Goal: Task Accomplishment & Management: Use online tool/utility

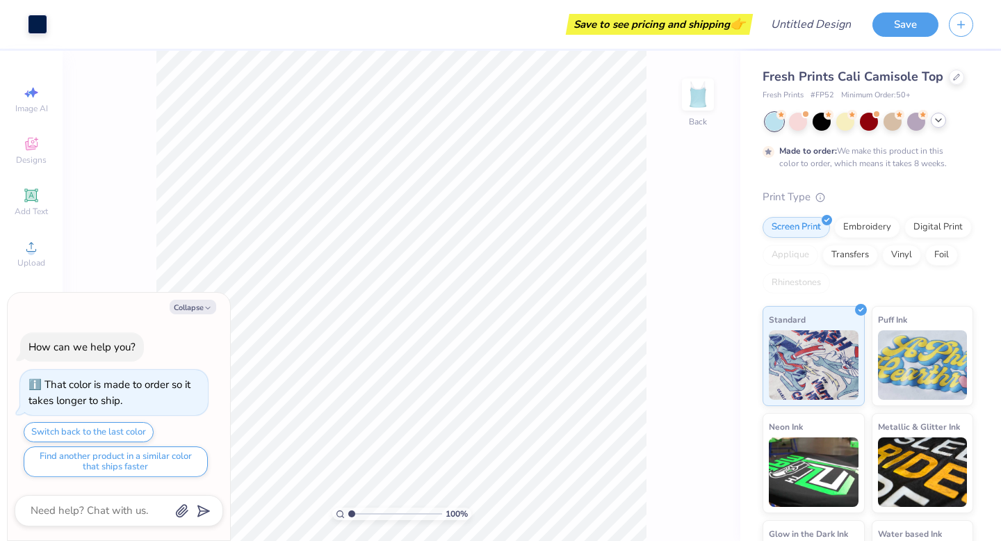
click at [940, 124] on icon at bounding box center [938, 120] width 11 height 11
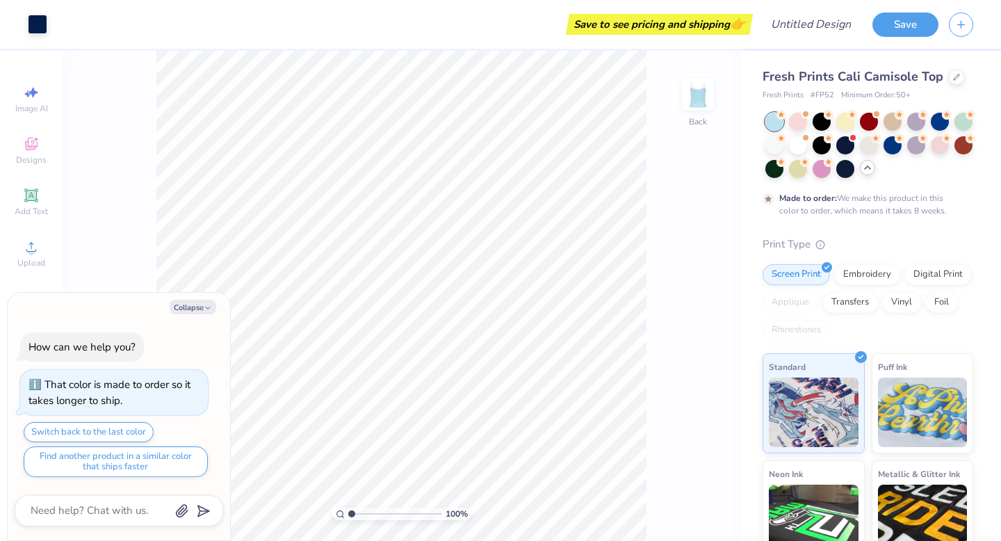
click at [783, 148] on div at bounding box center [774, 145] width 18 height 18
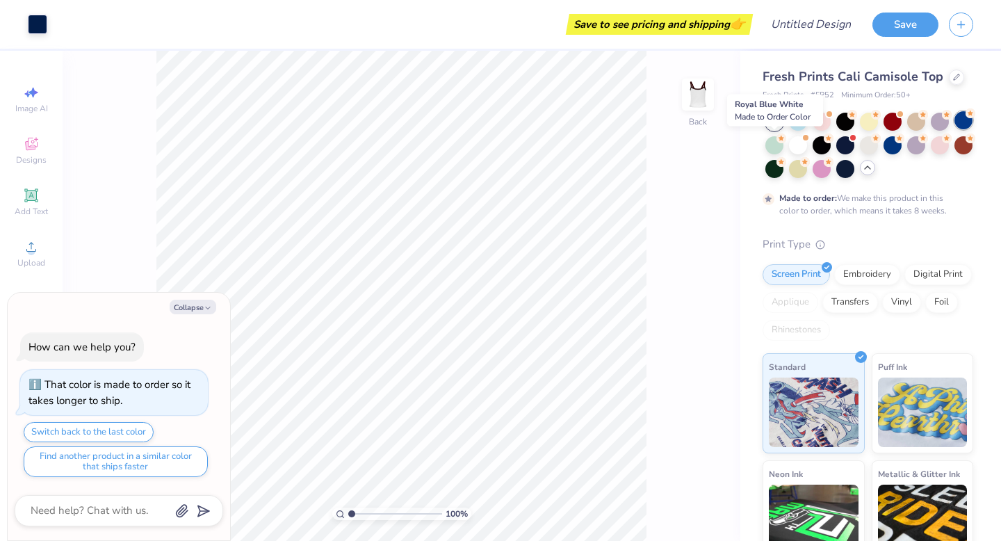
click at [954, 129] on div at bounding box center [963, 120] width 18 height 18
click at [783, 150] on div at bounding box center [774, 144] width 18 height 18
click at [807, 147] on div at bounding box center [798, 144] width 18 height 18
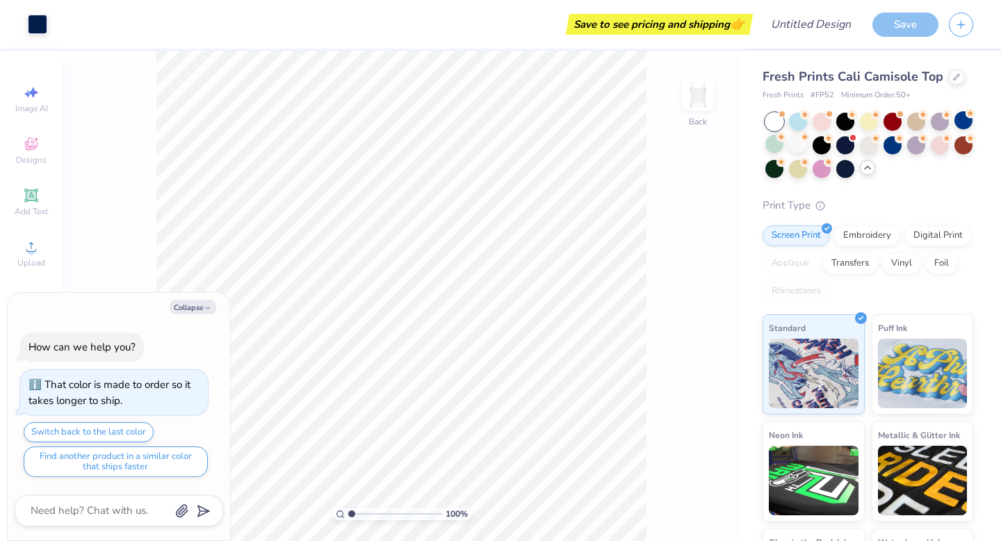
scroll to position [81, 0]
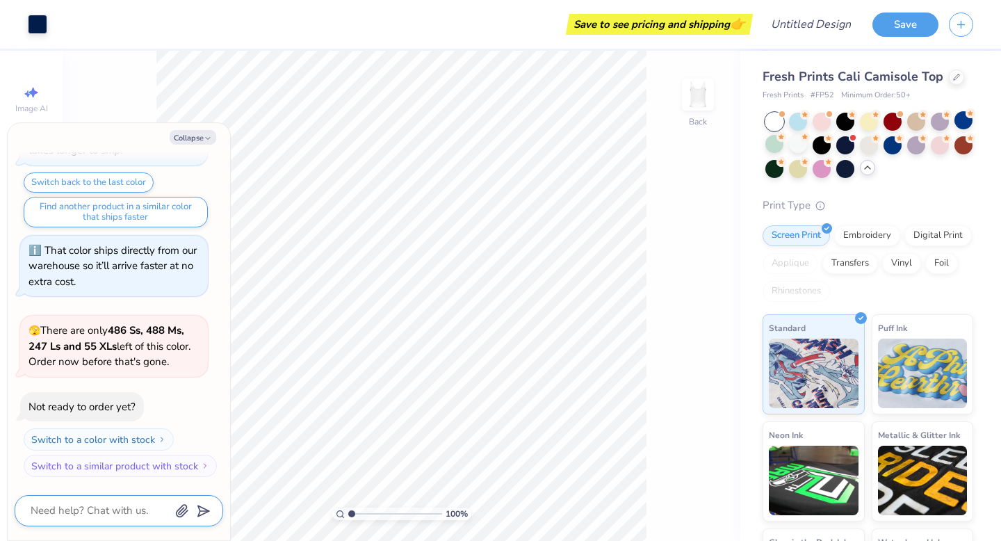
click at [122, 509] on textarea at bounding box center [99, 510] width 141 height 19
click at [38, 26] on div at bounding box center [37, 22] width 19 height 19
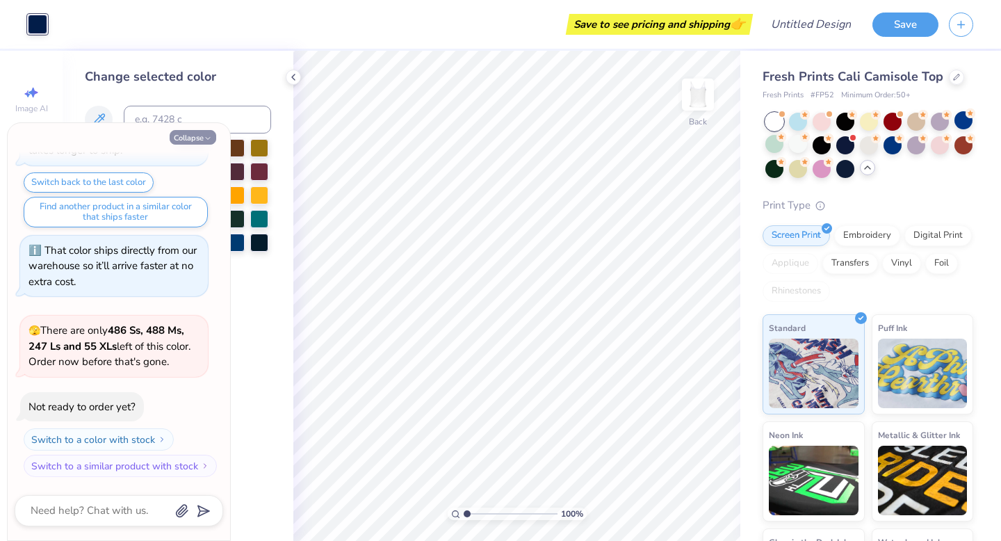
click at [181, 136] on button "Collapse" at bounding box center [193, 137] width 47 height 15
type textarea "x"
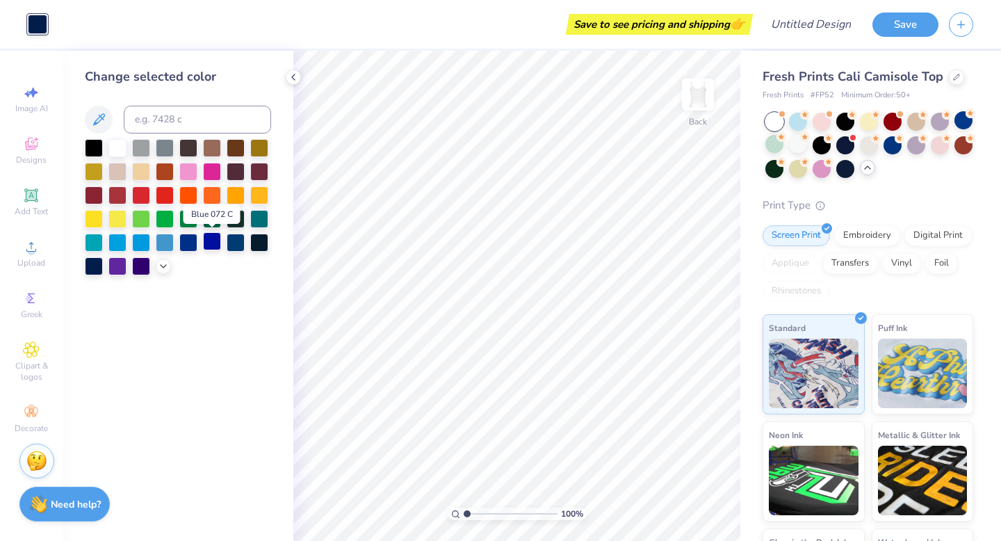
click at [213, 244] on div at bounding box center [212, 241] width 18 height 18
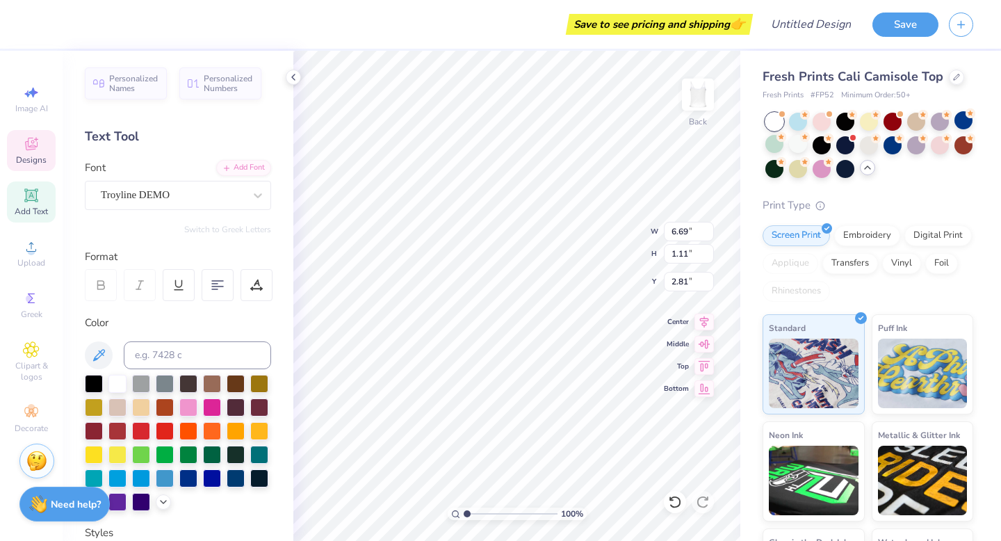
scroll to position [11, 3]
type textarea "Chi Omega"
type input "6.01"
type input "1.63"
type input "2.16"
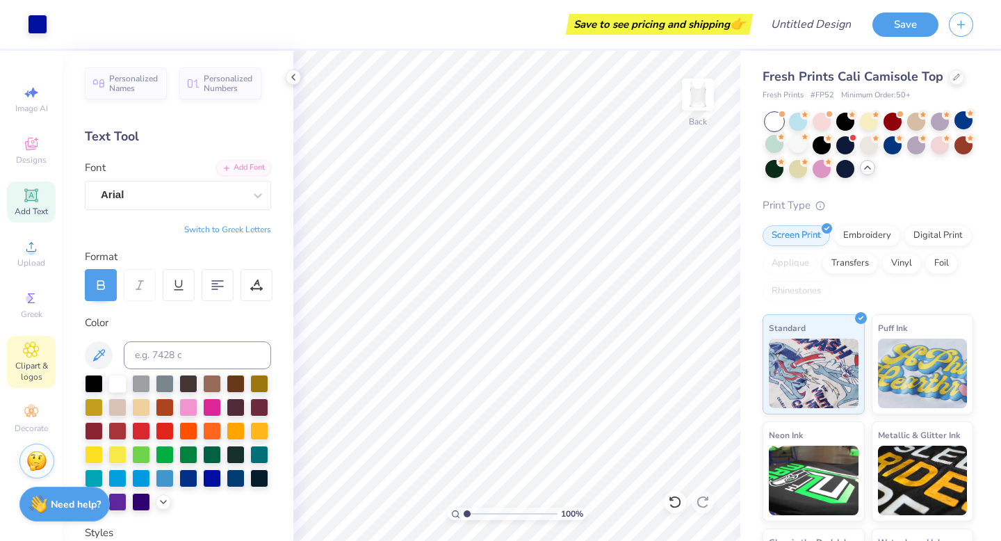
click at [33, 355] on icon at bounding box center [31, 349] width 16 height 17
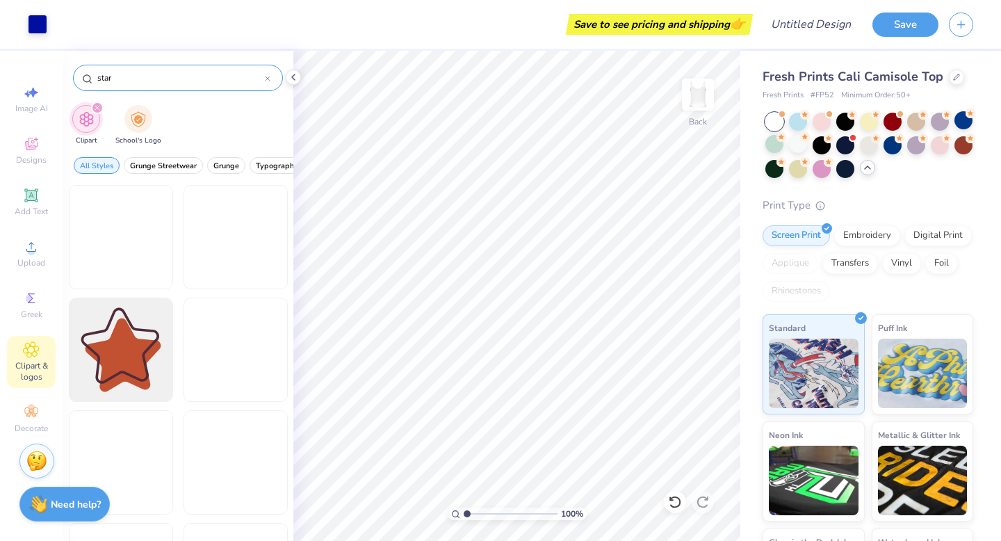
type input "star"
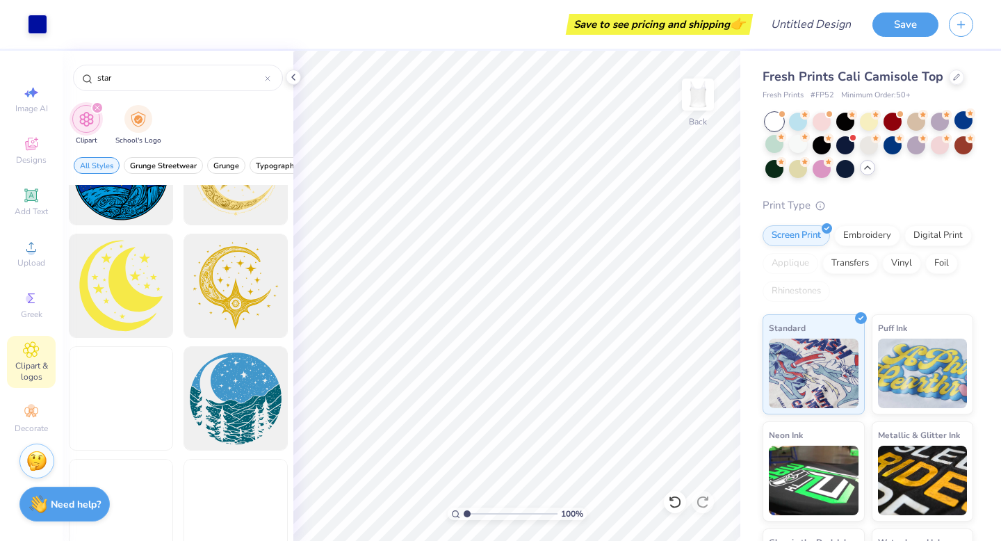
scroll to position [2356, 0]
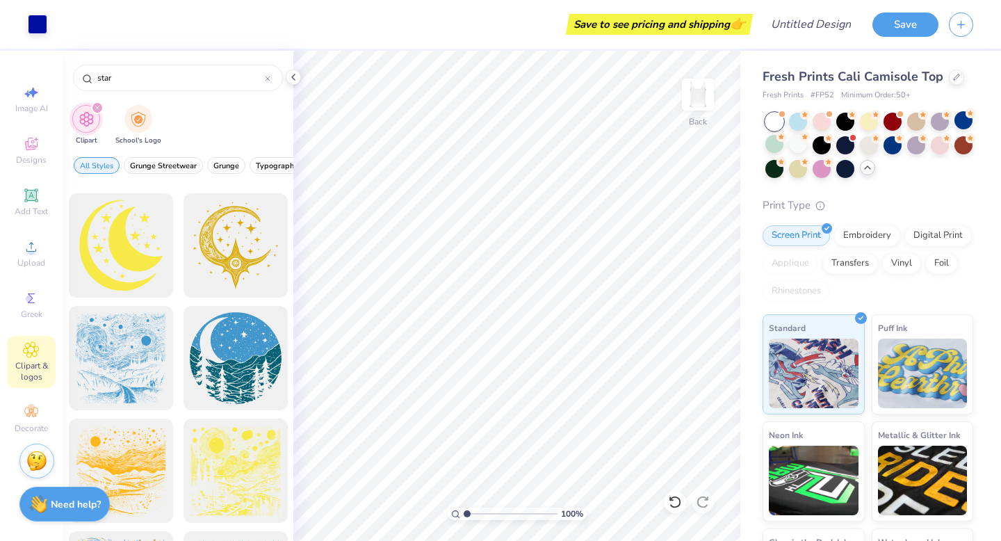
click at [96, 111] on div "filter for Clipart" at bounding box center [97, 107] width 13 height 13
click at [99, 109] on div "filter for Clipart" at bounding box center [97, 107] width 13 height 13
click at [30, 102] on div "Image AI" at bounding box center [31, 99] width 49 height 41
select select "4"
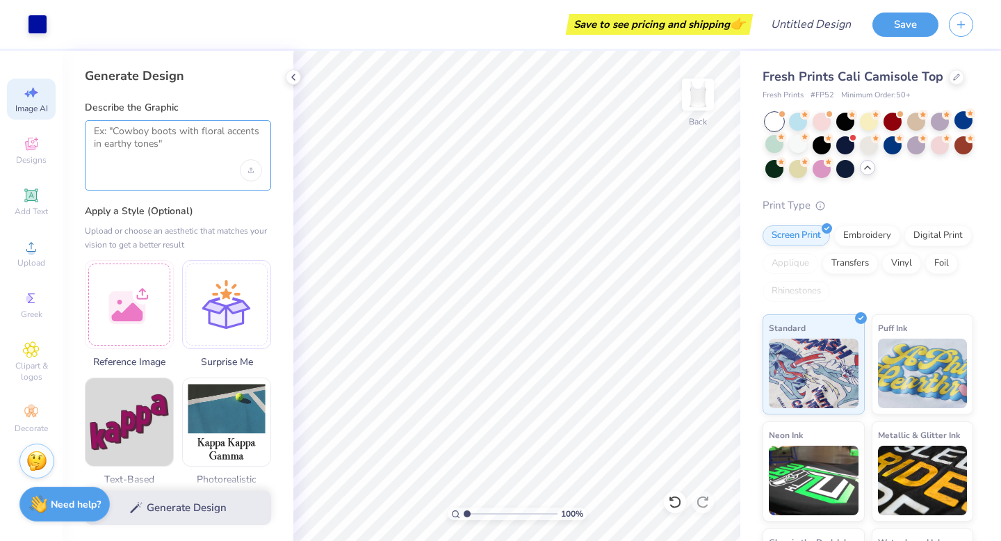
click at [148, 153] on textarea at bounding box center [178, 142] width 168 height 35
click at [32, 416] on icon at bounding box center [31, 412] width 17 height 17
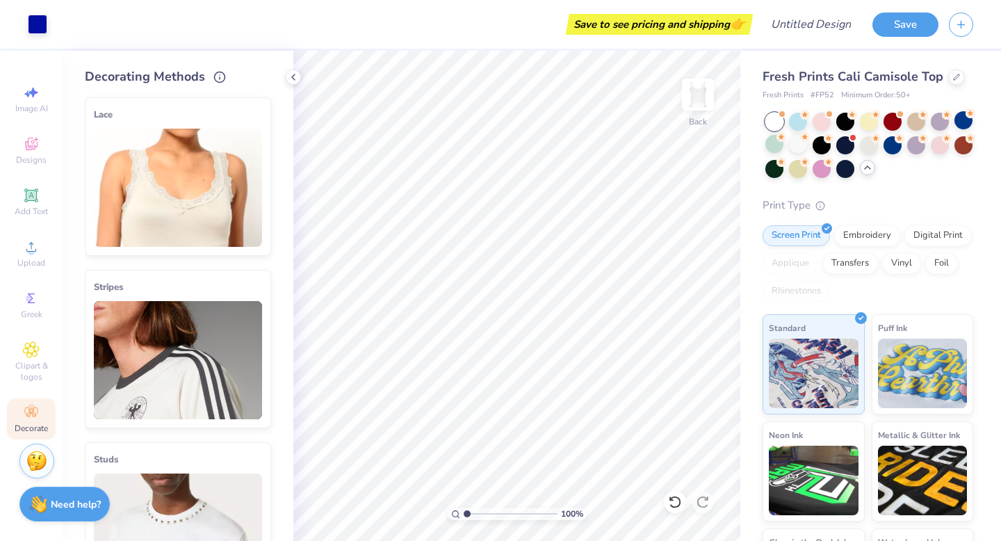
click at [212, 220] on img at bounding box center [178, 188] width 168 height 118
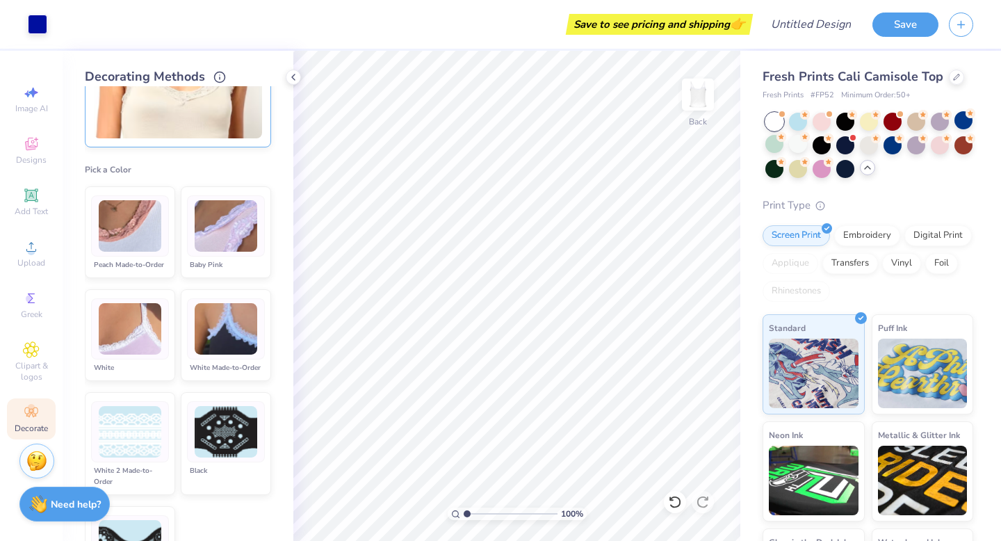
scroll to position [110, 0]
click at [209, 358] on div at bounding box center [226, 327] width 78 height 61
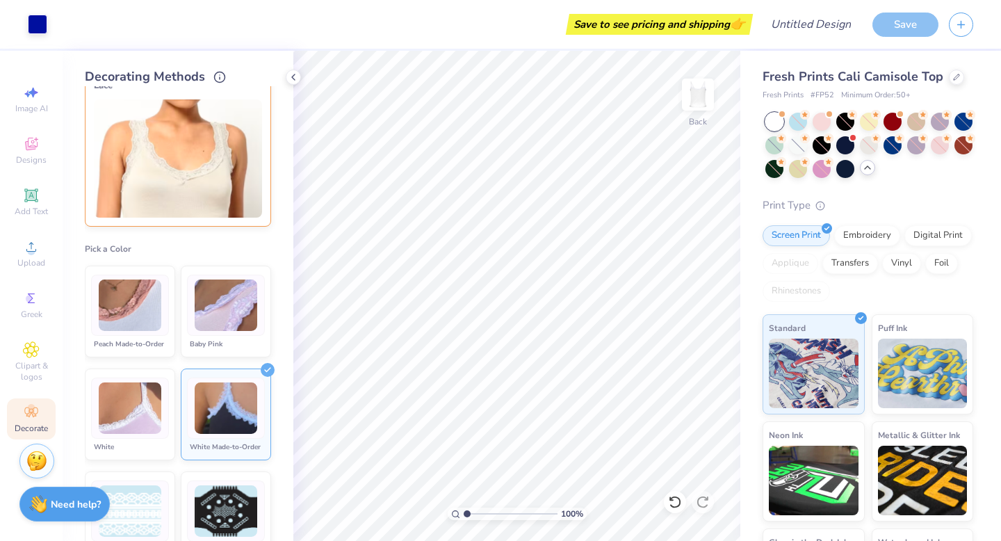
scroll to position [28, 0]
click at [238, 348] on div "Baby Pink" at bounding box center [226, 344] width 78 height 11
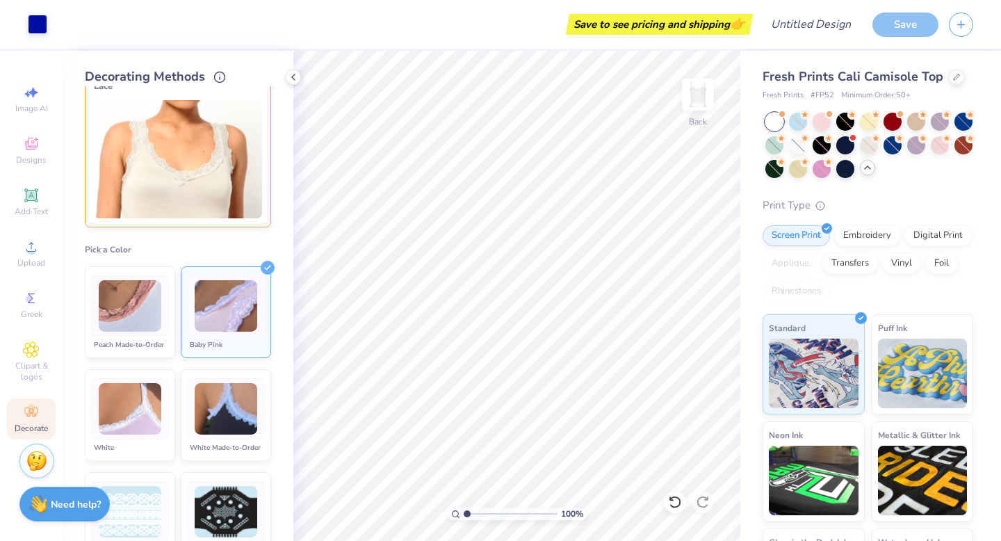
click at [244, 453] on div "White Made-to-Order" at bounding box center [226, 447] width 78 height 11
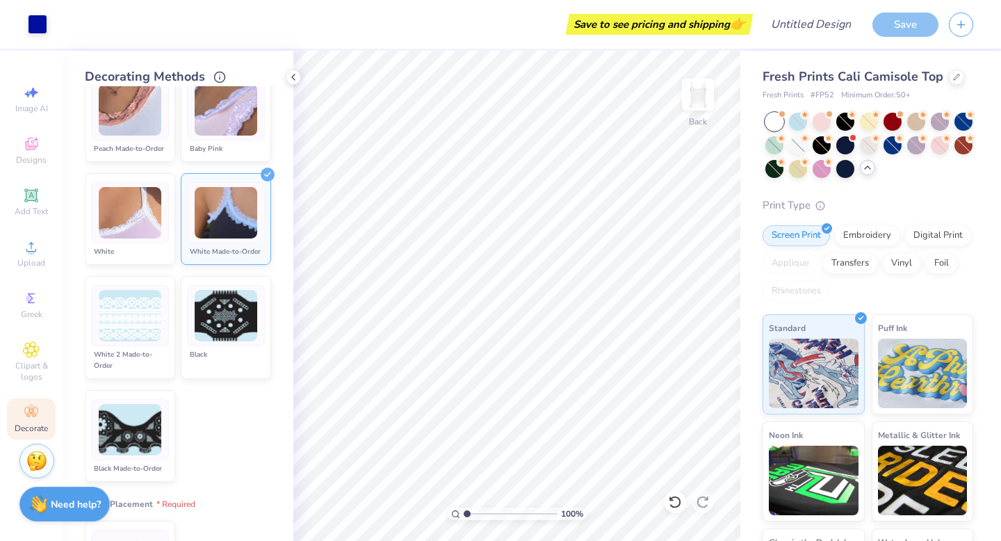
scroll to position [0, 0]
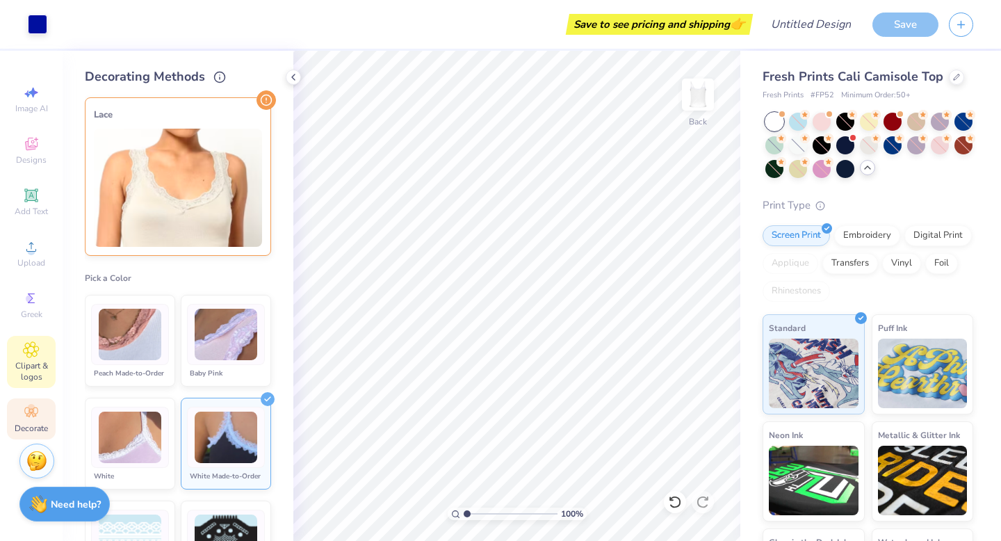
click at [33, 350] on icon at bounding box center [31, 349] width 7 height 7
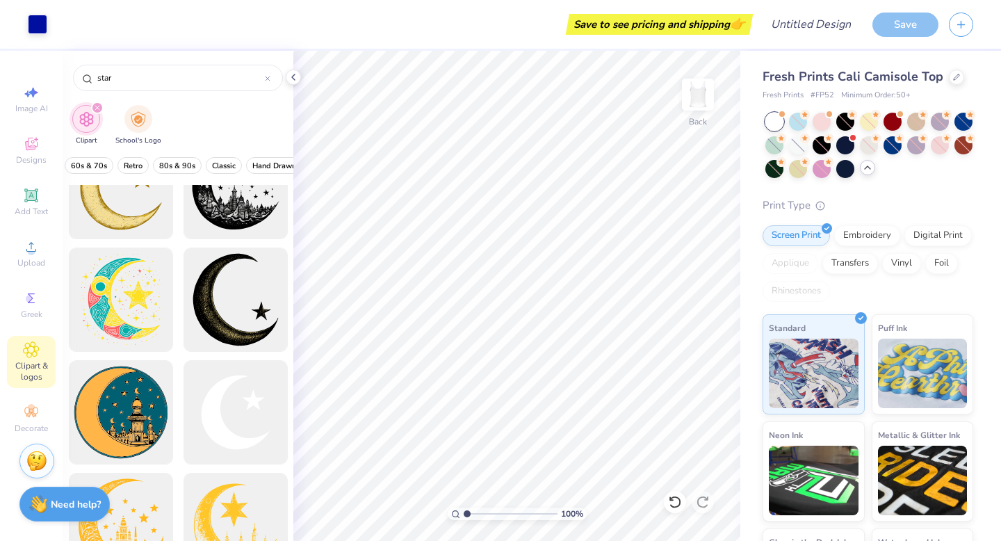
scroll to position [0, 332]
click at [220, 167] on span "Classic" at bounding box center [221, 166] width 24 height 10
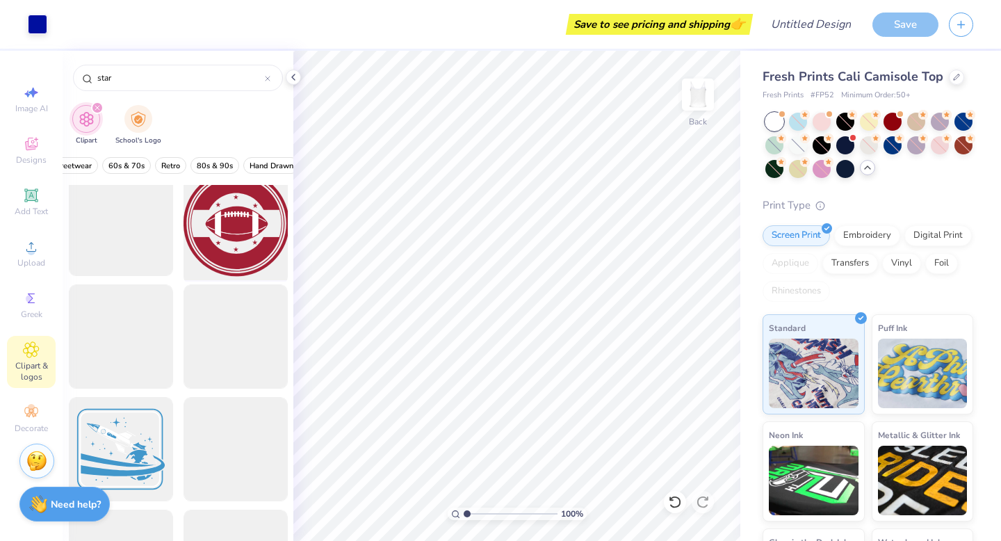
scroll to position [0, 0]
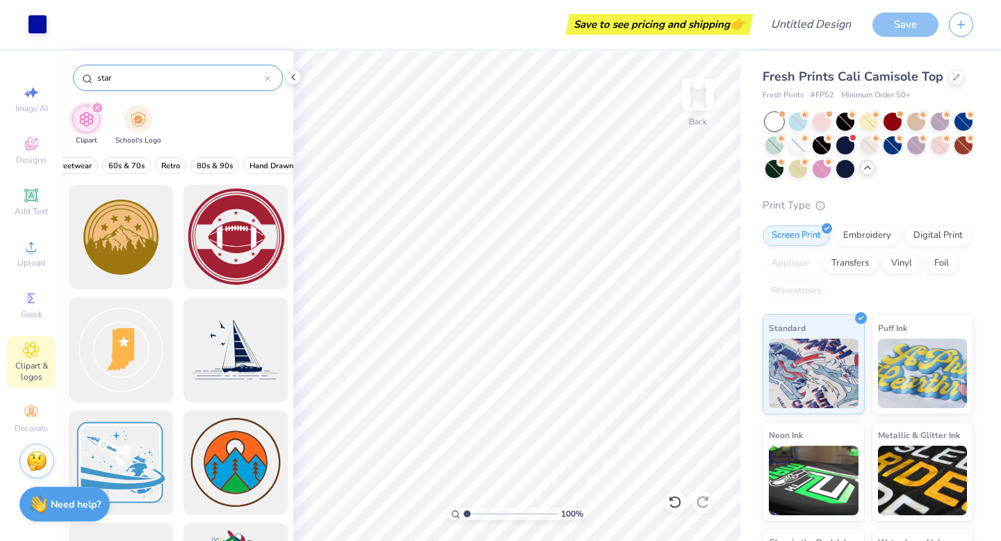
click at [141, 83] on input "star" at bounding box center [180, 78] width 169 height 14
click at [26, 101] on div "Image AI" at bounding box center [31, 99] width 49 height 41
select select "4"
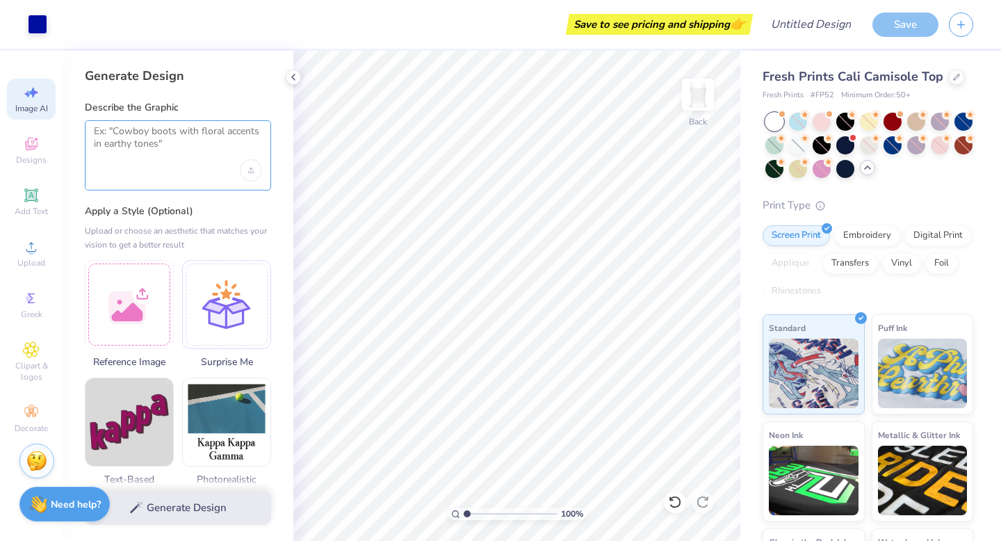
click at [135, 147] on textarea at bounding box center [178, 142] width 168 height 35
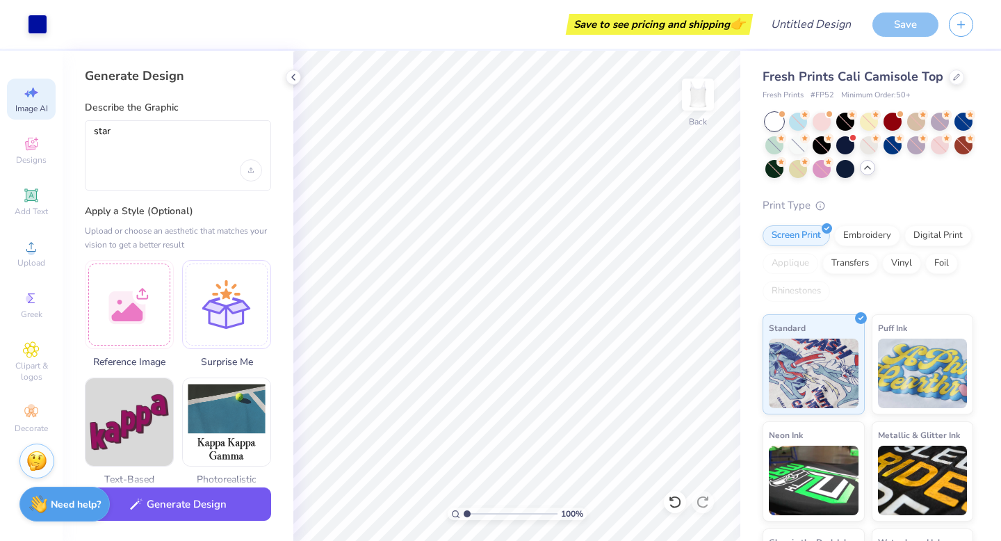
click at [218, 513] on button "Generate Design" at bounding box center [178, 504] width 186 height 34
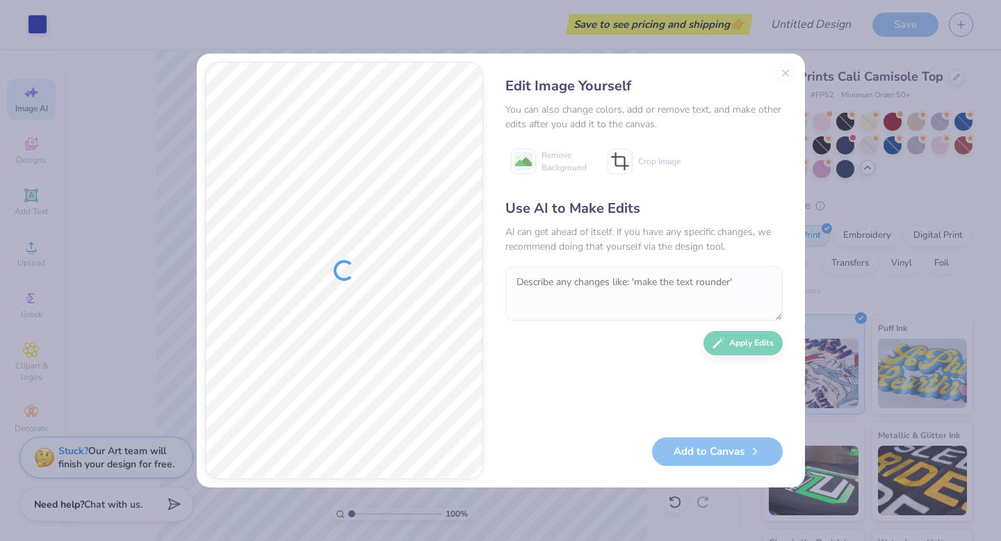
click at [782, 77] on div "Edit Image Yourself You can also change colors, add or remove text, and make ot…" at bounding box center [643, 270] width 305 height 417
click at [785, 72] on div "Edit Image Yourself You can also change colors, add or remove text, and make ot…" at bounding box center [643, 270] width 305 height 417
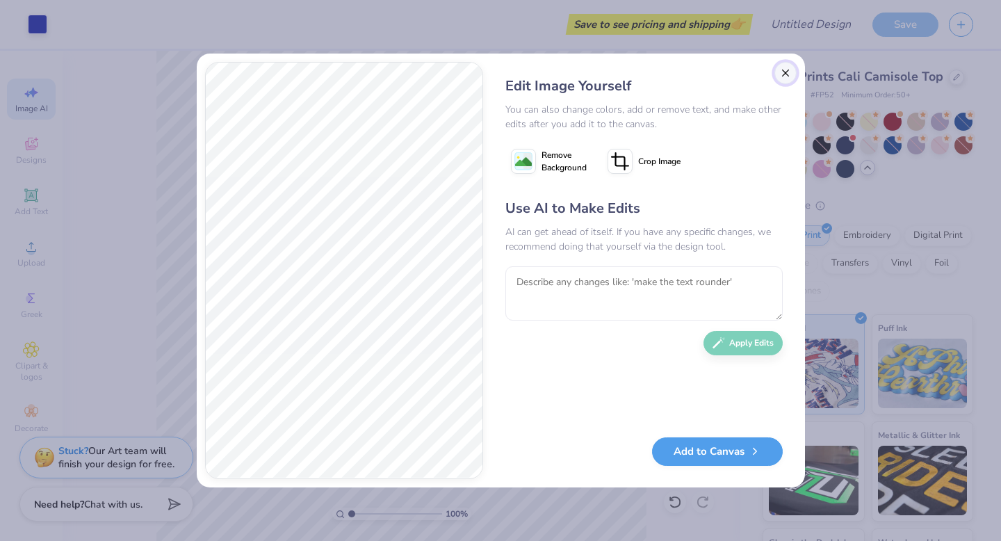
click at [787, 74] on button "Close" at bounding box center [785, 73] width 22 height 22
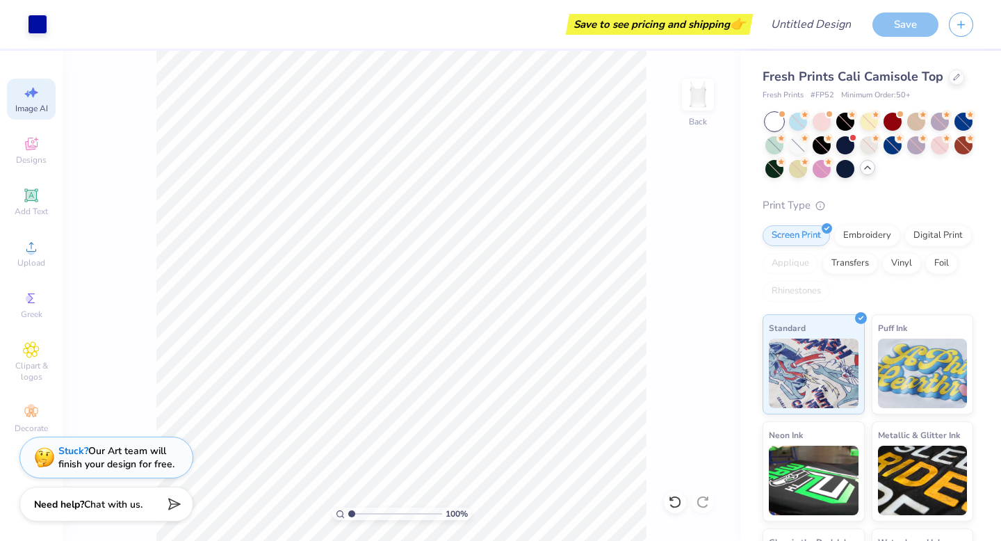
click at [30, 91] on icon at bounding box center [31, 92] width 17 height 17
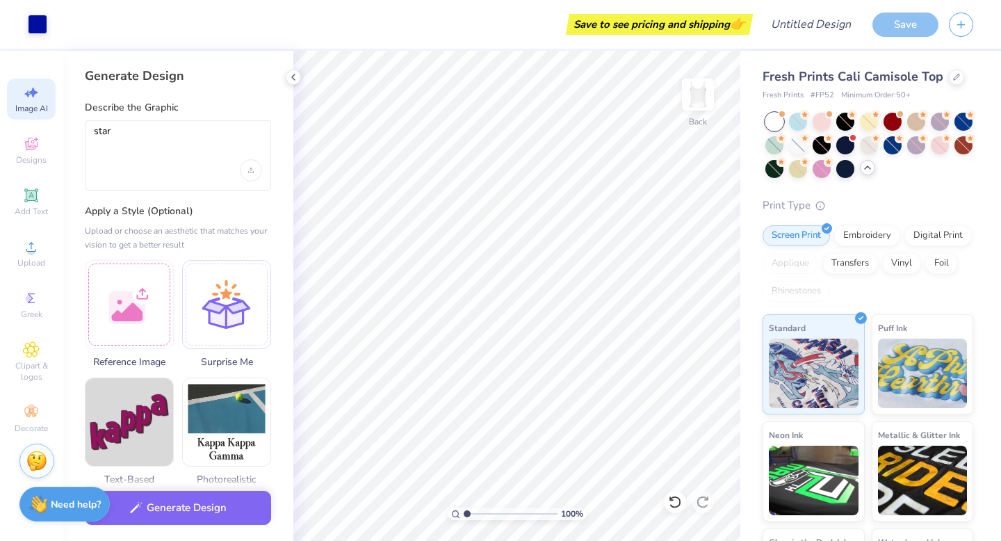
scroll to position [0, 0]
click at [118, 138] on textarea "star" at bounding box center [178, 142] width 168 height 35
click at [93, 132] on div "star" at bounding box center [178, 155] width 186 height 70
click at [95, 131] on textarea "star" at bounding box center [178, 142] width 168 height 35
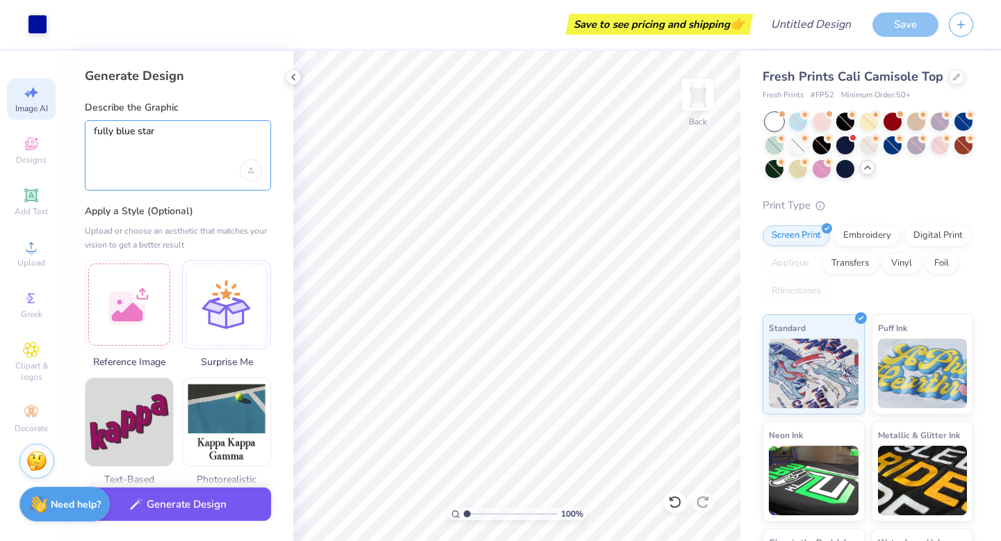
type textarea "fully blue star"
click at [220, 502] on button "Generate Design" at bounding box center [178, 504] width 186 height 34
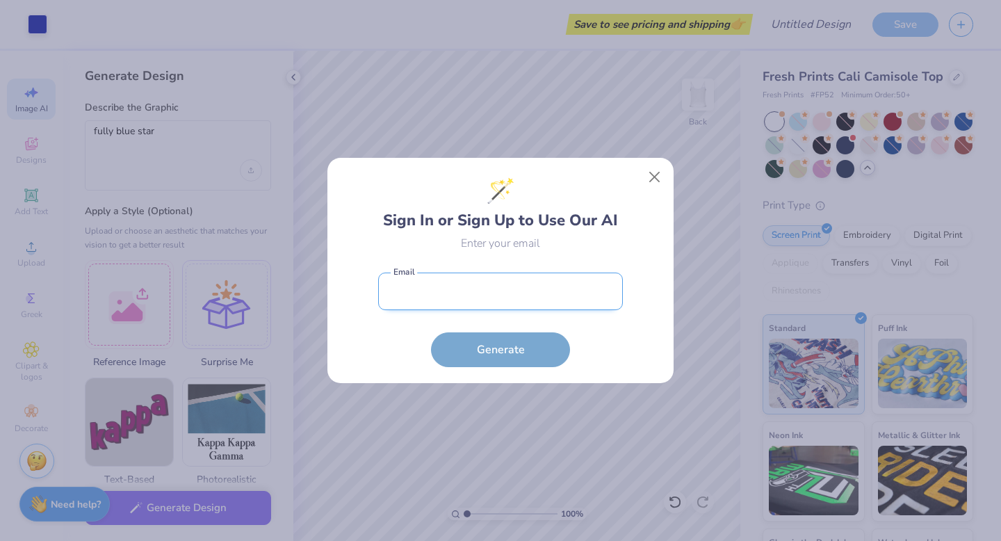
click at [557, 300] on input "email" at bounding box center [500, 291] width 245 height 38
type input "Keely.groholski@gmail.com"
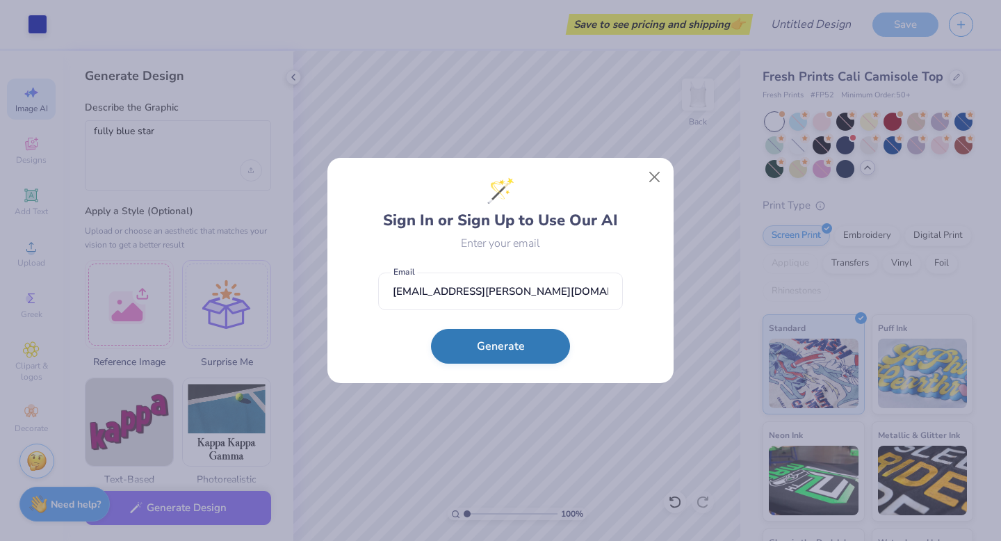
click at [524, 344] on button "Generate" at bounding box center [500, 346] width 139 height 35
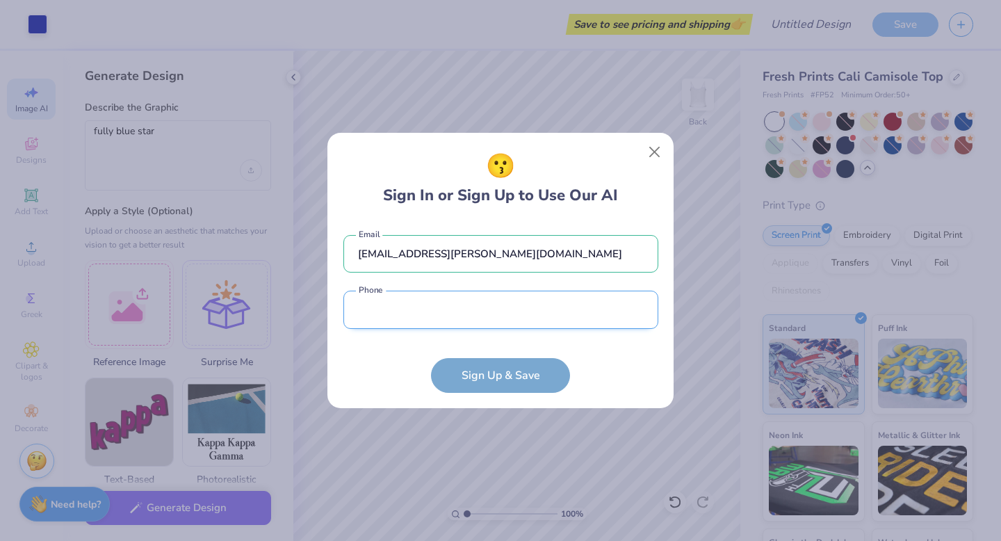
click at [498, 318] on input "tel" at bounding box center [500, 310] width 315 height 38
type input "(260) 705-0116"
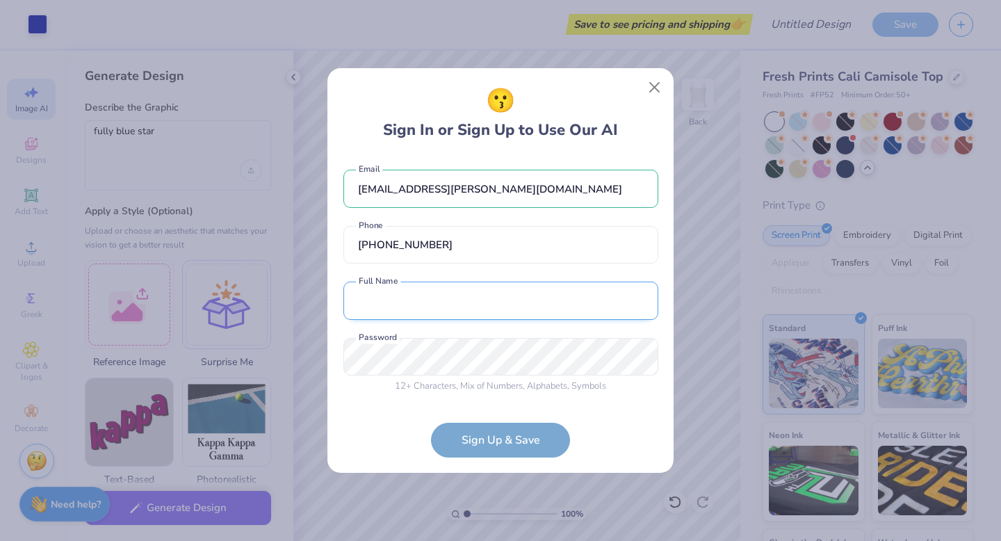
click at [478, 304] on input "text" at bounding box center [500, 301] width 315 height 38
type input "Keely Groholski"
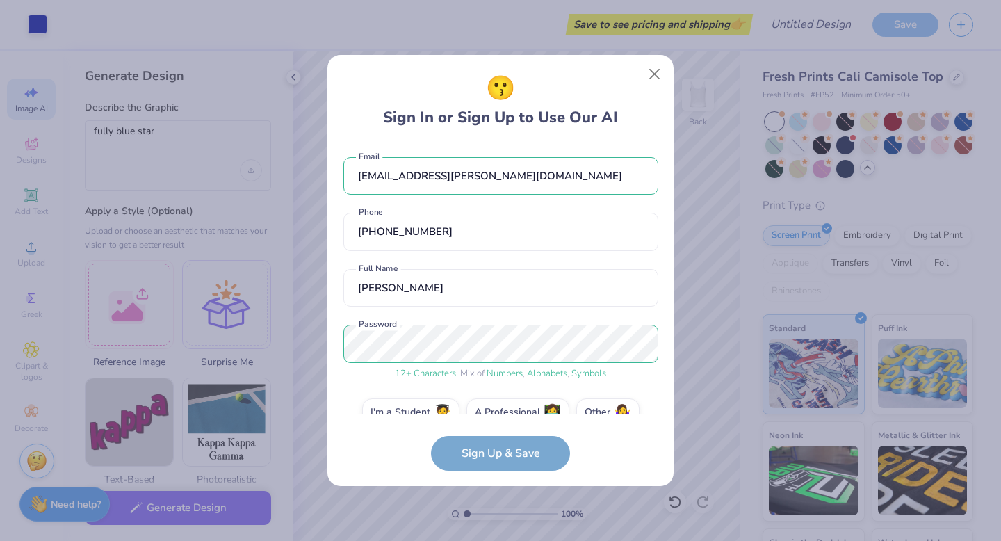
scroll to position [26, 0]
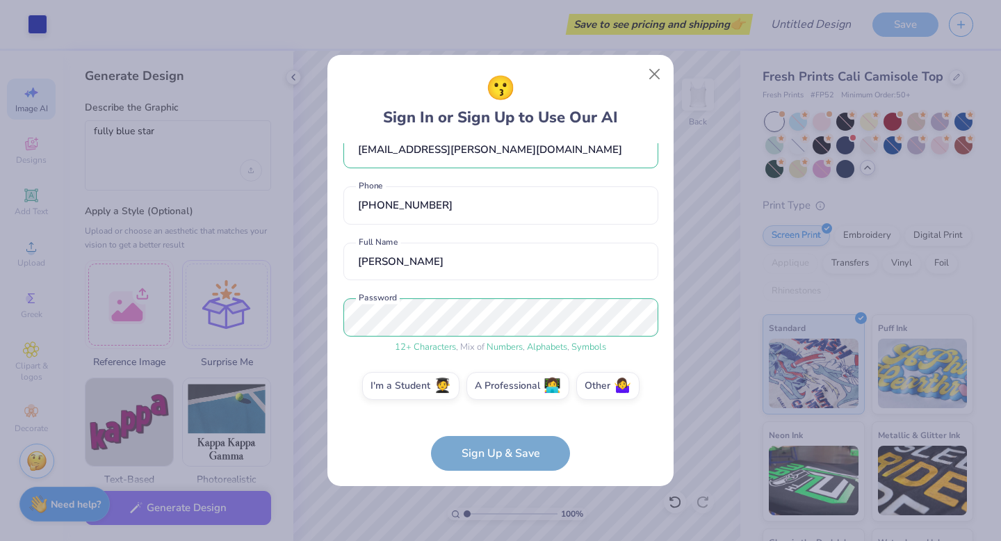
click at [514, 454] on form "Keely.groholski@gmail.com Email (260) 705-0116 Phone Keely Groholski Full Name …" at bounding box center [500, 306] width 315 height 327
click at [434, 390] on label "I'm a Student 🧑‍🎓" at bounding box center [410, 384] width 97 height 28
click at [496, 412] on input "I'm a Student 🧑‍🎓" at bounding box center [500, 416] width 9 height 9
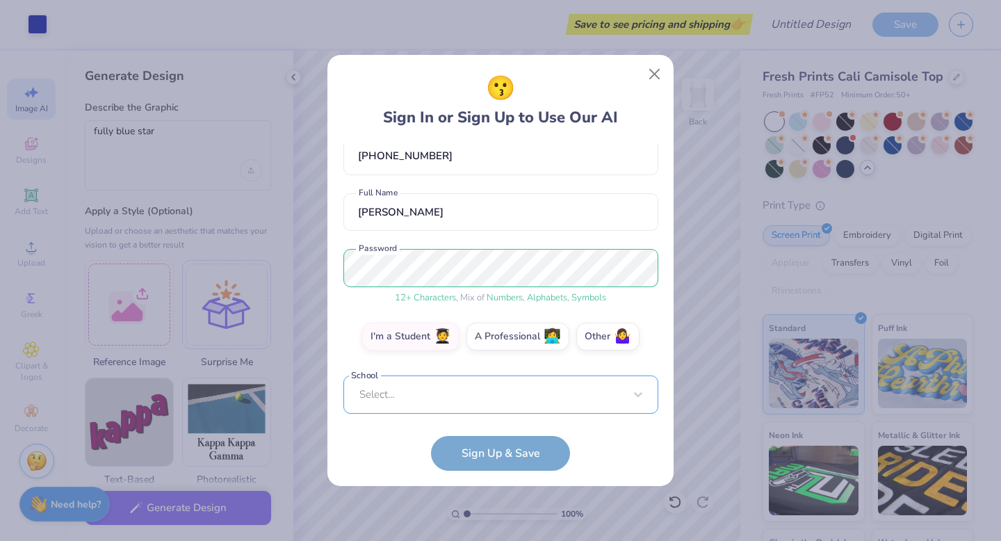
click at [473, 384] on div "Select..." at bounding box center [500, 394] width 315 height 38
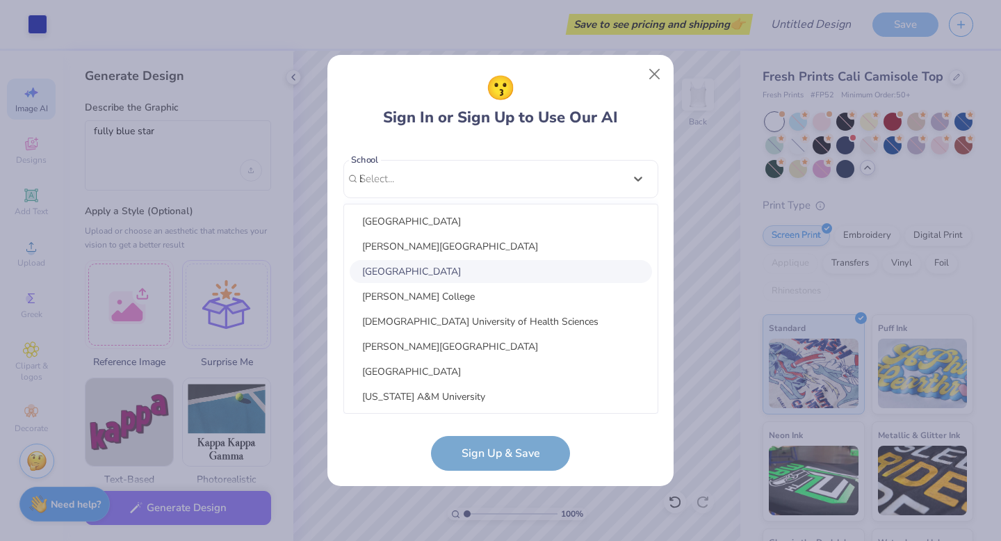
scroll to position [129, 0]
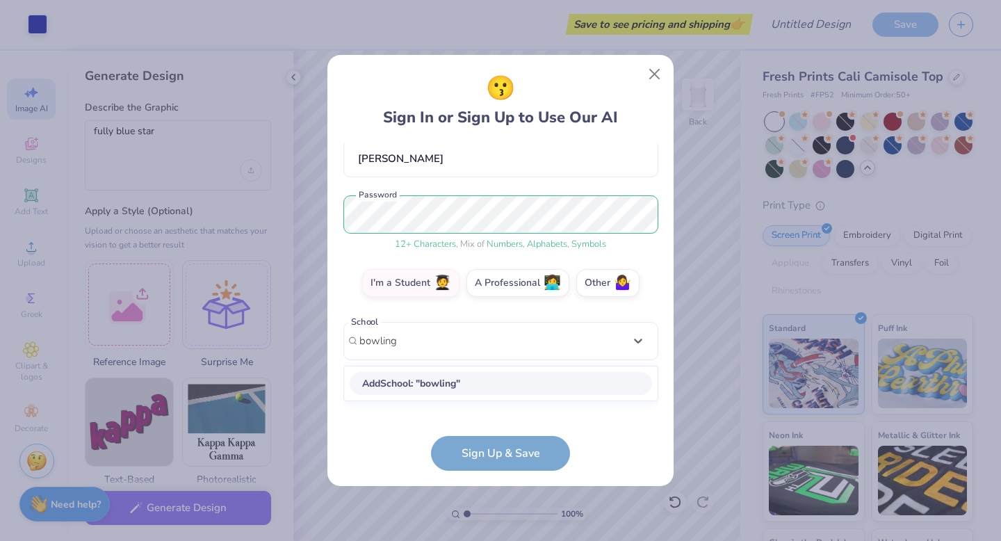
type input "bowling"
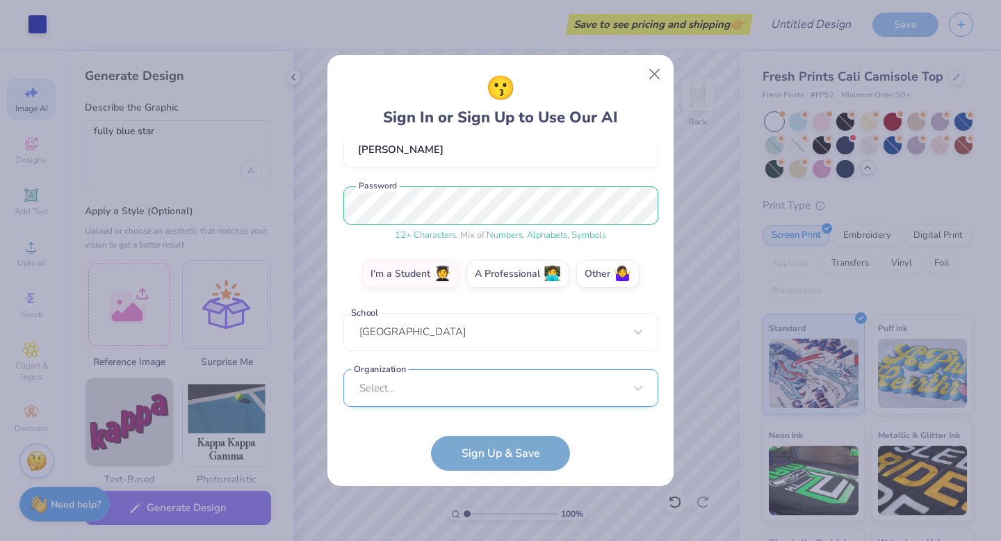
click at [459, 389] on div "Select..." at bounding box center [500, 388] width 315 height 38
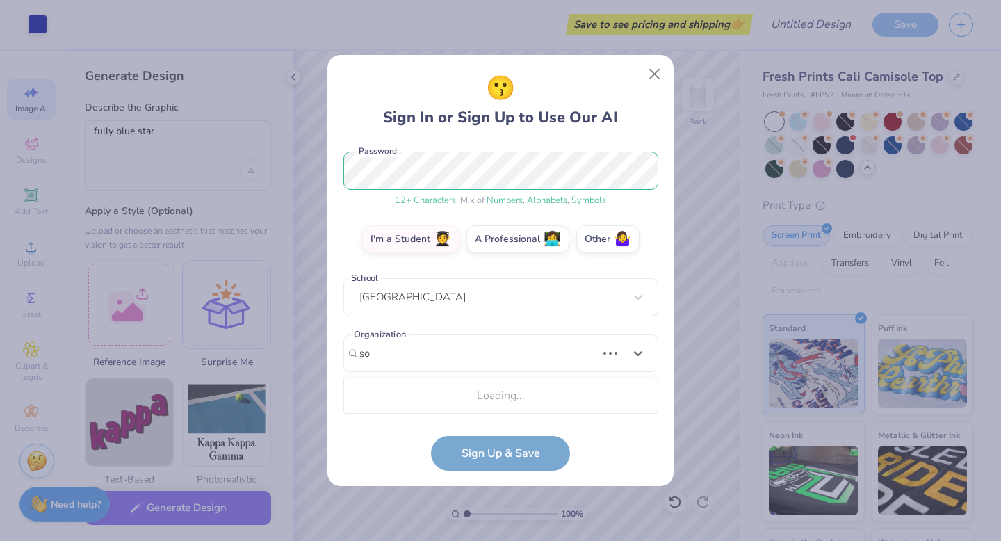
type input "s"
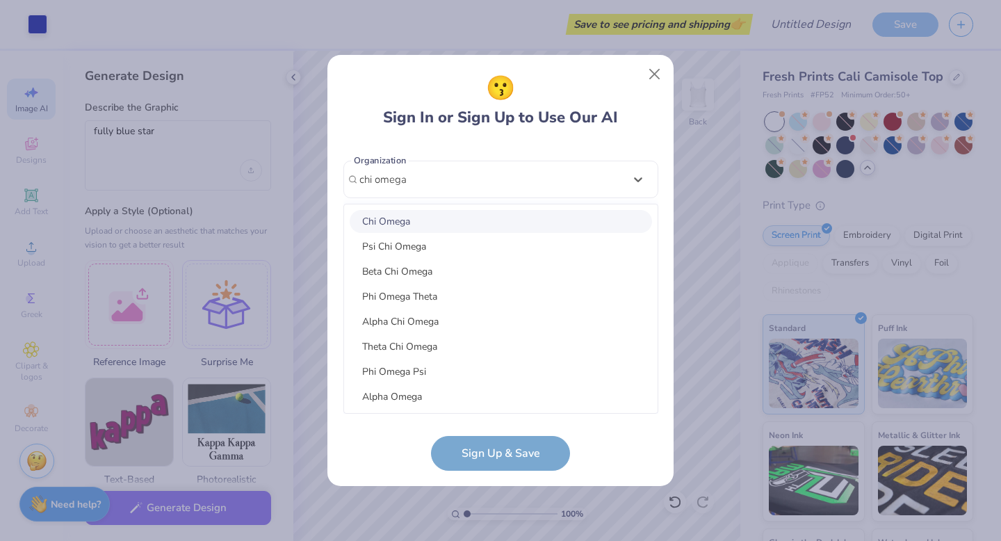
click at [433, 225] on div "Chi Omega" at bounding box center [501, 221] width 302 height 23
type input "chi omega"
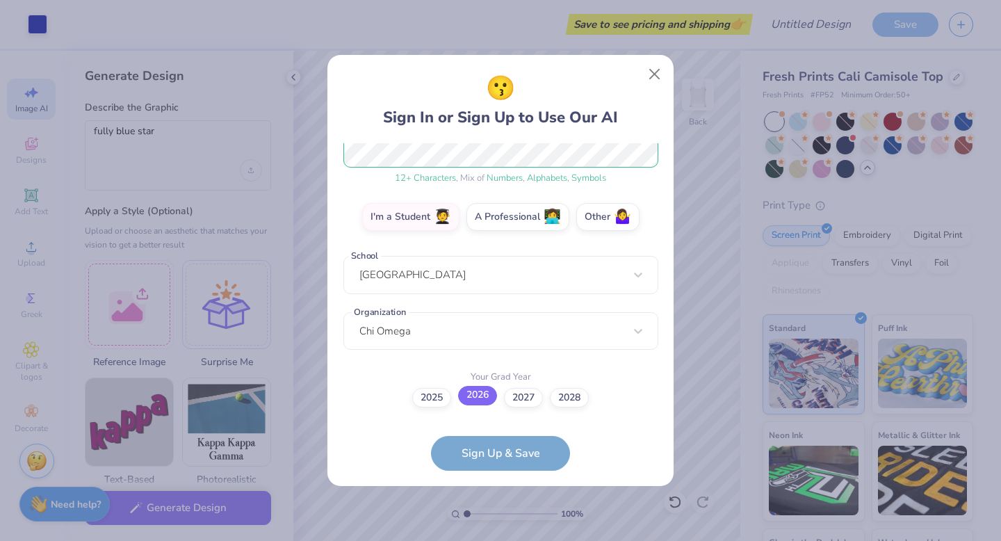
click at [467, 398] on label "2026" at bounding box center [477, 395] width 39 height 19
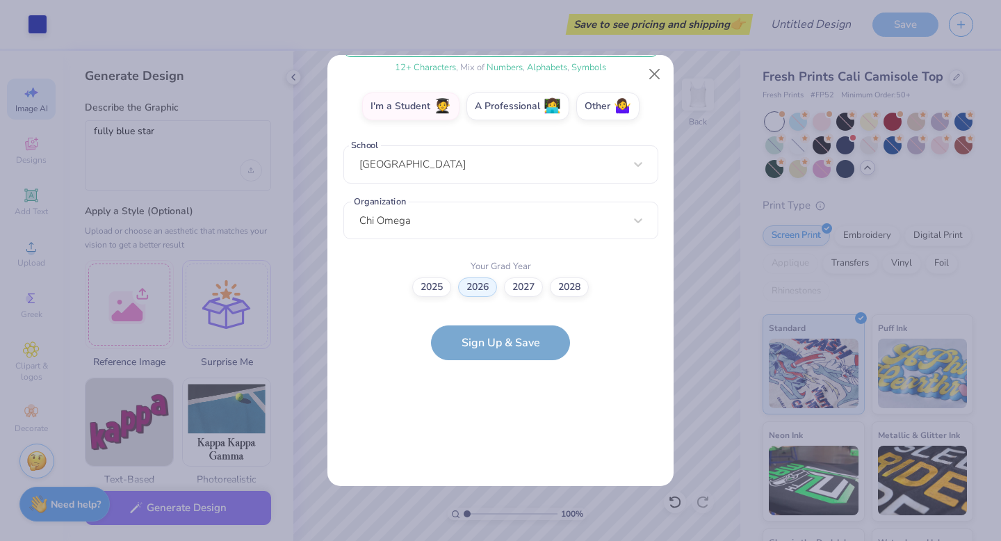
scroll to position [0, 0]
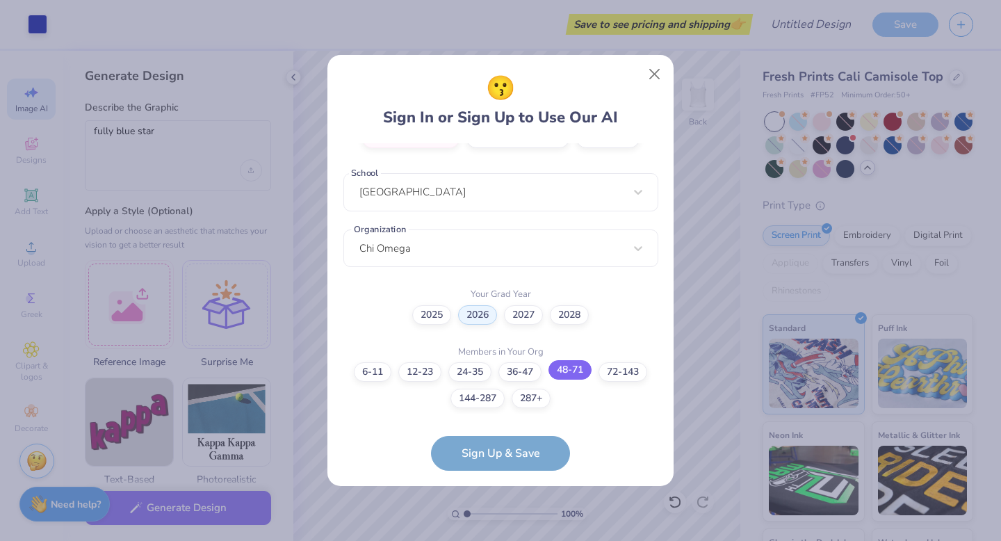
click at [585, 370] on label "48-71" at bounding box center [569, 369] width 43 height 19
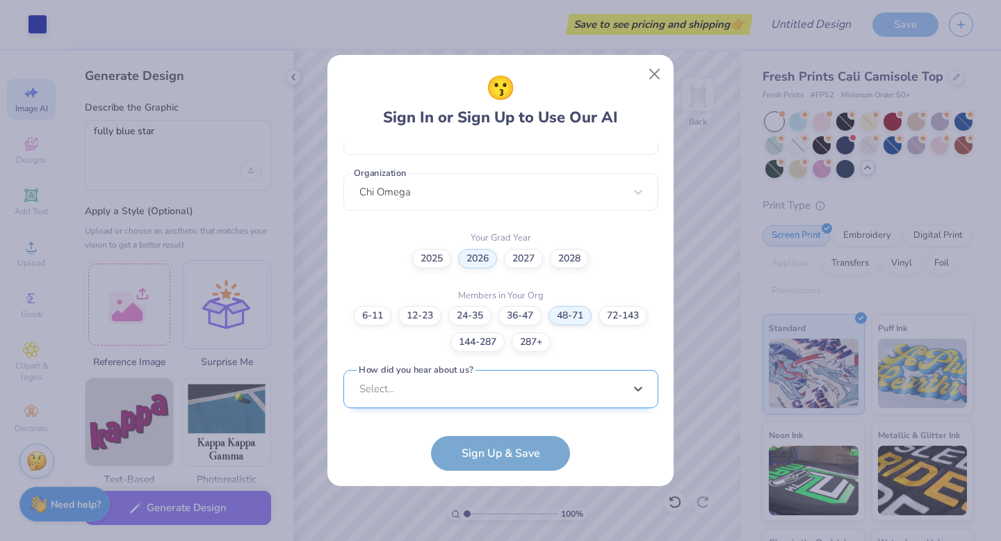
click at [510, 377] on div "option Word of Mouth focused, 8 of 15. 15 results available. Use Up and Down to…" at bounding box center [500, 497] width 315 height 254
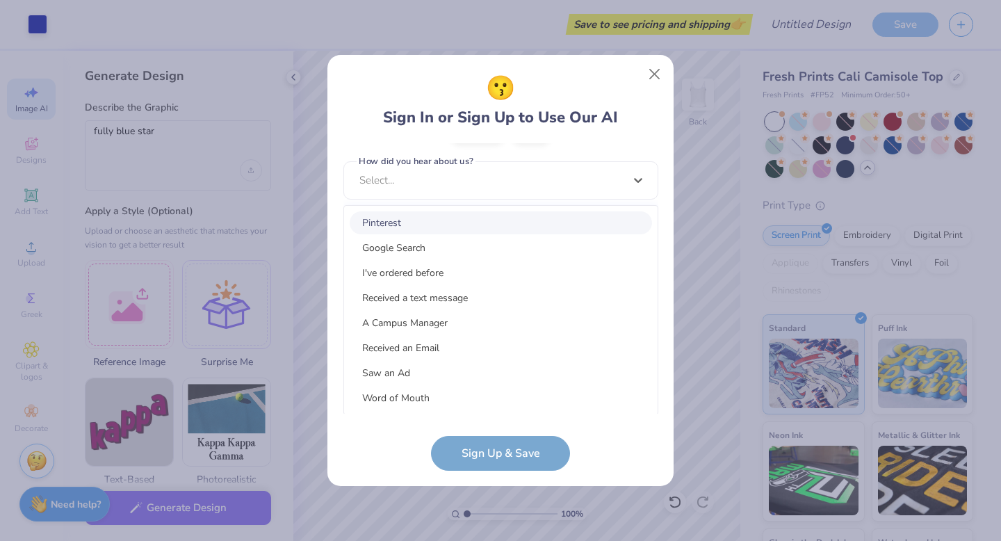
click at [459, 217] on div "Pinterest" at bounding box center [501, 222] width 302 height 23
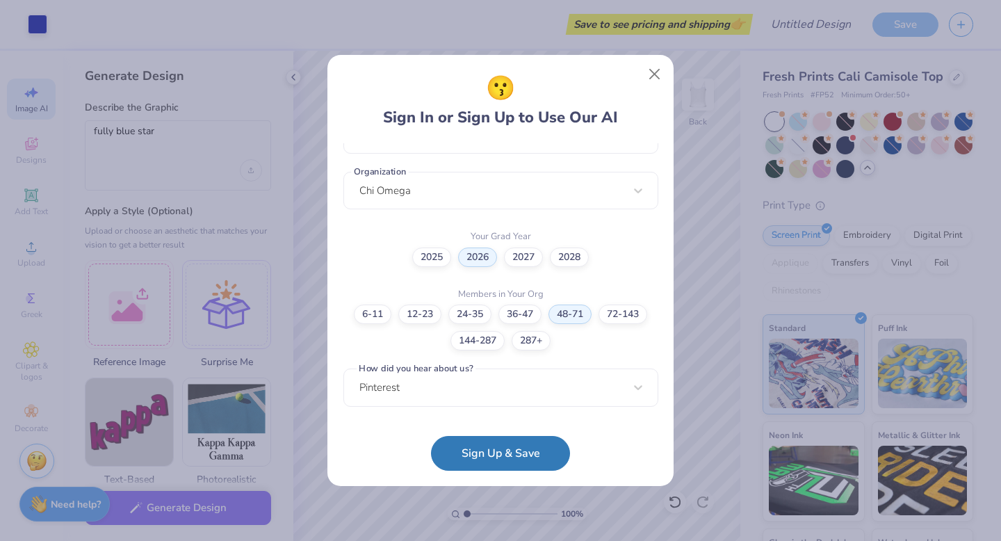
scroll to position [334, 0]
click at [486, 450] on button "Sign Up & Save" at bounding box center [500, 449] width 139 height 35
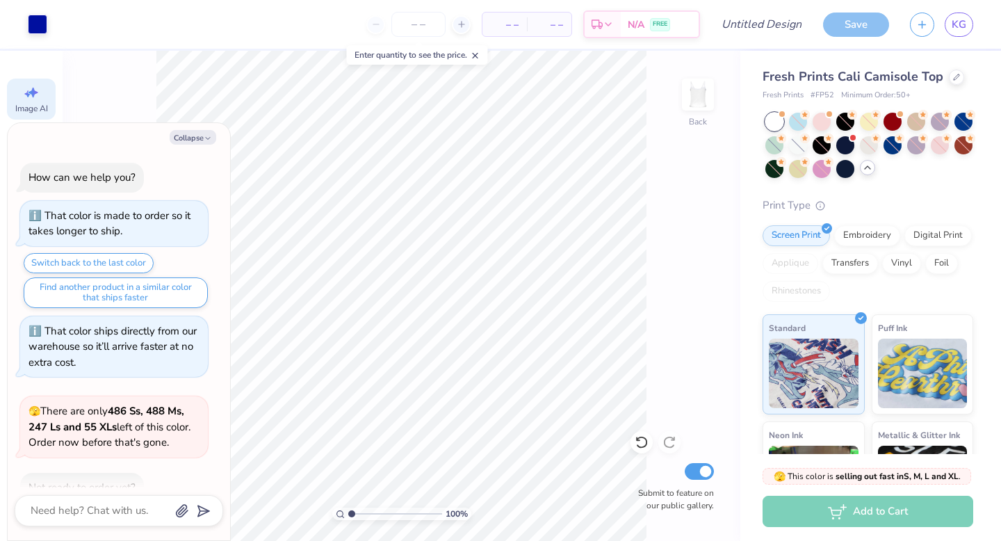
scroll to position [155, 0]
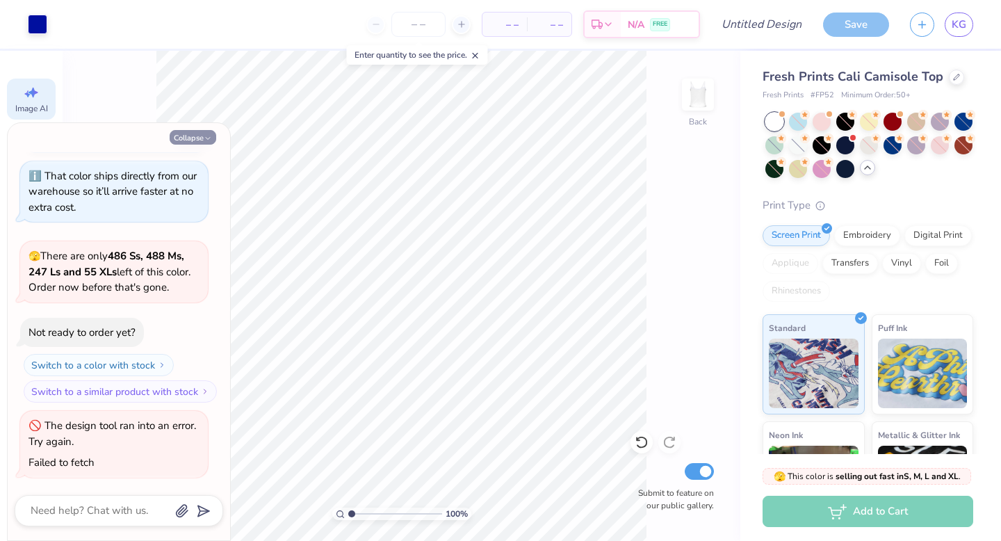
click at [186, 142] on button "Collapse" at bounding box center [193, 137] width 47 height 15
type textarea "x"
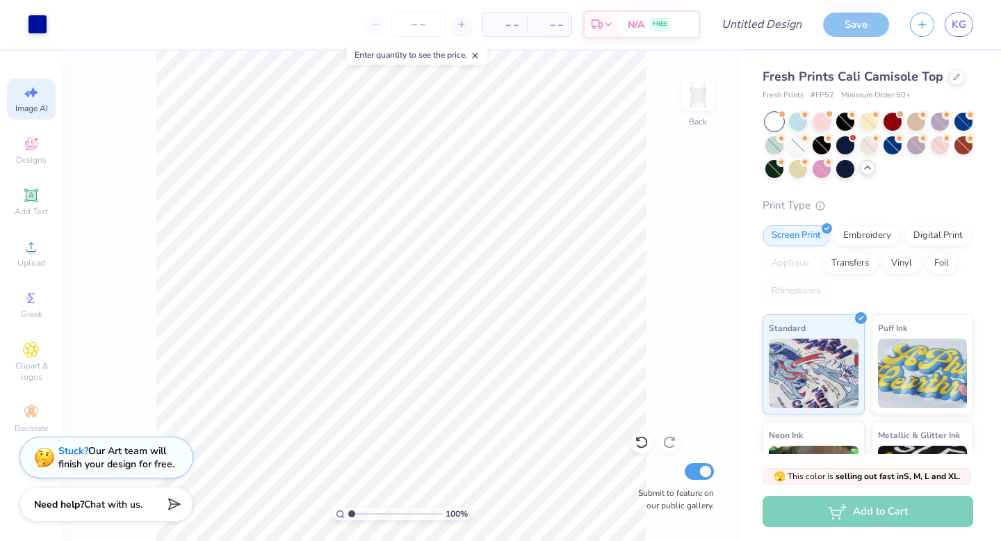
click at [35, 101] on div "Image AI" at bounding box center [31, 99] width 49 height 41
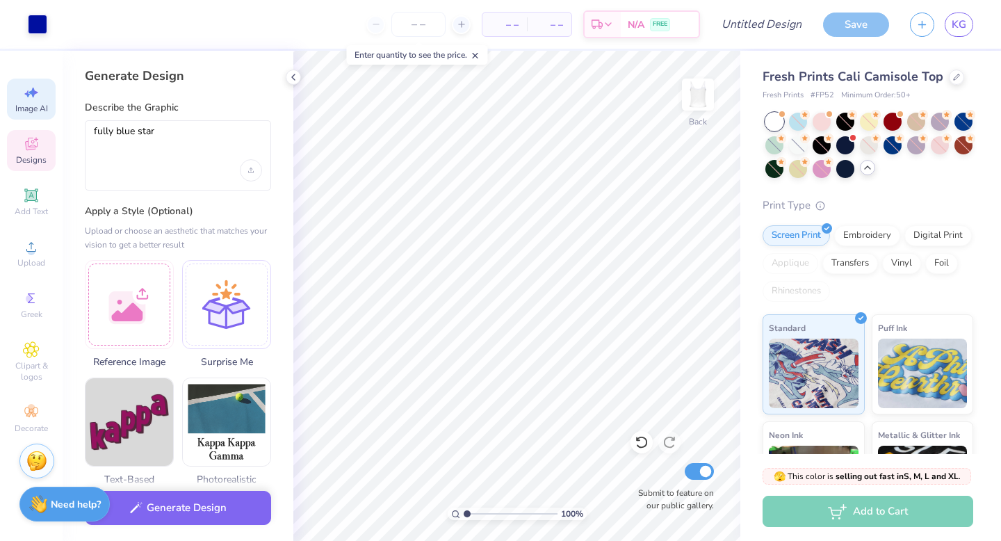
click at [41, 146] on div "Designs" at bounding box center [31, 150] width 49 height 41
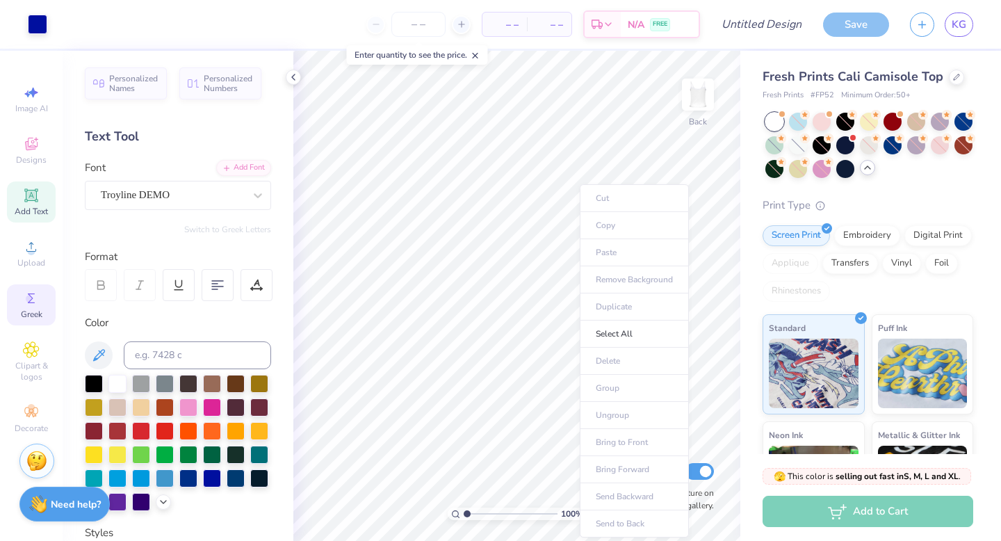
click at [37, 300] on icon at bounding box center [31, 298] width 17 height 17
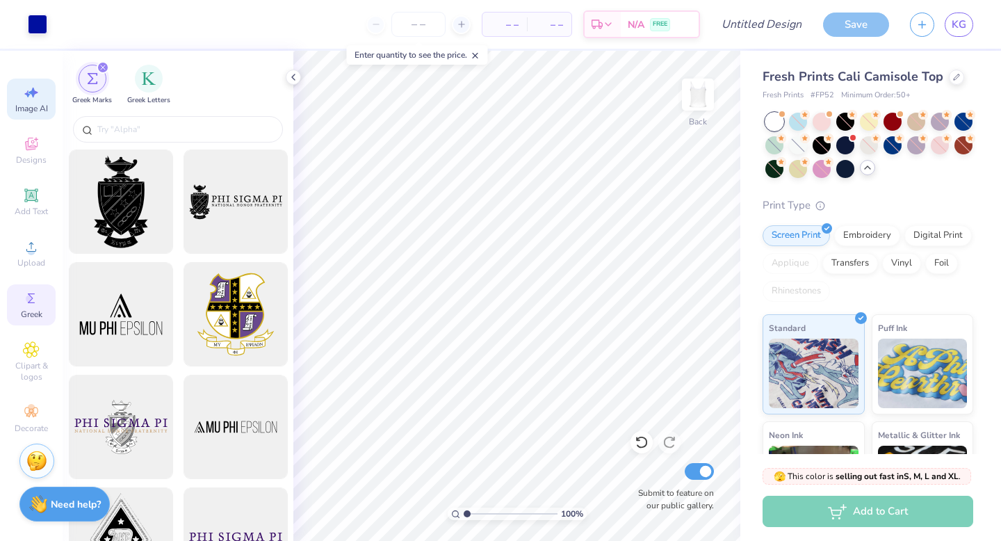
click at [24, 104] on span "Image AI" at bounding box center [31, 108] width 33 height 11
select select "4"
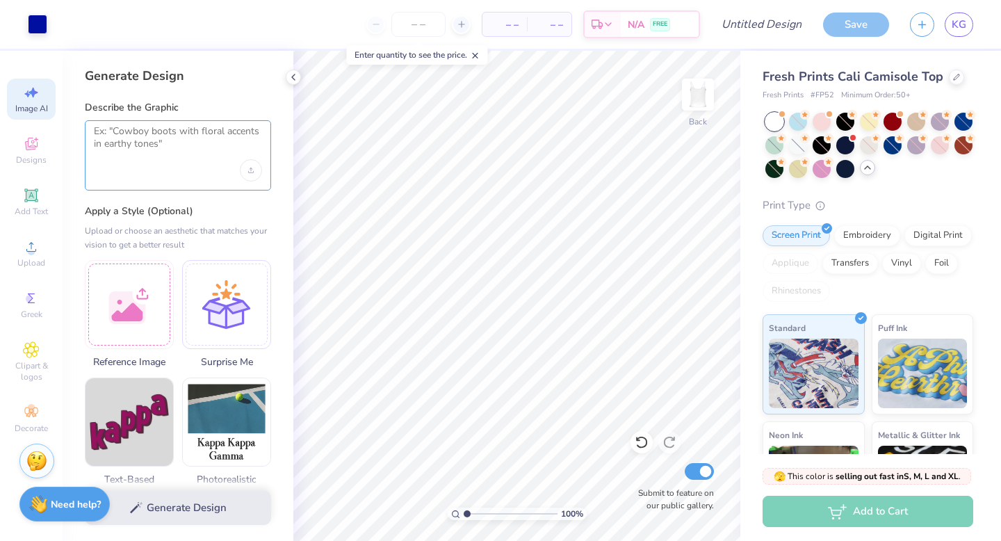
click at [149, 147] on textarea at bounding box center [178, 142] width 168 height 35
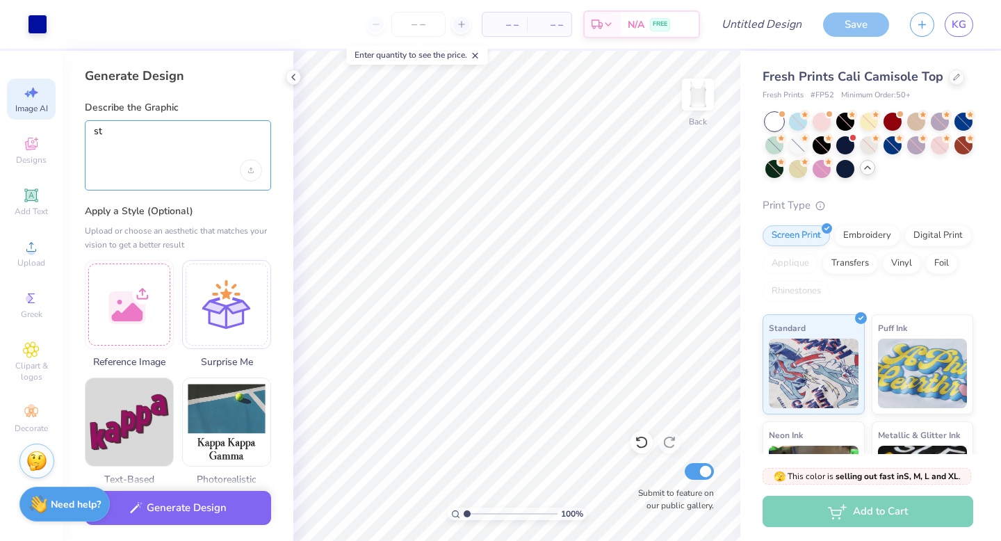
type textarea "s"
type textarea "fully blue star"
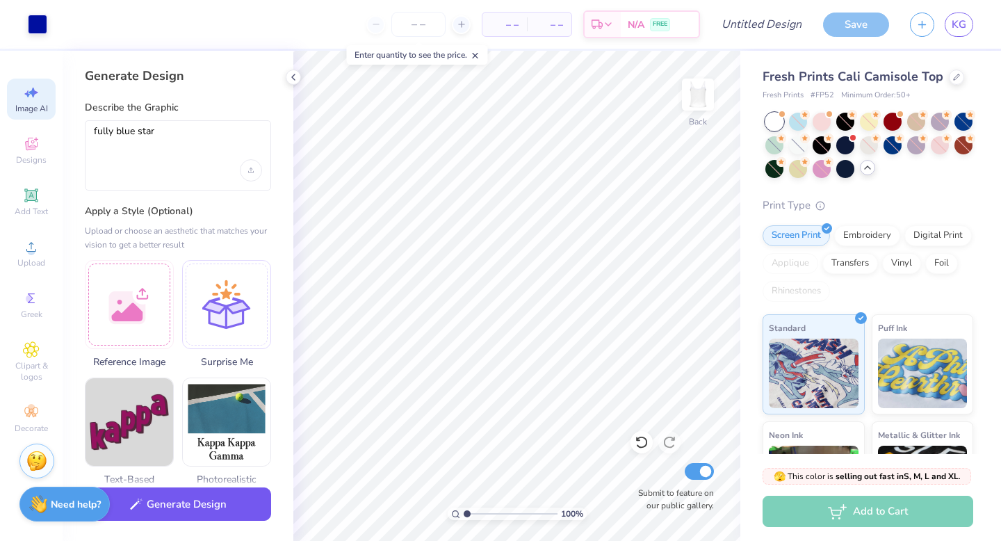
click at [193, 499] on button "Generate Design" at bounding box center [178, 504] width 186 height 34
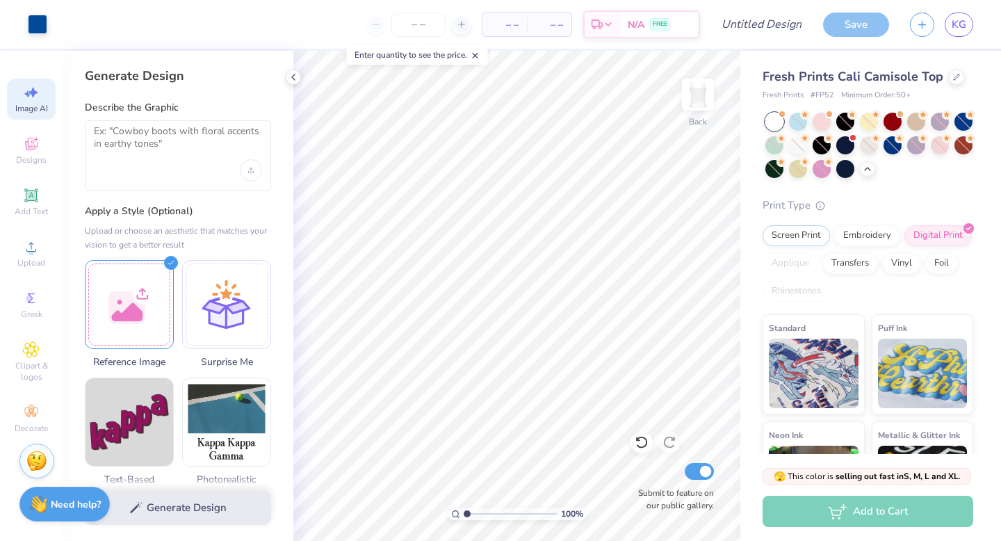
select select "4"
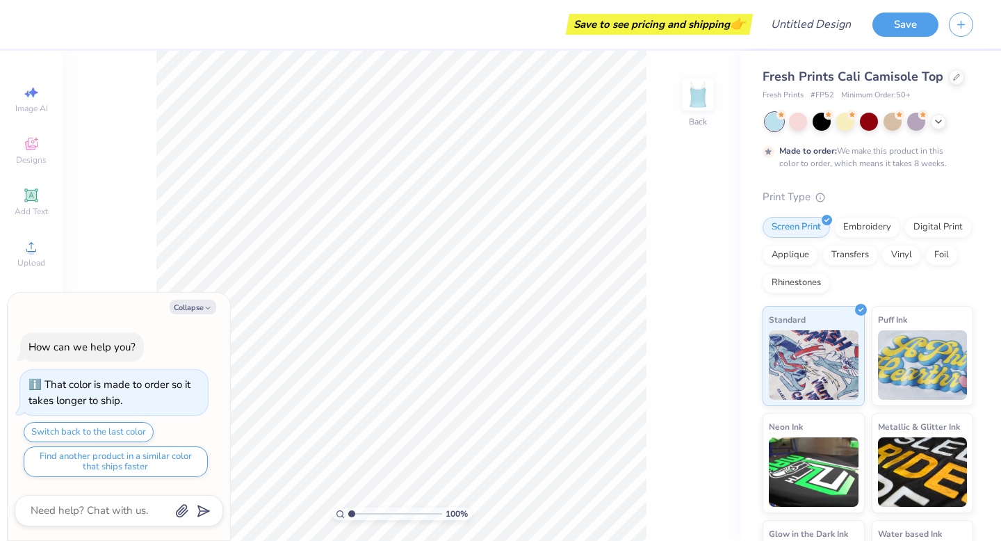
type textarea "x"
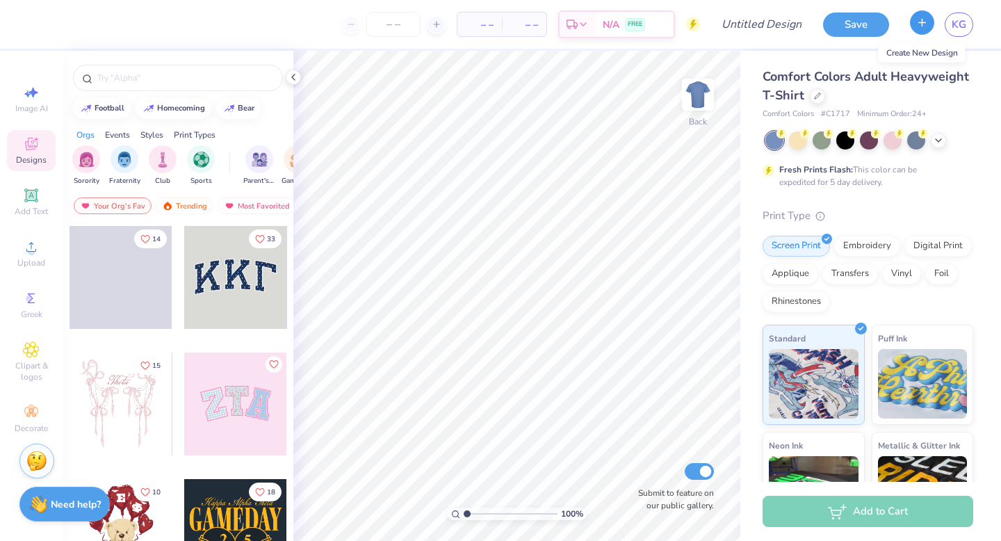
click at [924, 33] on button "button" at bounding box center [922, 22] width 24 height 24
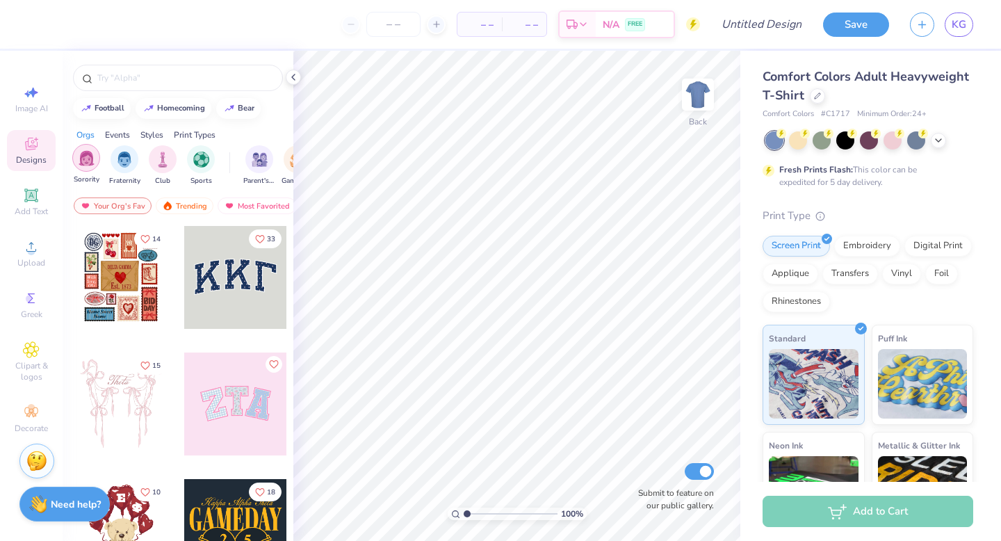
click at [88, 166] on div "filter for Sorority" at bounding box center [86, 158] width 28 height 28
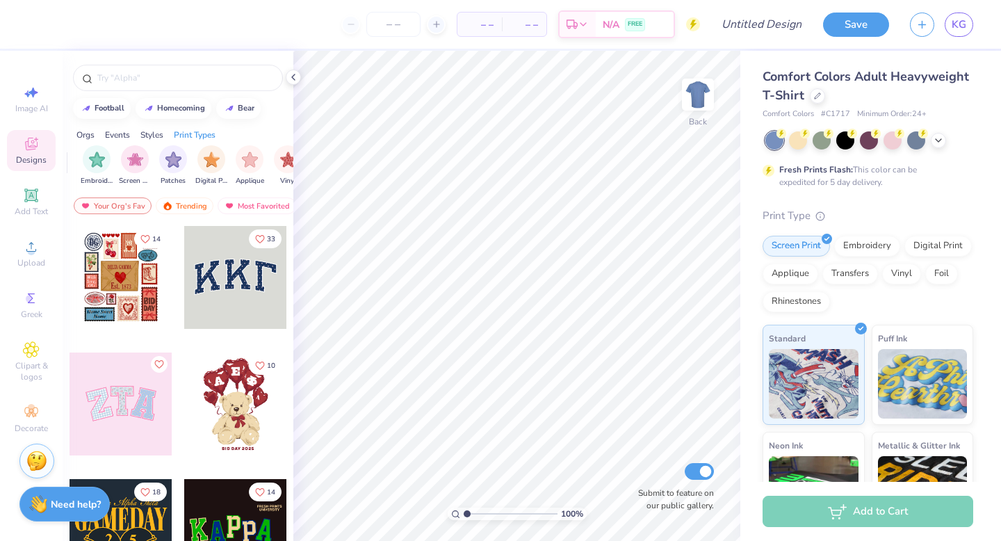
scroll to position [0, 1177]
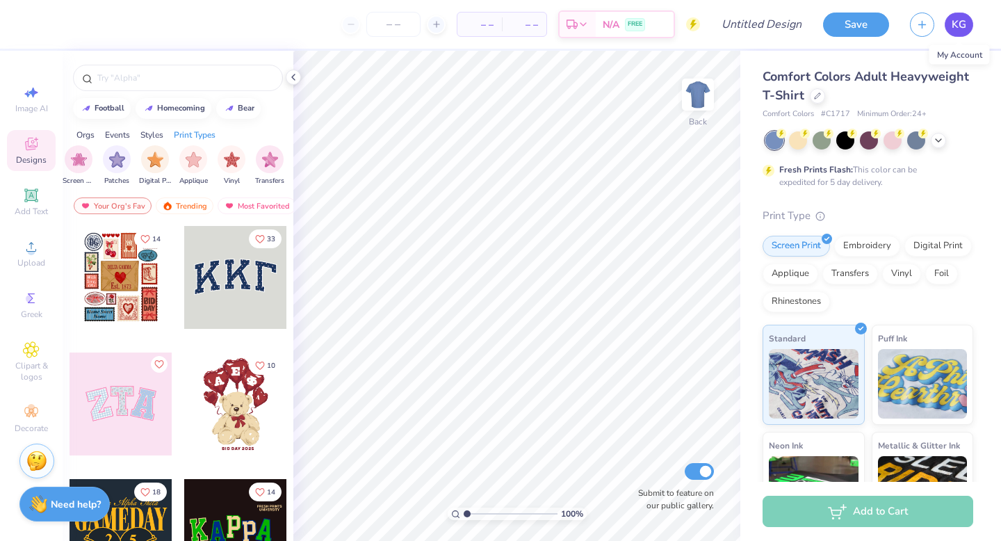
click at [964, 28] on span "KG" at bounding box center [959, 25] width 15 height 16
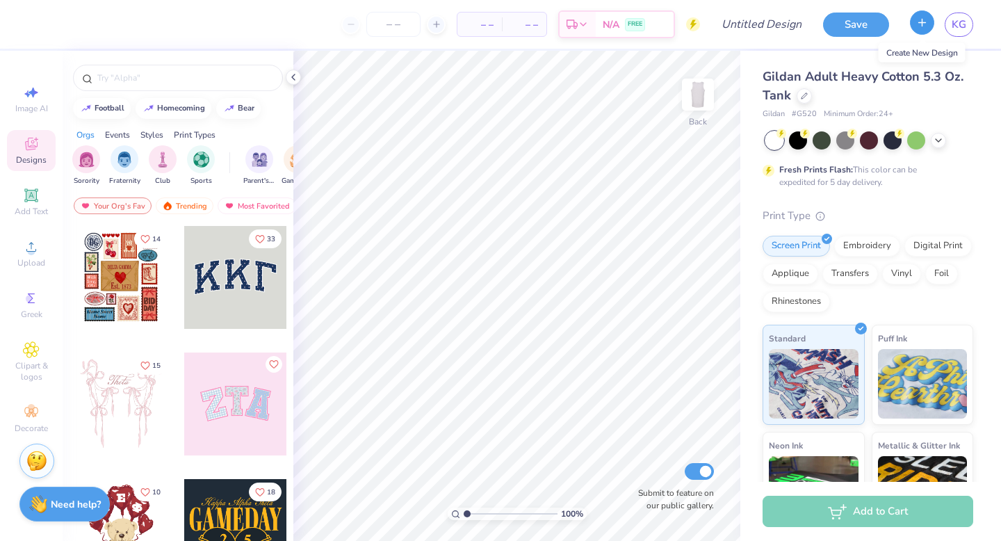
click at [915, 27] on button "button" at bounding box center [922, 22] width 24 height 24
click at [968, 26] on link "KG" at bounding box center [959, 25] width 28 height 24
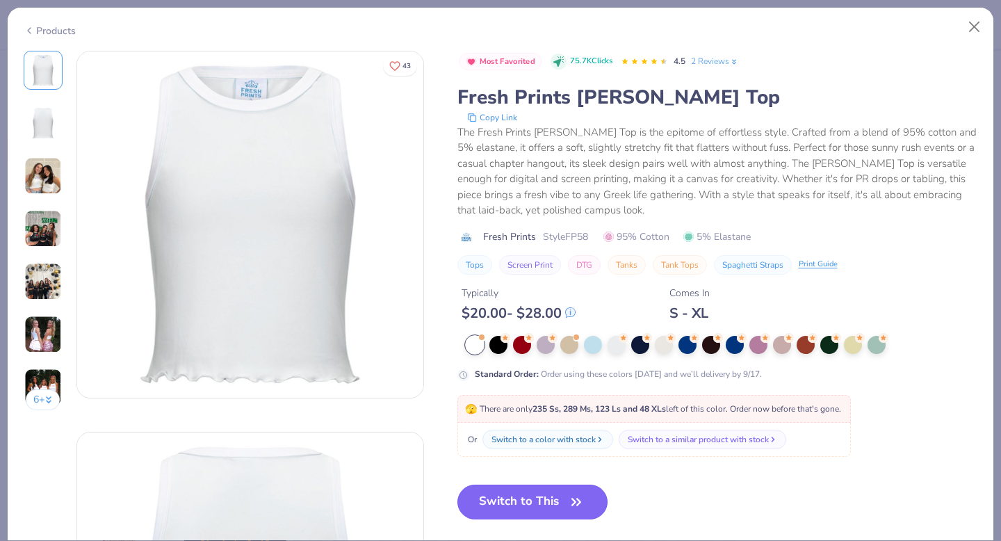
click at [567, 506] on span "button" at bounding box center [576, 501] width 19 height 19
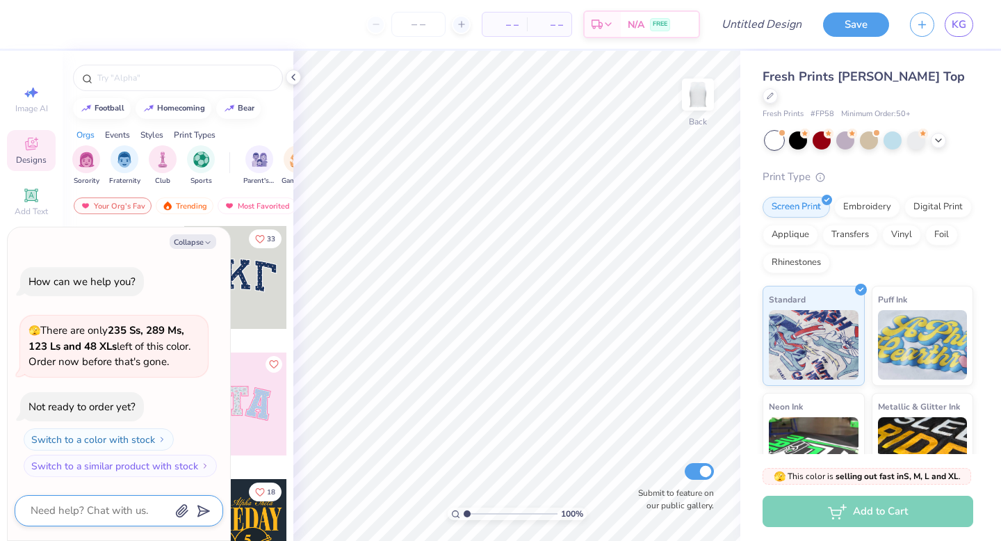
click at [109, 514] on textarea at bounding box center [99, 510] width 141 height 19
type textarea "x"
click at [790, 28] on input "Design Title" at bounding box center [778, 24] width 68 height 28
type input "Make-A-Wish Set"
type textarea "x"
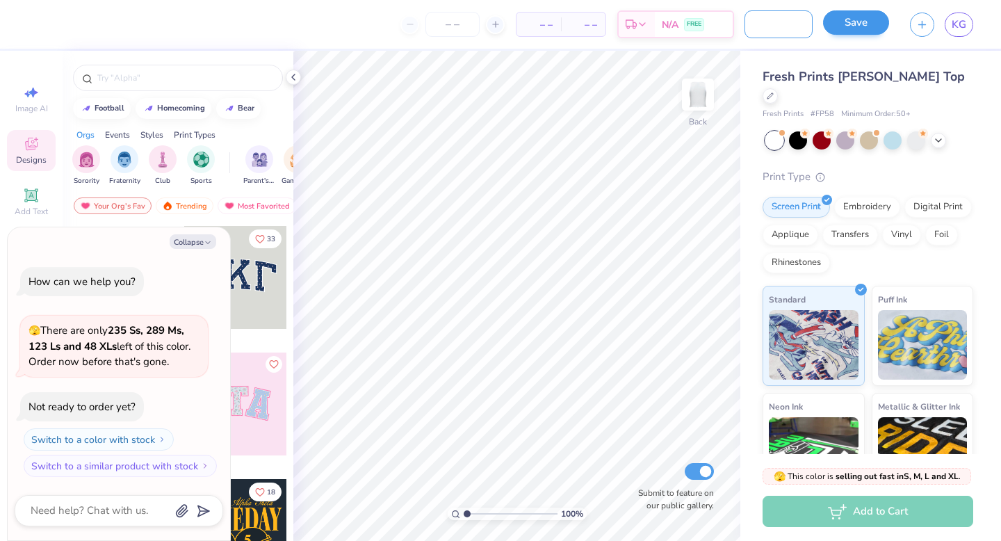
scroll to position [0, 46]
drag, startPoint x: 790, startPoint y: 18, endPoint x: 855, endPoint y: 27, distance: 65.3
click at [855, 27] on div "– – Per Item – – Total Est. Delivery N/A FREE Design Title Make-A-Wish Set Save…" at bounding box center [500, 24] width 1001 height 49
type input "Make-A-Wish Set"
type textarea "x"
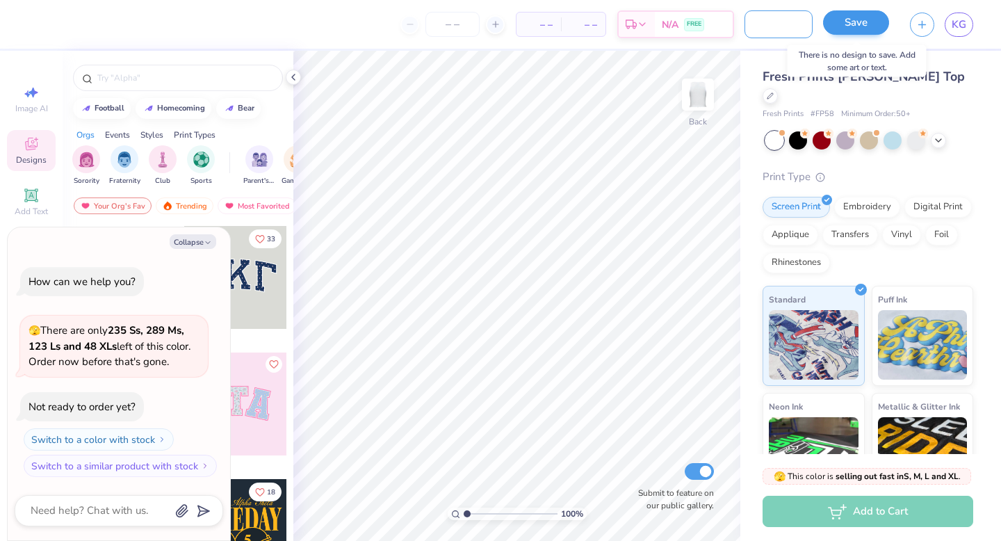
type input "Make-A-Wish Set."
type textarea "x"
type input "Make-A-Wish Set."
type textarea "x"
type input "Make-A-Wish Set"
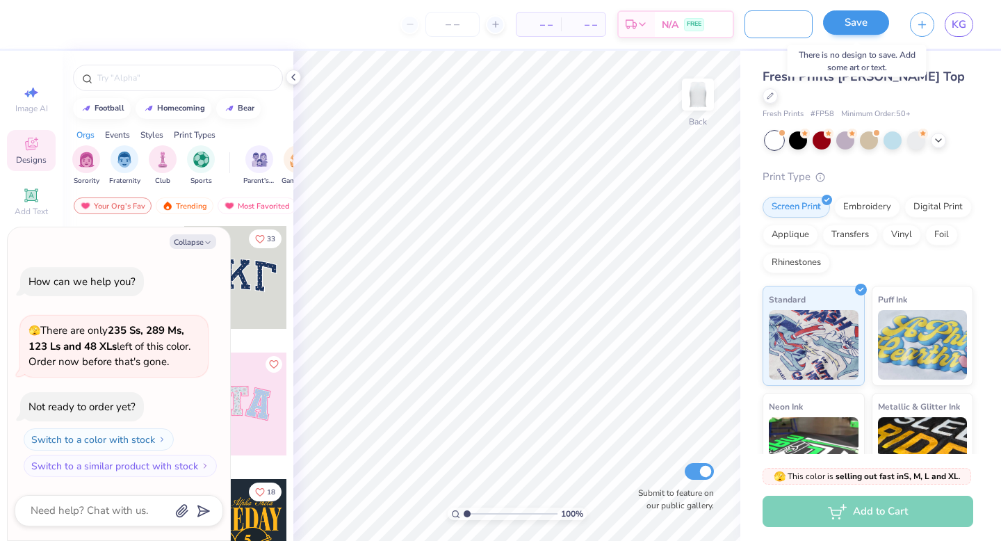
type textarea "x"
type input "Make-A-Wish Se"
type textarea "x"
type input "Make-A-Wish S"
type textarea "x"
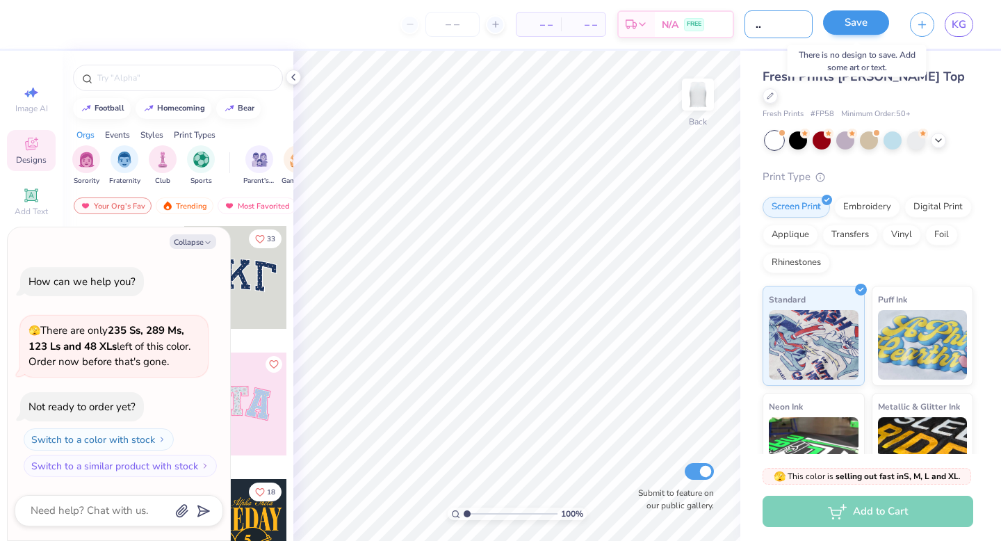
type input "Make-A-Wish"
type textarea "x"
type input "Make-A-Wish T"
type textarea "x"
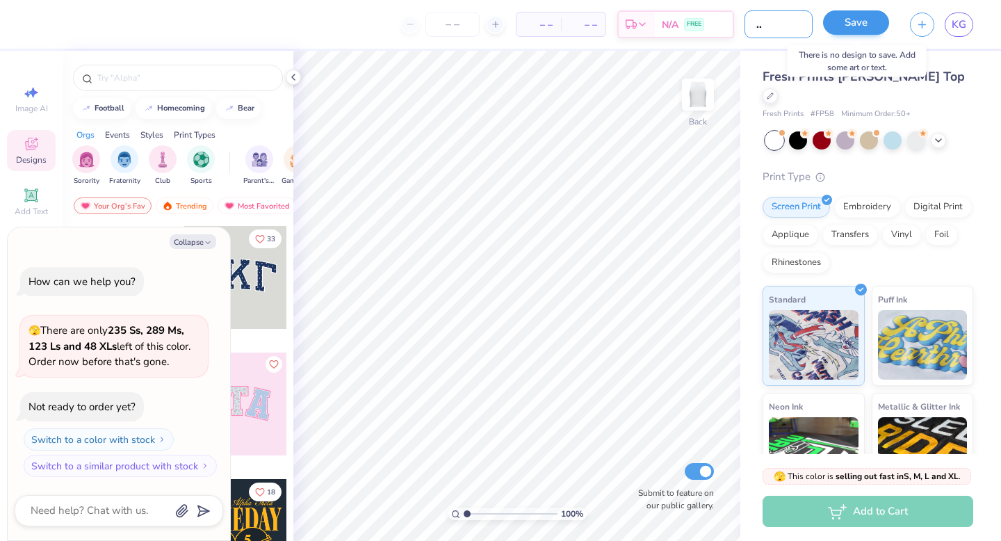
type input "Make-A-Wish Ta"
type textarea "x"
type input "Make-A-Wish Tak"
type textarea "x"
type input "Make-A-Wish Ta"
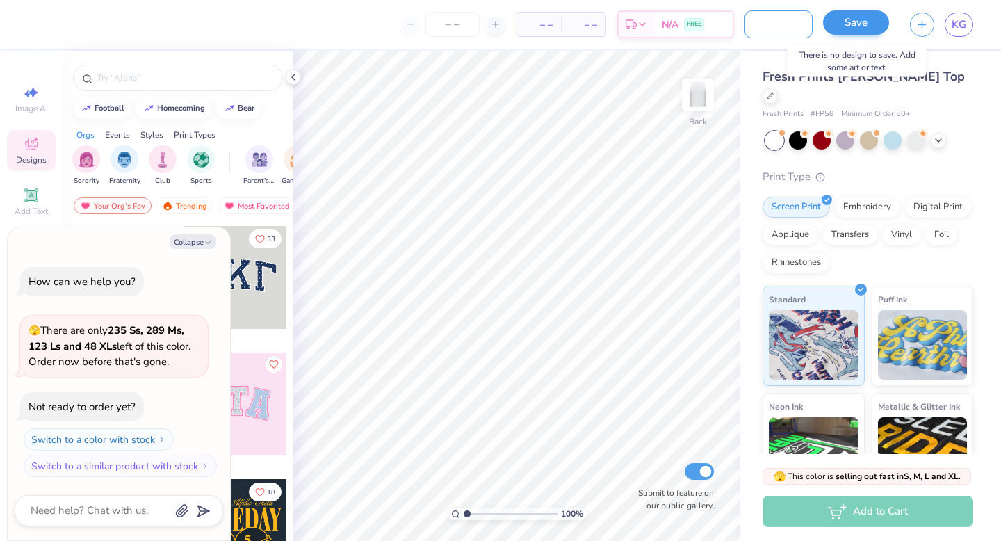
type textarea "x"
type input "Make-A-Wish Tan"
type textarea "x"
type input "Make-A-Wish Tank"
type textarea "x"
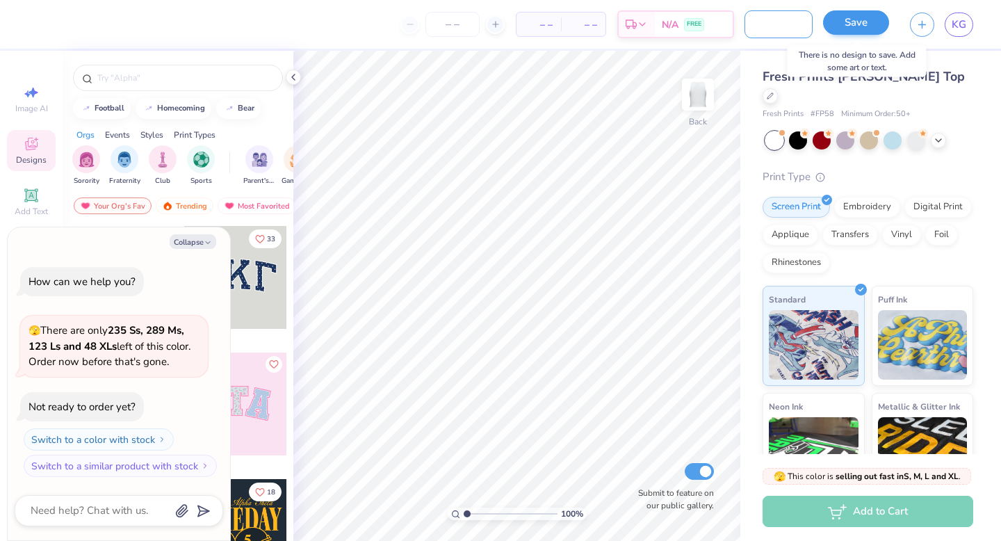
type input "Make-A-Wish Tank"
type textarea "x"
type input "Make-A-Wish Tank V"
type textarea "x"
type input "Make-A-Wish Tank Ve"
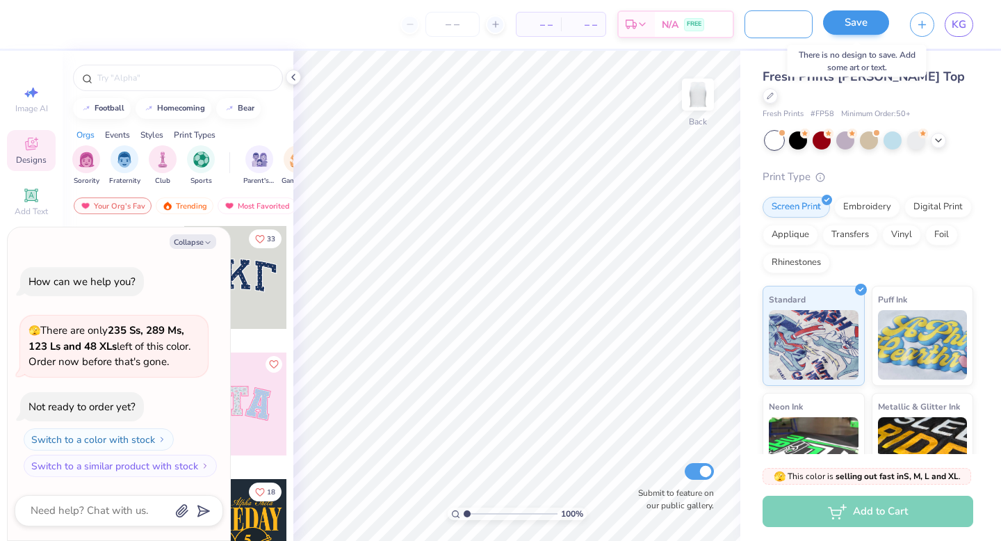
type textarea "x"
type input "Make-A-Wish Tank Ver"
type textarea "x"
type input "Make-A-Wish Tank Ver"
type textarea "x"
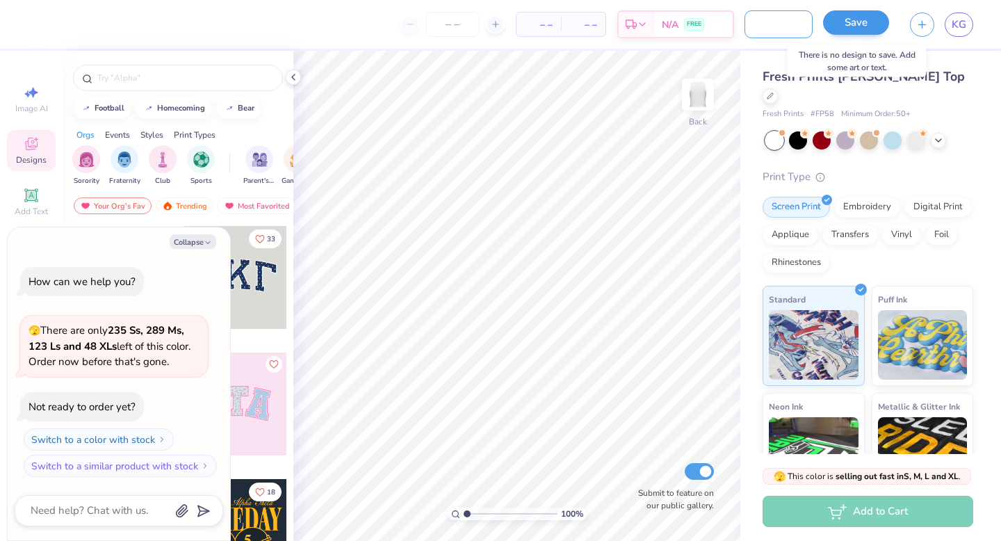
scroll to position [0, 77]
type input "Make-A-Wish Tank Ver 2"
type textarea "x"
type input "Make-A-Wish Tank Ver 2"
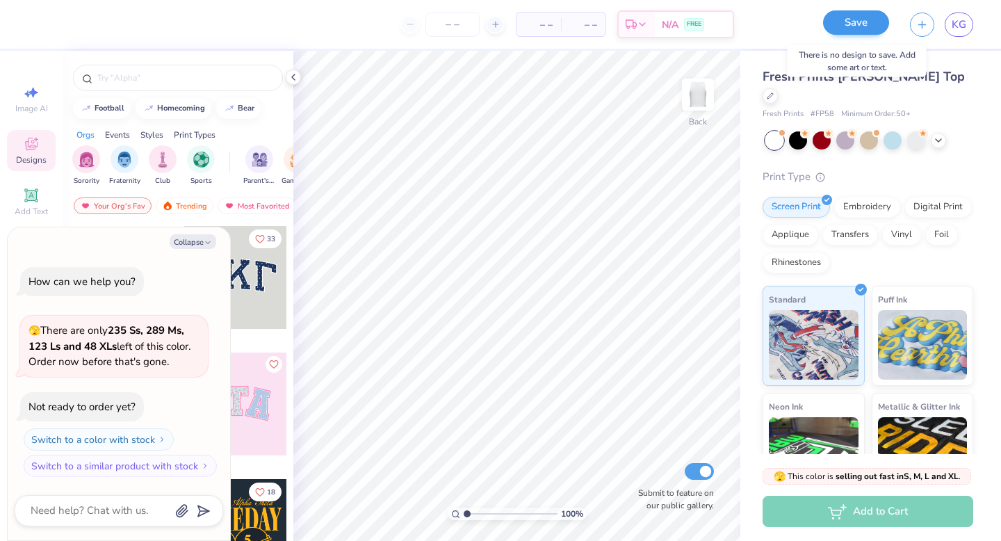
scroll to position [0, 0]
click at [855, 22] on button "Save" at bounding box center [856, 22] width 66 height 24
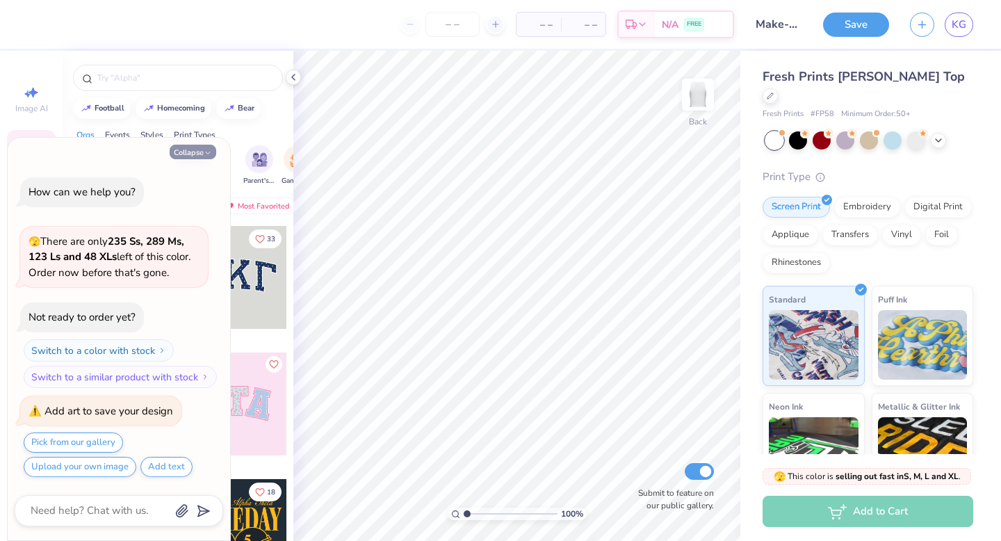
click at [202, 156] on button "Collapse" at bounding box center [193, 152] width 47 height 15
type textarea "x"
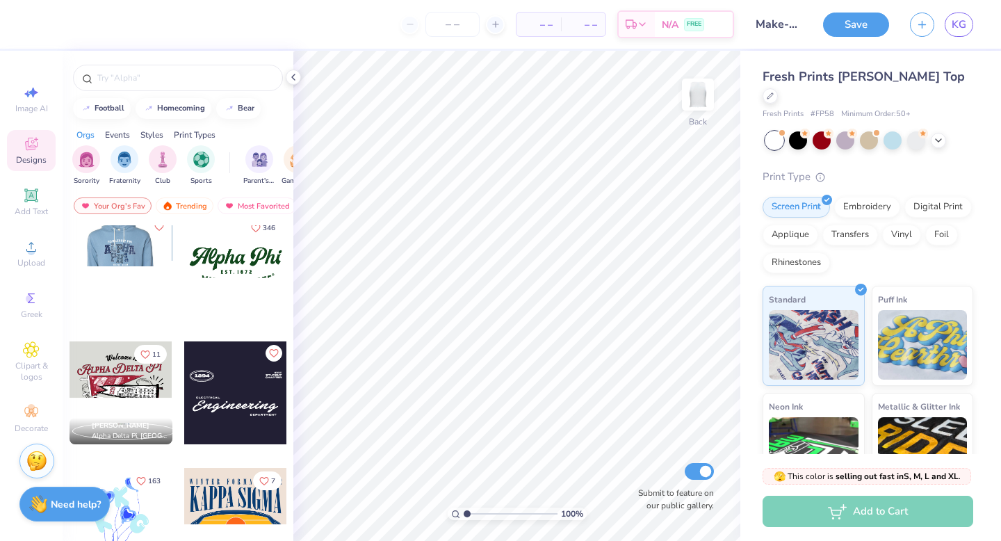
scroll to position [1399, 0]
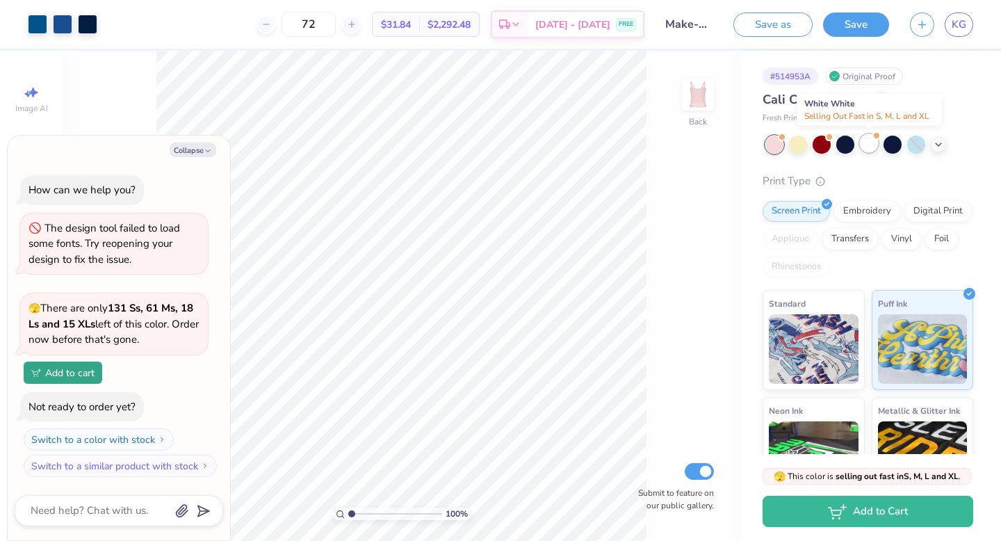
click at [870, 147] on div at bounding box center [869, 143] width 18 height 18
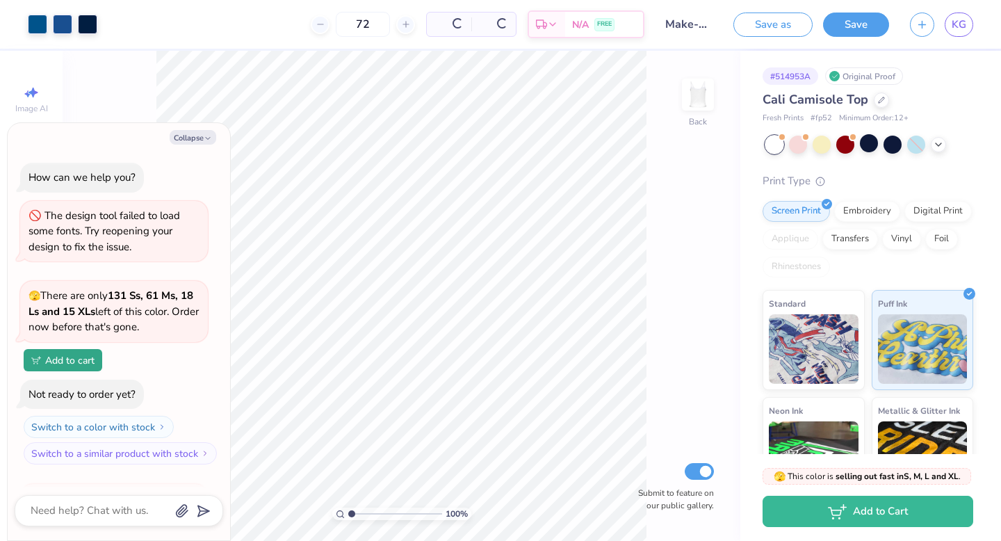
scroll to position [190, 0]
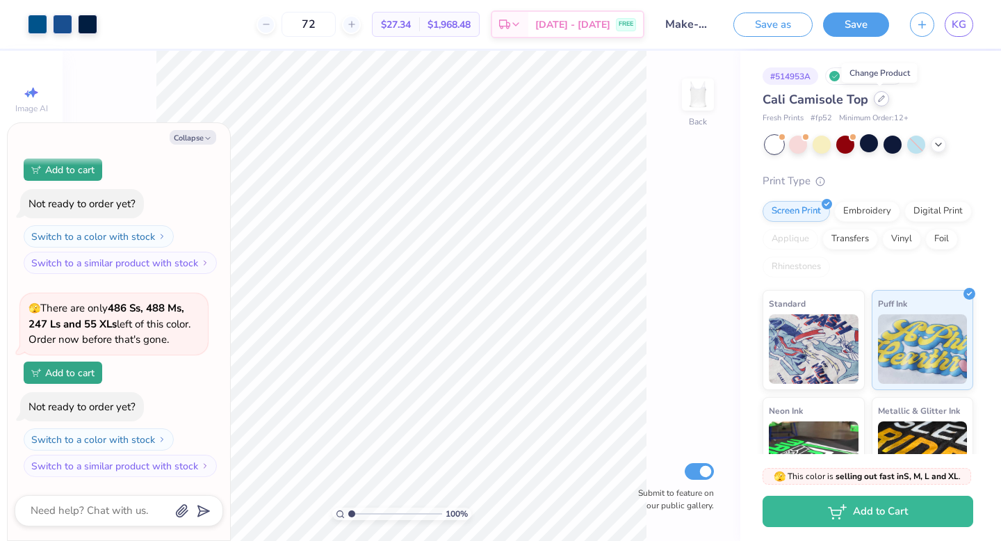
click at [878, 99] on icon at bounding box center [881, 98] width 7 height 7
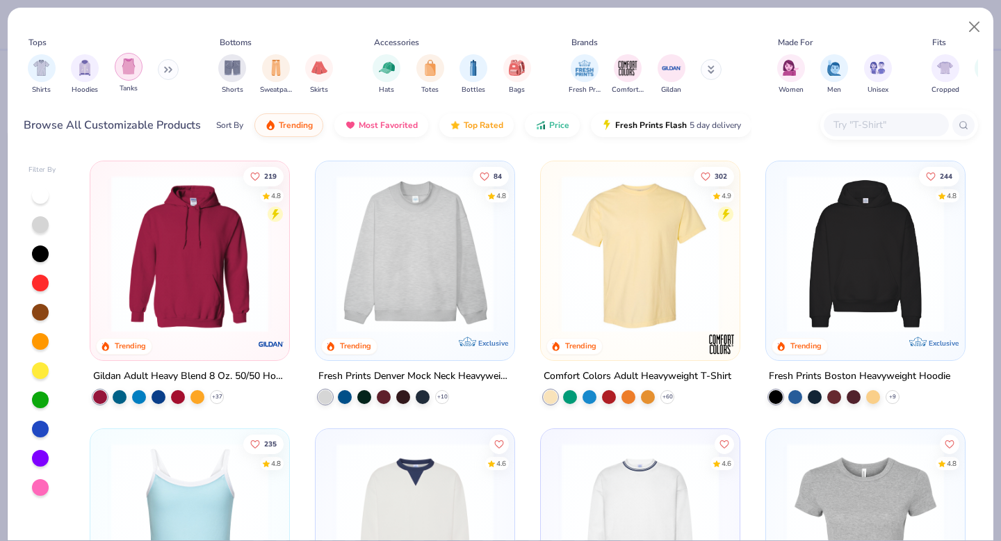
click at [131, 73] on img "filter for Tanks" at bounding box center [128, 66] width 15 height 16
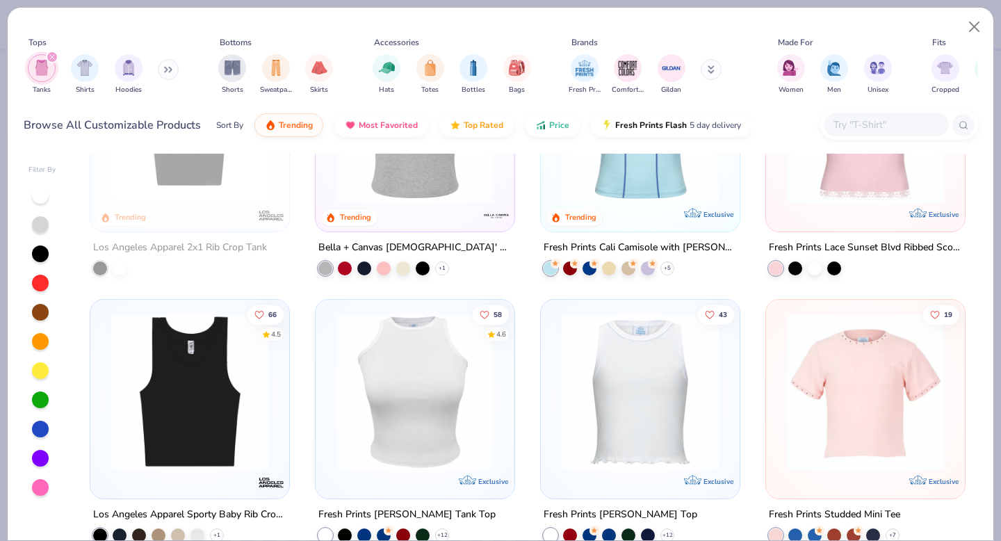
scroll to position [708, 0]
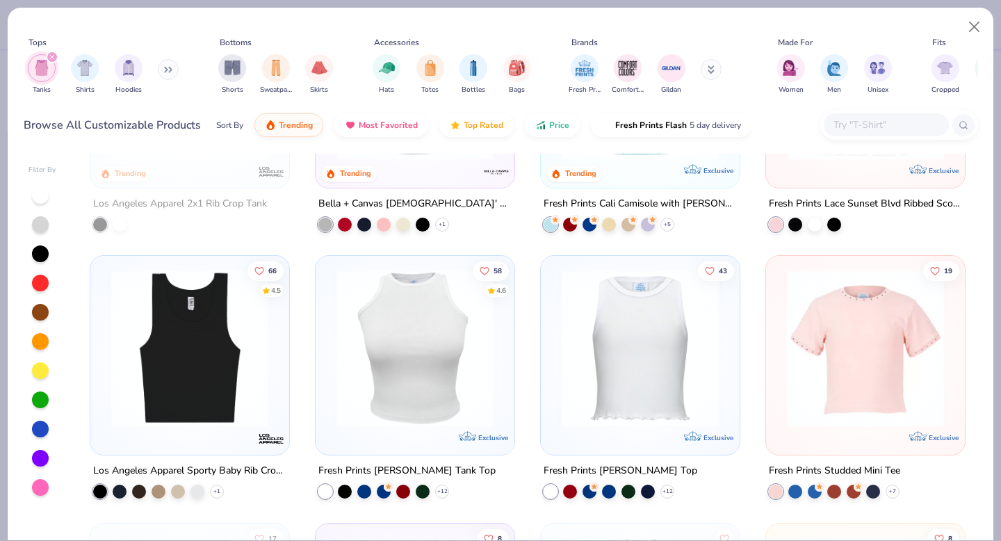
click at [590, 396] on img at bounding box center [640, 348] width 171 height 157
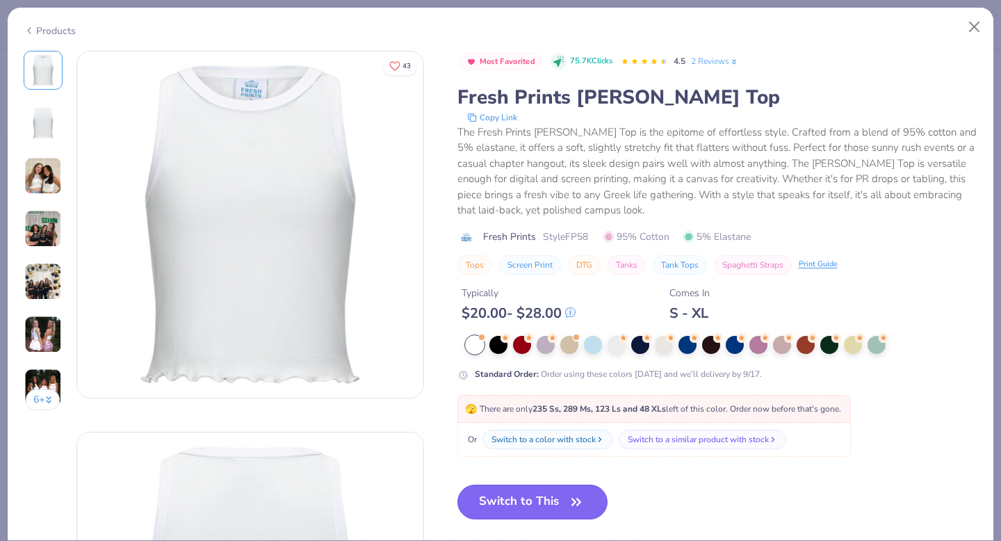
click at [574, 513] on button "Switch to This" at bounding box center [532, 501] width 151 height 35
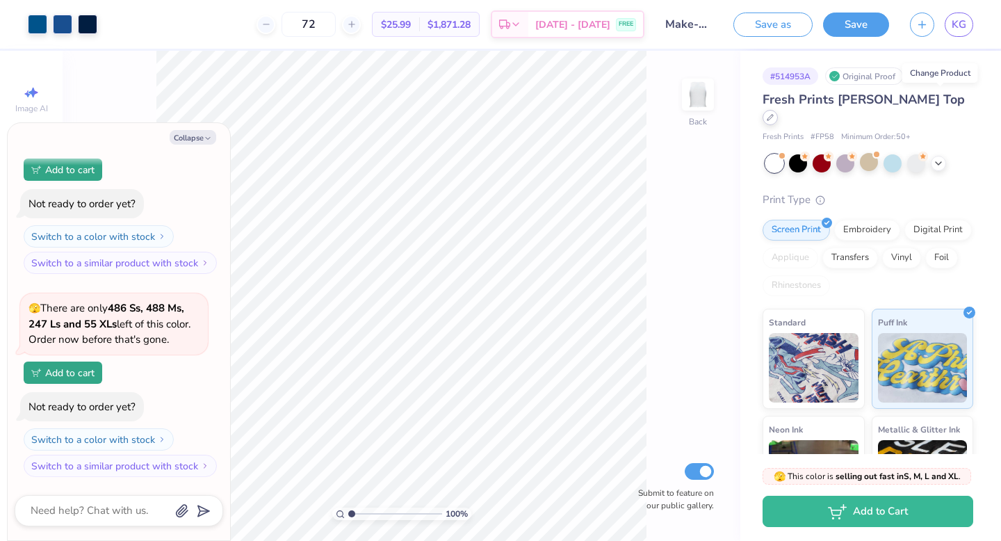
click at [778, 110] on div at bounding box center [770, 117] width 15 height 15
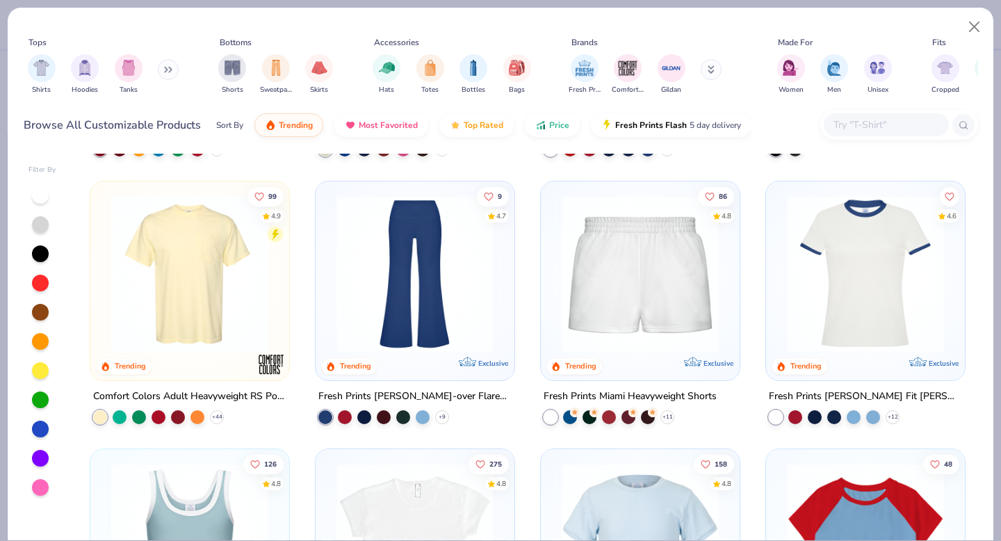
scroll to position [1318, 0]
click at [127, 71] on img "filter for Tanks" at bounding box center [128, 66] width 15 height 16
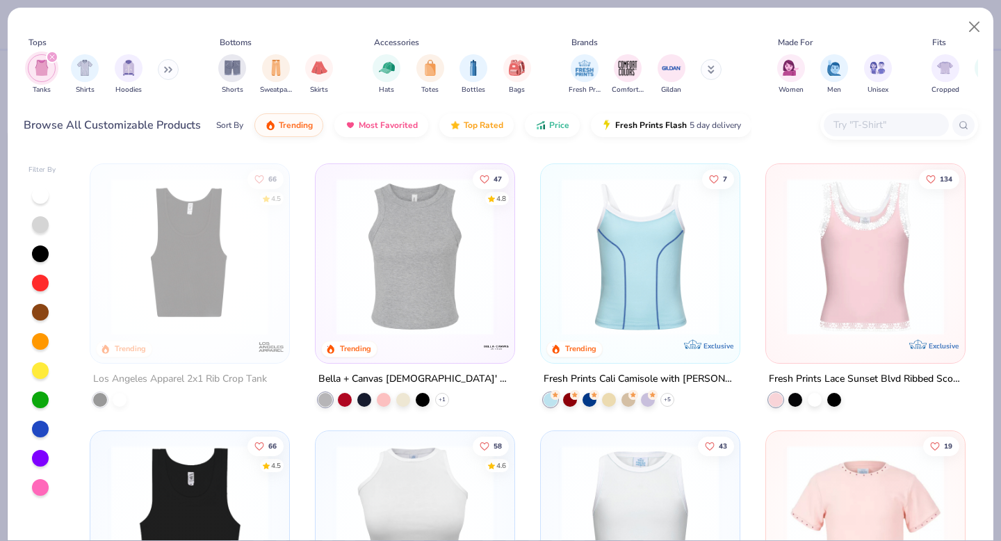
scroll to position [598, 0]
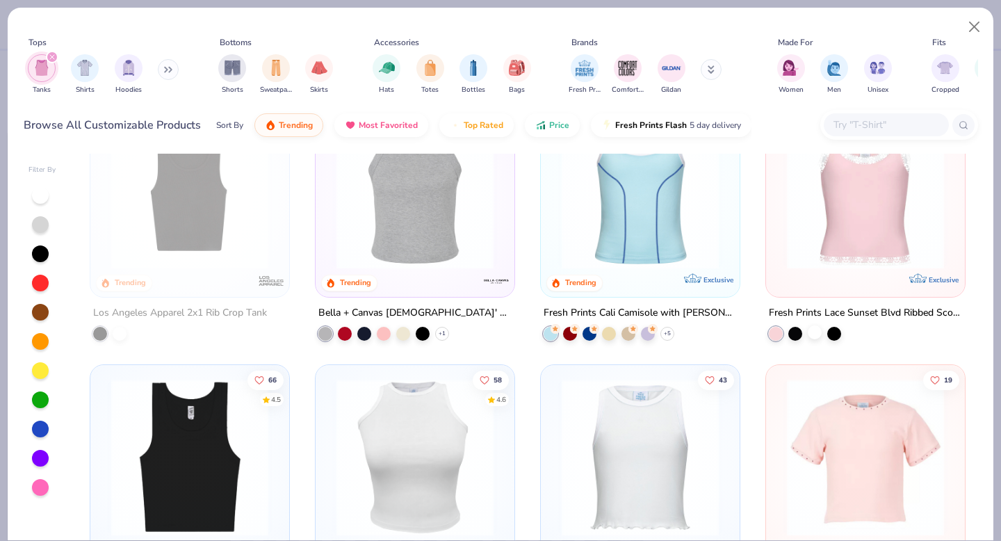
click at [808, 333] on div at bounding box center [815, 332] width 14 height 14
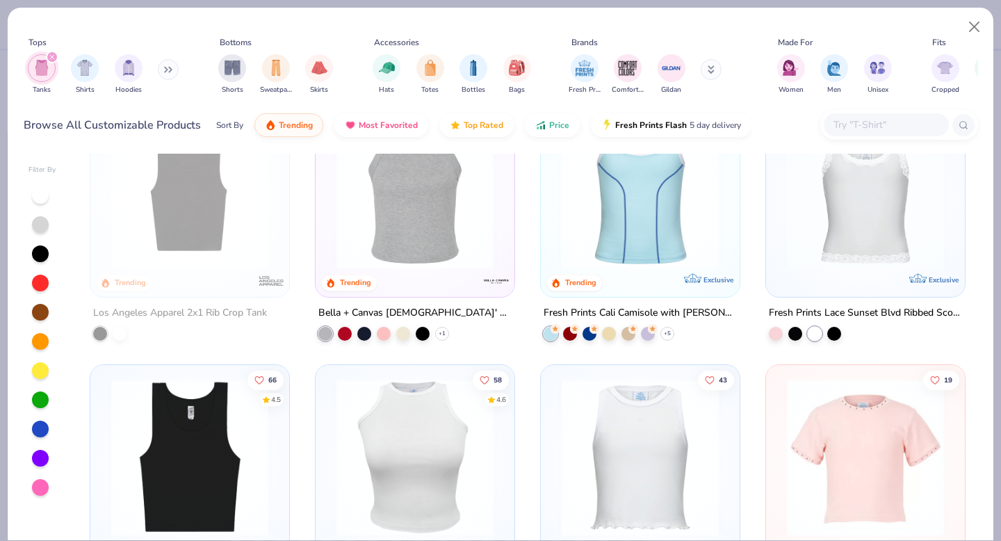
scroll to position [502, 0]
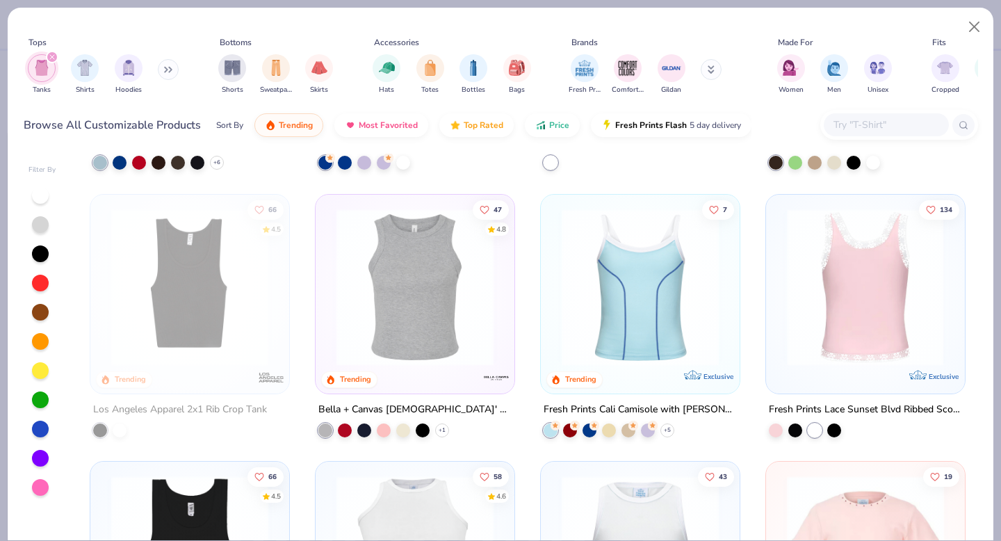
click at [780, 320] on img at bounding box center [694, 286] width 171 height 157
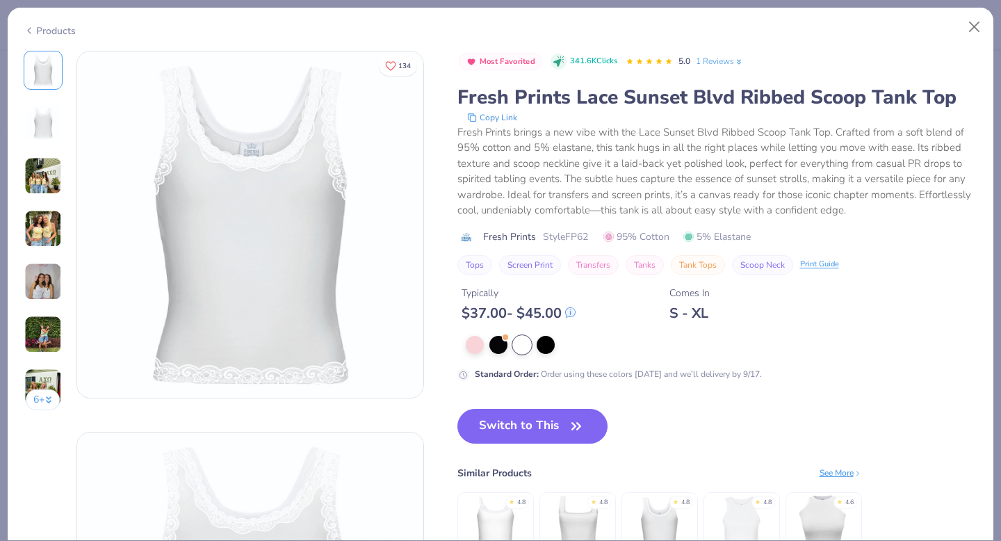
click at [42, 31] on div "Products" at bounding box center [50, 31] width 52 height 15
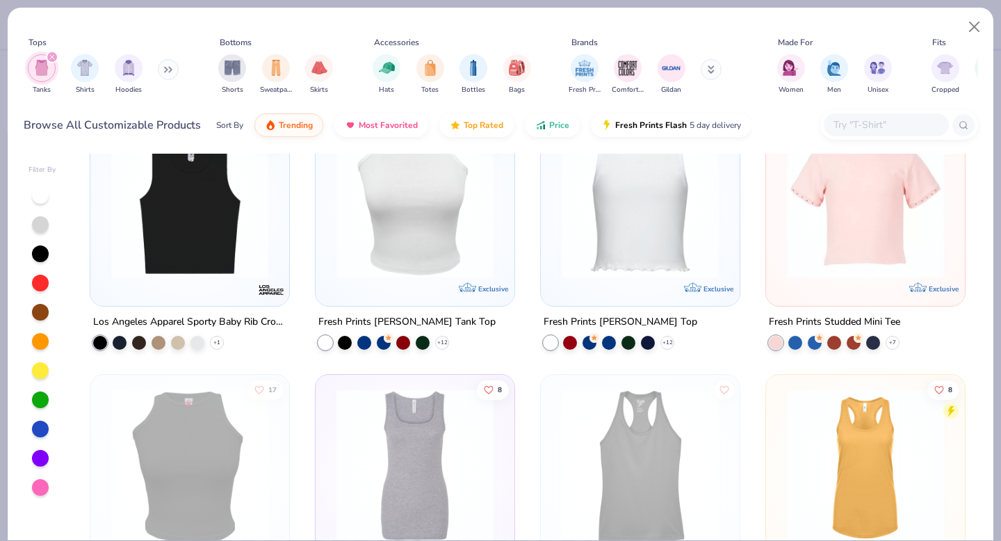
scroll to position [834, 0]
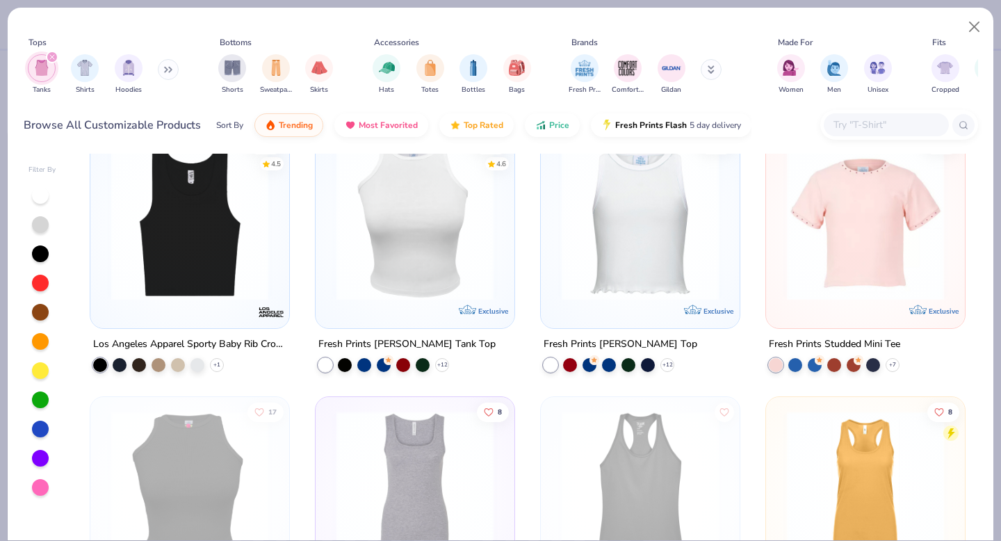
click at [431, 240] on img at bounding box center [414, 221] width 171 height 157
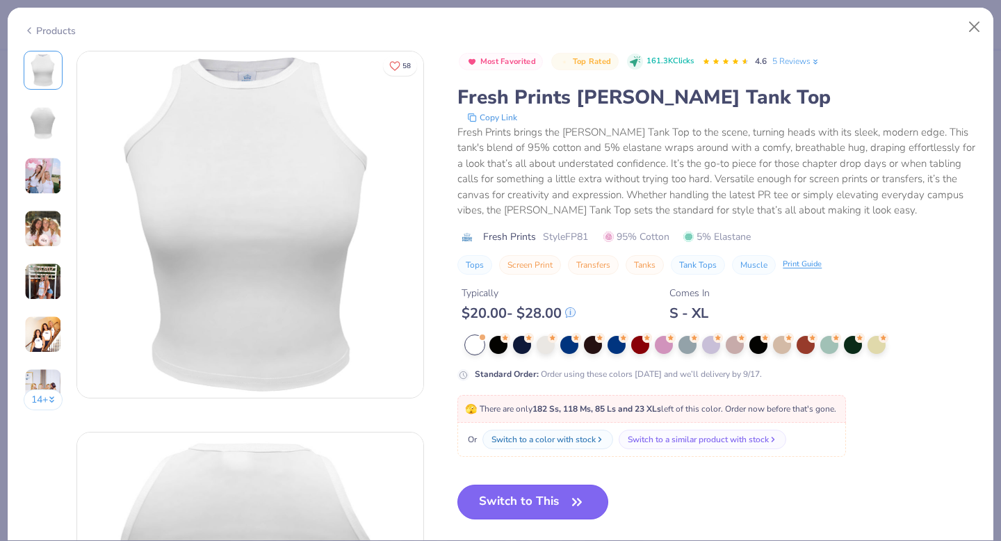
click at [566, 498] on button "Switch to This" at bounding box center [532, 501] width 151 height 35
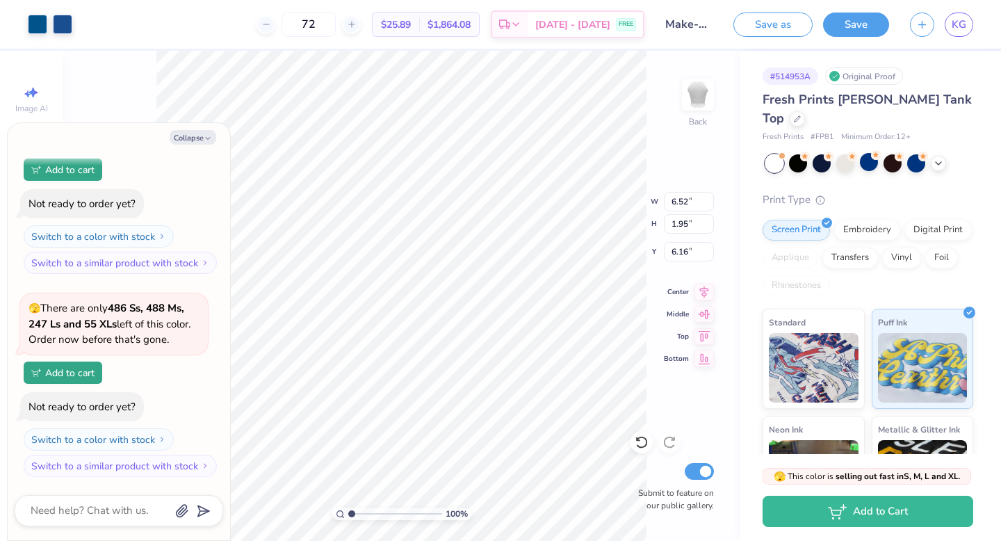
type textarea "x"
type input "7.04"
type input "3.42"
click at [805, 110] on div at bounding box center [797, 117] width 15 height 15
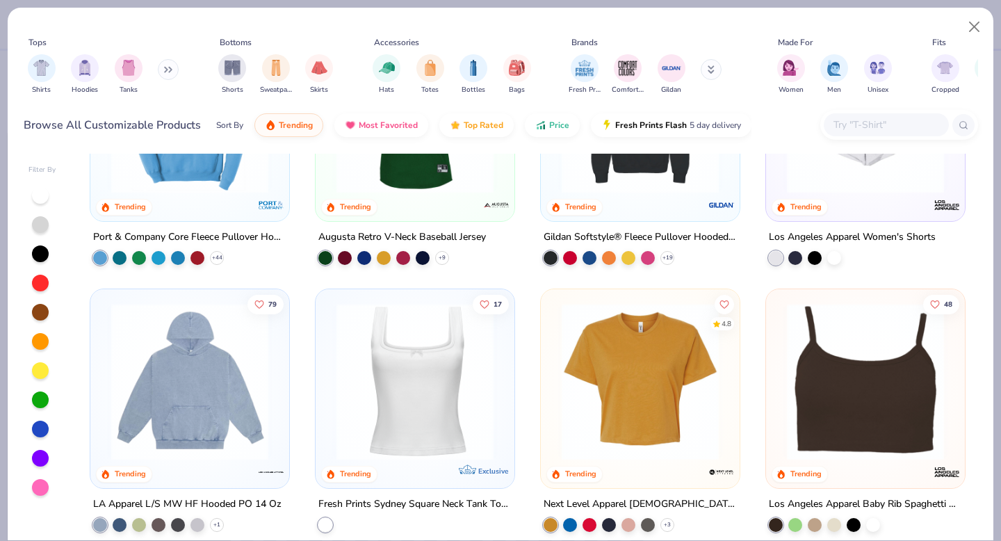
scroll to position [2817, 0]
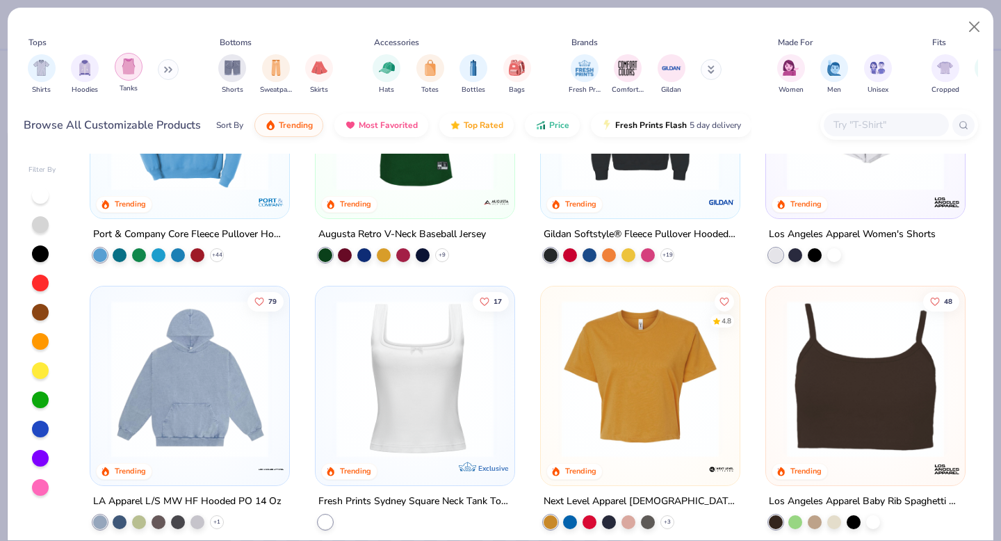
click at [133, 69] on img "filter for Tanks" at bounding box center [128, 66] width 15 height 16
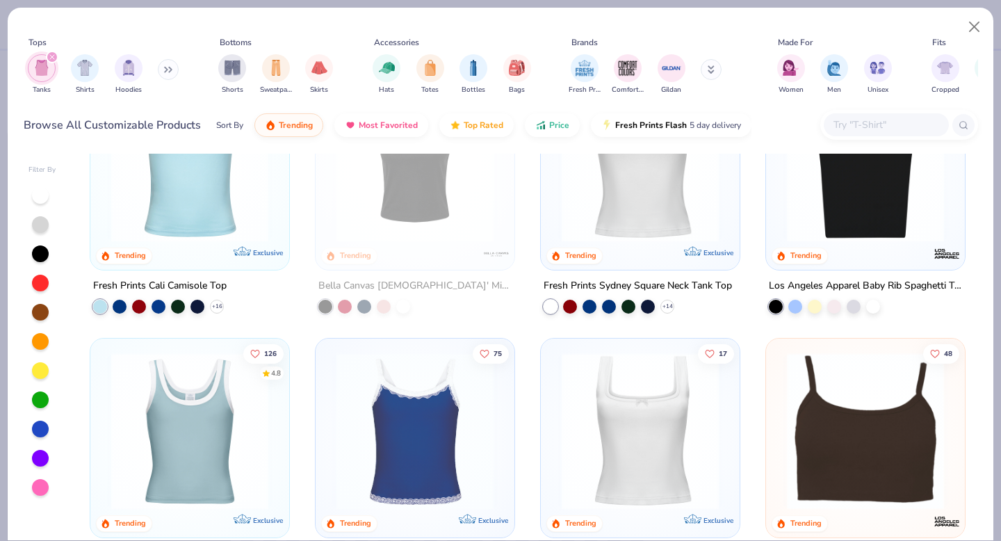
scroll to position [117, 0]
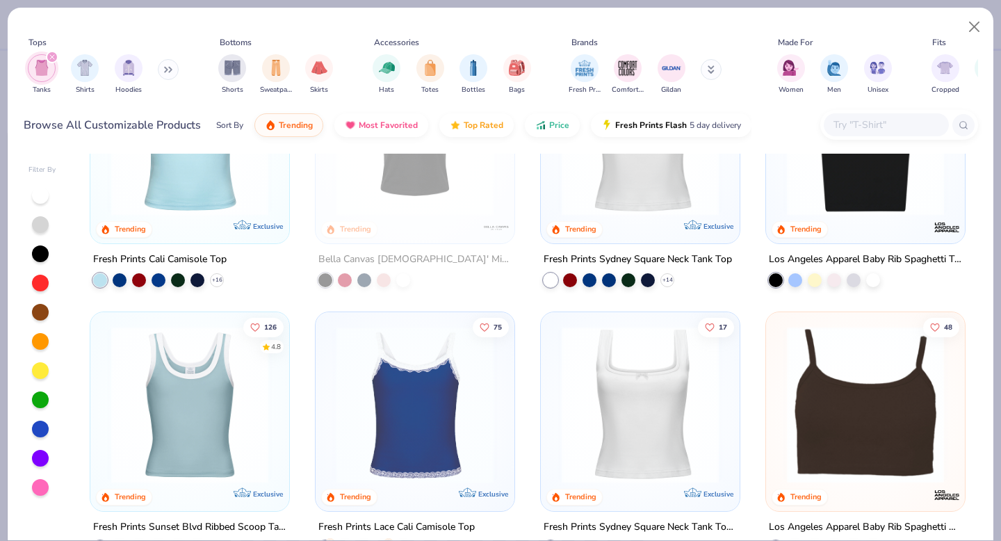
click at [637, 406] on img at bounding box center [640, 404] width 171 height 157
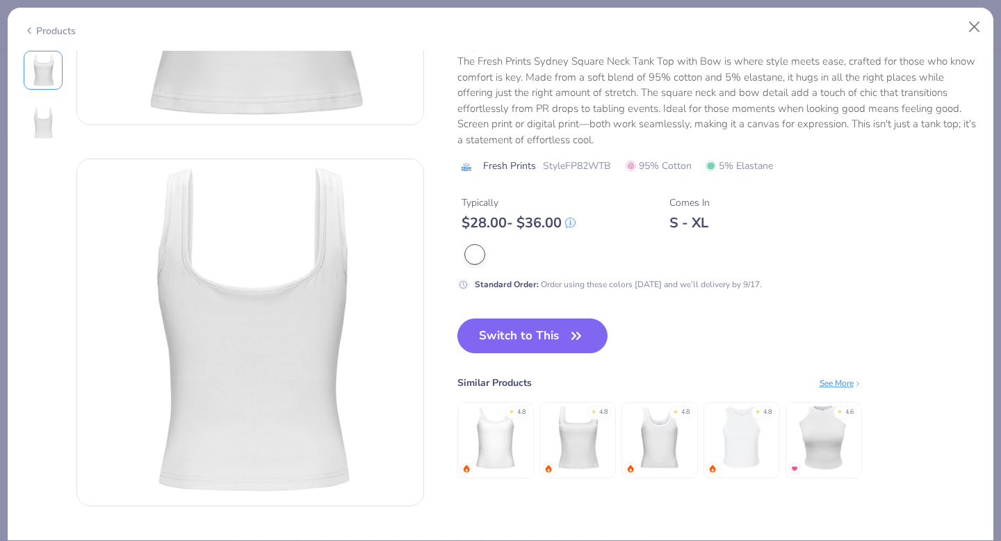
scroll to position [300, 0]
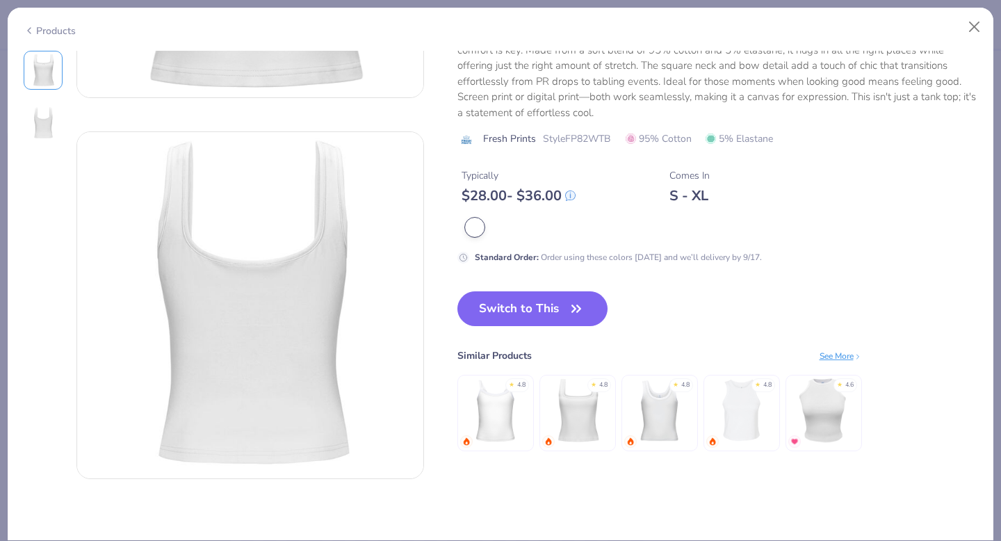
click at [732, 418] on img at bounding box center [741, 410] width 66 height 66
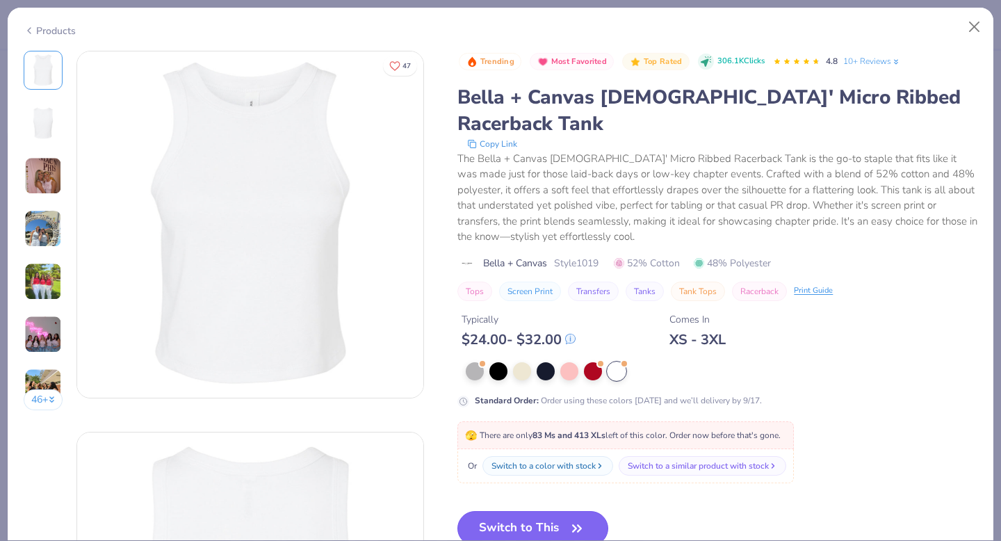
click at [557, 511] on button "Switch to This" at bounding box center [532, 528] width 151 height 35
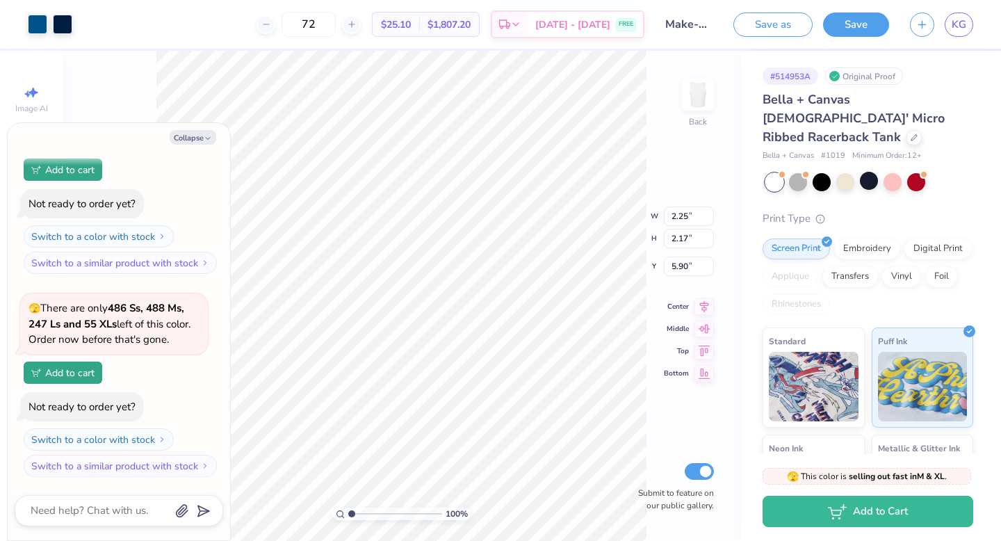
type textarea "x"
type input "7.36"
drag, startPoint x: 432, startPoint y: 259, endPoint x: 432, endPoint y: 245, distance: 13.9
click at [432, 245] on div "Hold “Option ⌥” to see the space between elements." at bounding box center [359, 257] width 147 height 40
type textarea "x"
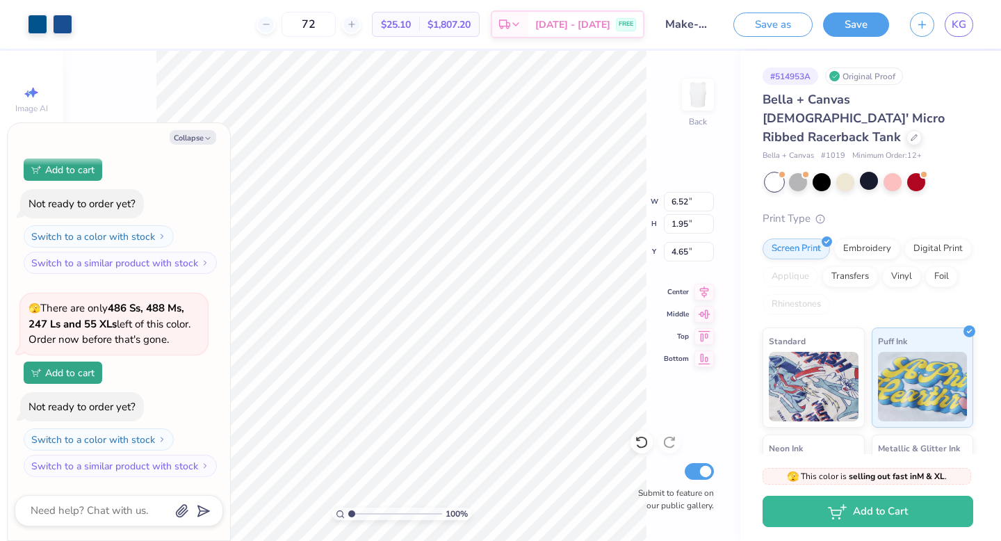
type input "3.36"
type textarea "x"
type input "7.96"
type input "2.38"
type input "3.39"
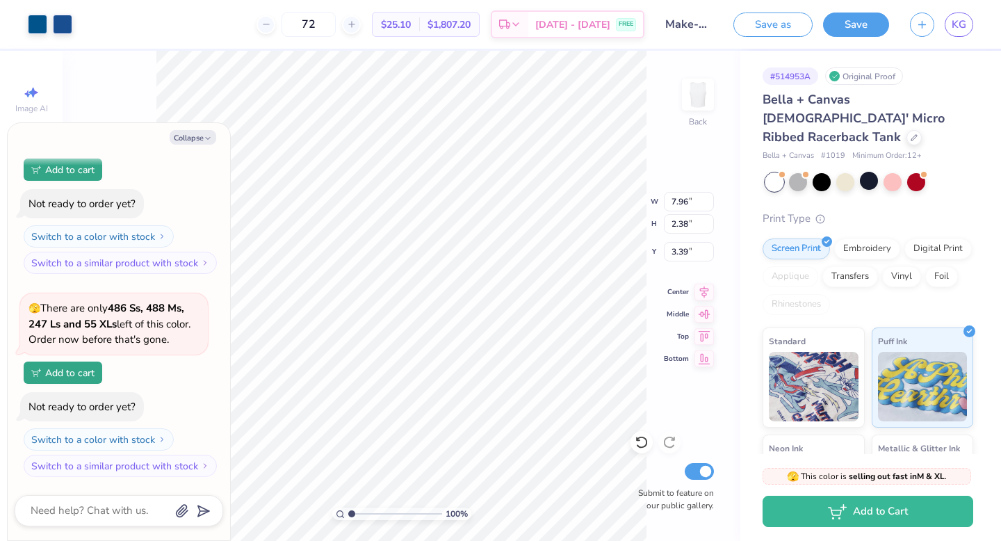
type textarea "x"
type input "4.25"
type textarea "x"
type input "2.25"
type input "2.17"
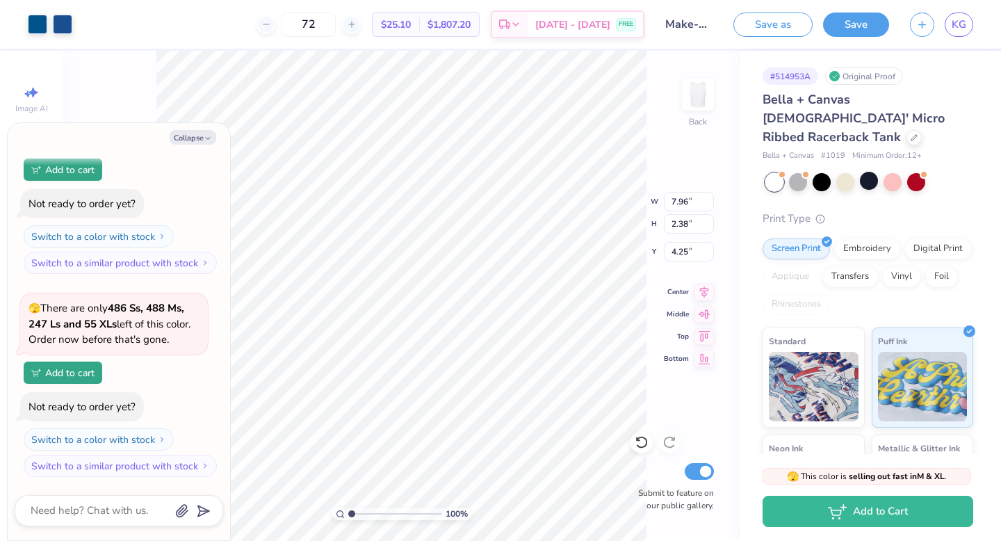
type input "7.36"
type textarea "x"
type input "5.83"
type textarea "x"
type input "7.96"
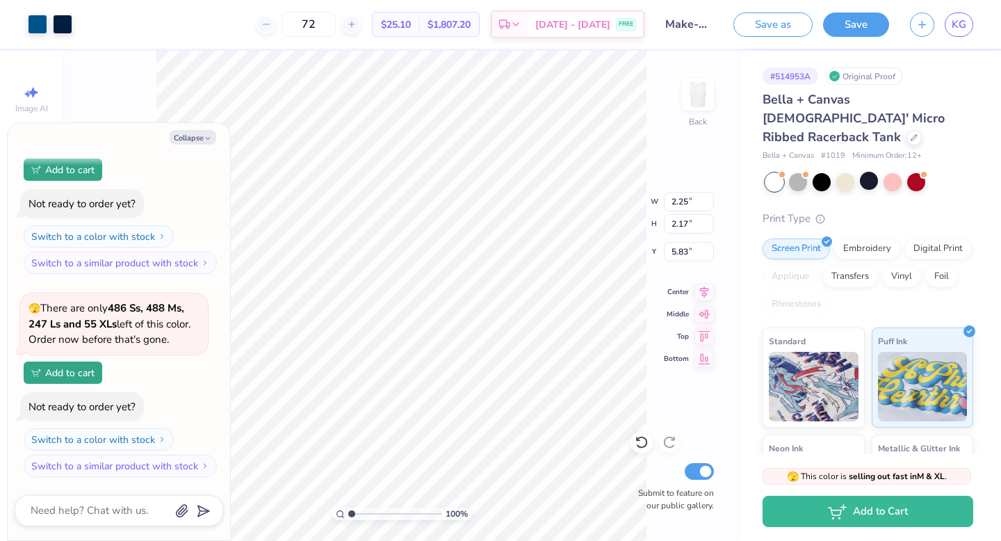
type input "2.38"
type input "4.25"
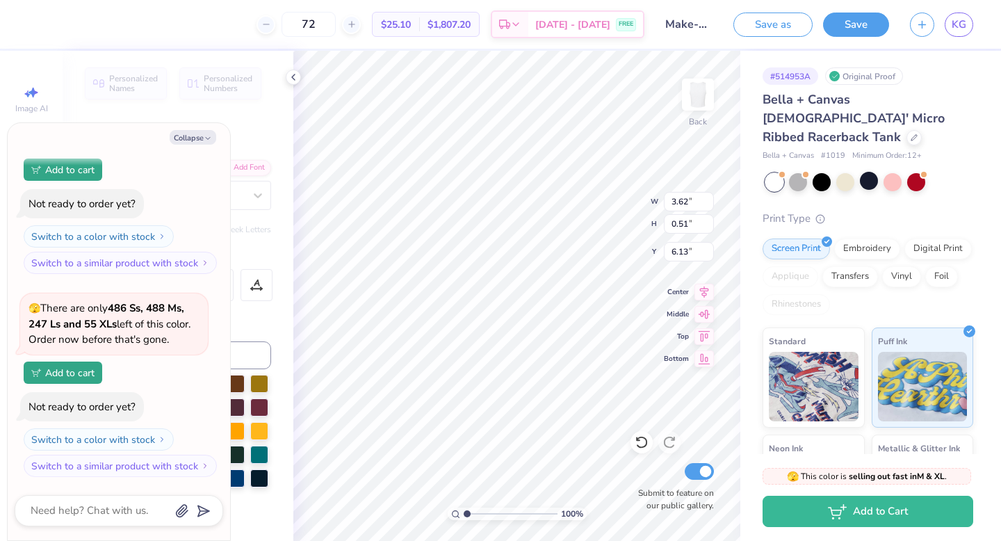
type textarea "x"
type input "6.92"
type textarea "x"
type input "7.96"
type input "1.61"
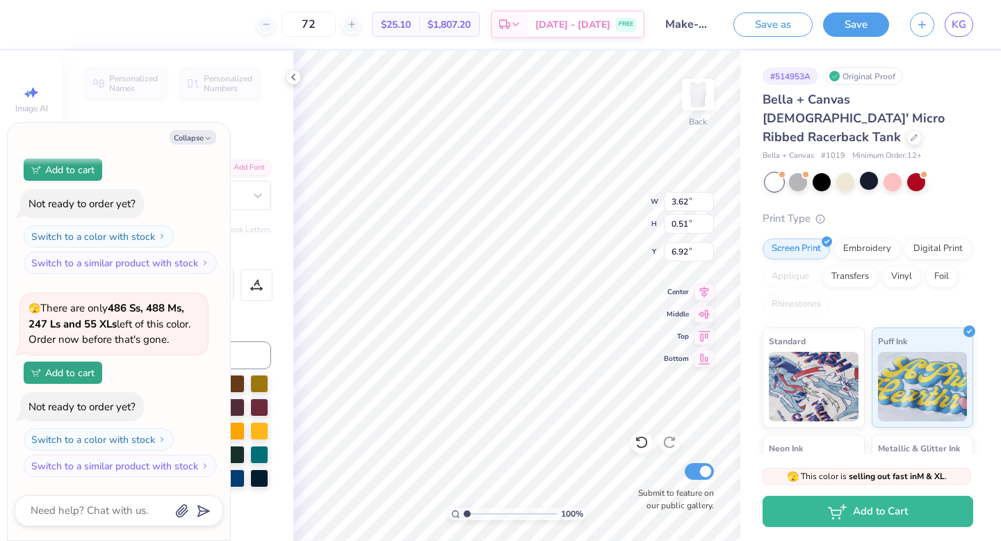
type input "4.25"
type textarea "x"
type input "3.98"
type textarea "x"
type input "2.25"
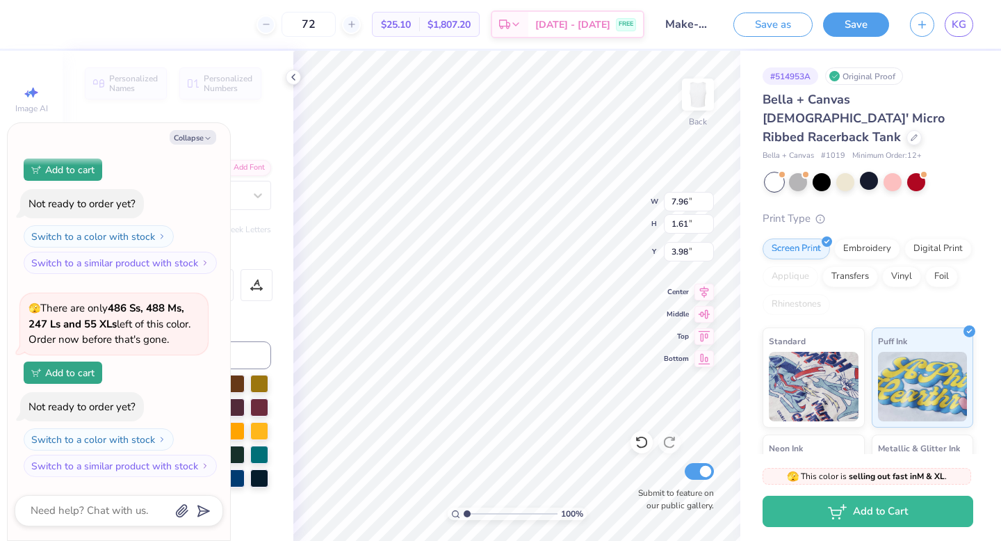
type input "2.17"
type input "5.83"
type textarea "x"
type input "5.59"
type textarea "x"
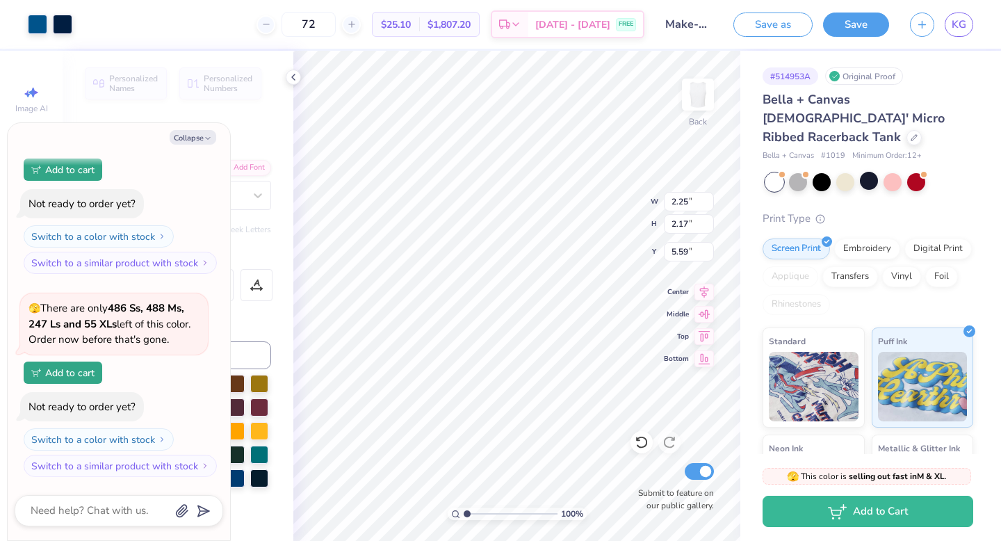
type input "7.96"
type input "1.61"
type input "3.98"
type textarea "x"
type input "2.25"
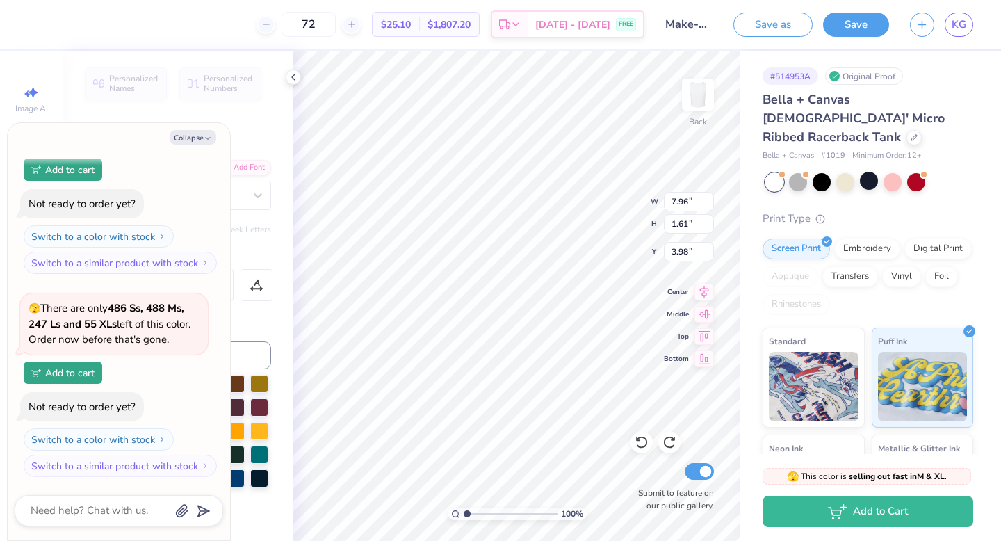
type input "2.17"
type input "5.59"
type textarea "x"
type input "2.18"
type textarea "x"
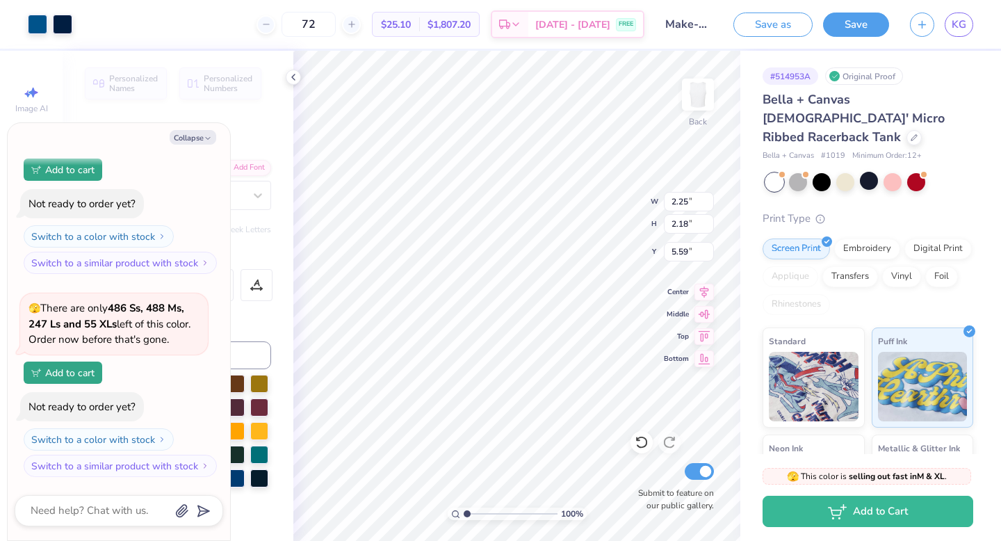
type input "2.62"
type input "2.54"
type input "5.15"
type textarea "x"
type input "5.46"
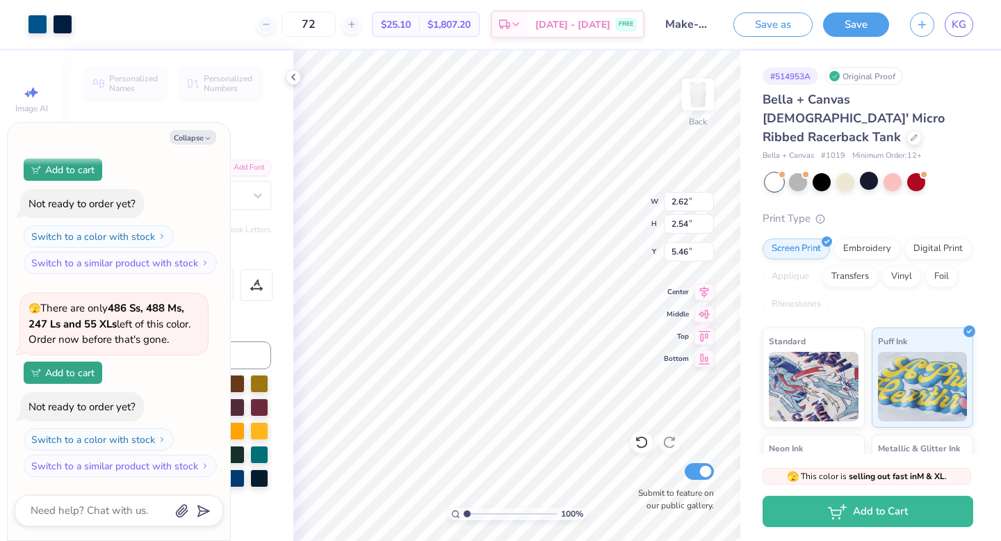
type textarea "x"
type input "3.62"
type input "0.51"
type input "6.92"
type textarea "x"
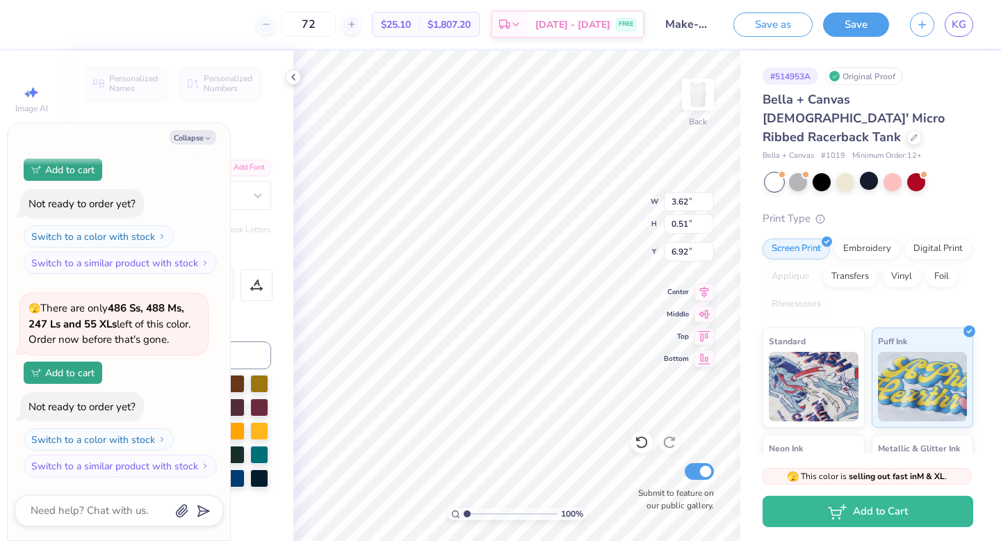
type input "6.01"
type textarea "x"
type input "4.14"
type input "0.58"
type input "5.92"
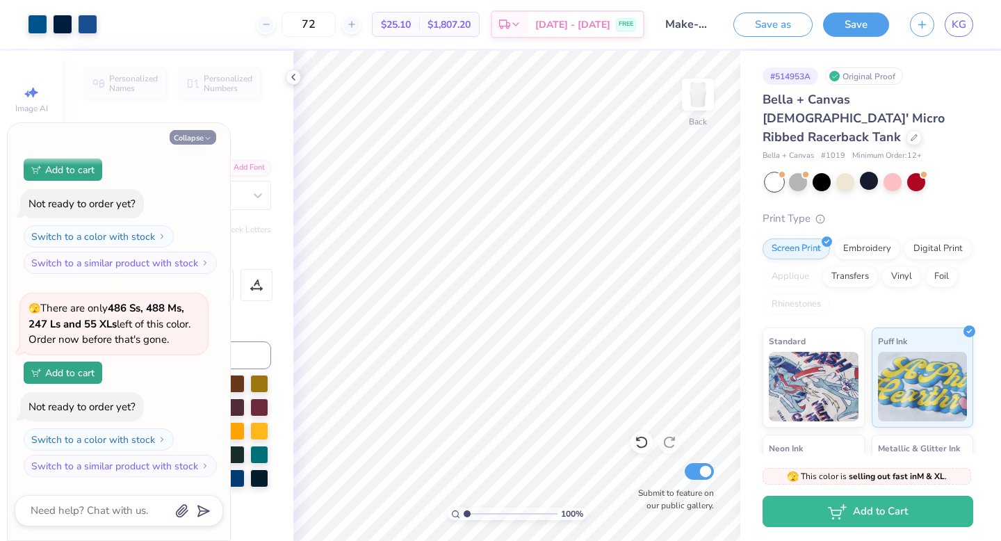
click at [196, 140] on button "Collapse" at bounding box center [193, 137] width 47 height 15
type textarea "x"
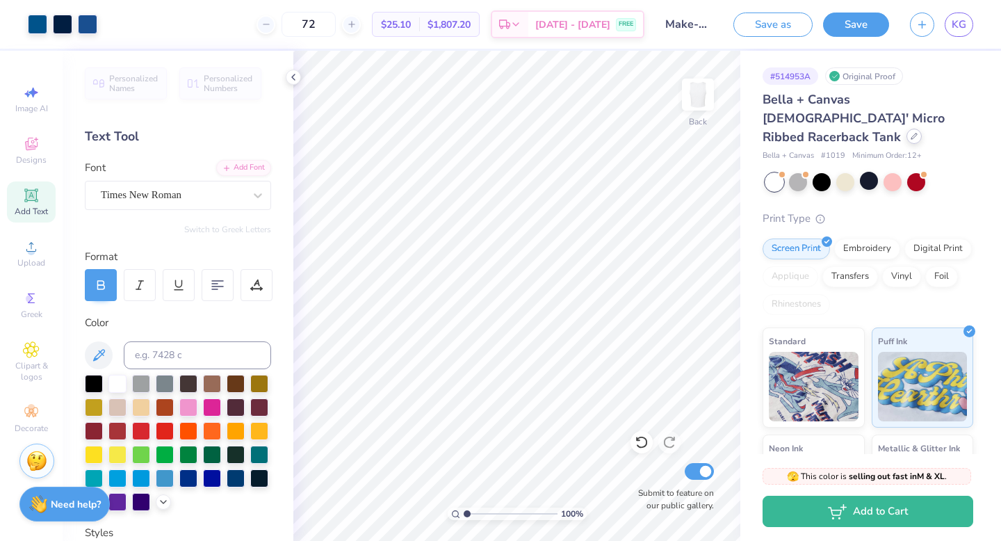
click at [909, 129] on div at bounding box center [913, 136] width 15 height 15
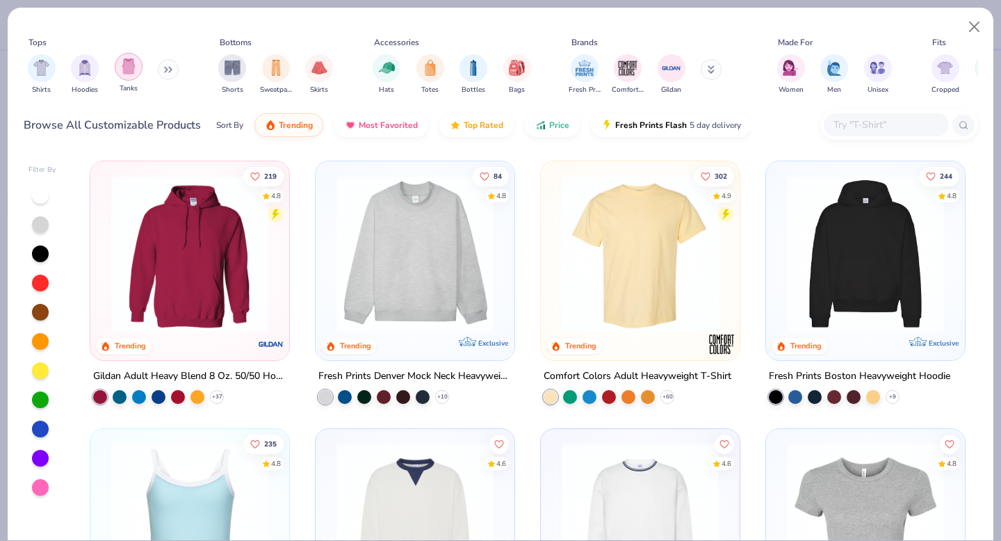
click at [133, 77] on div "filter for Tanks" at bounding box center [129, 67] width 28 height 28
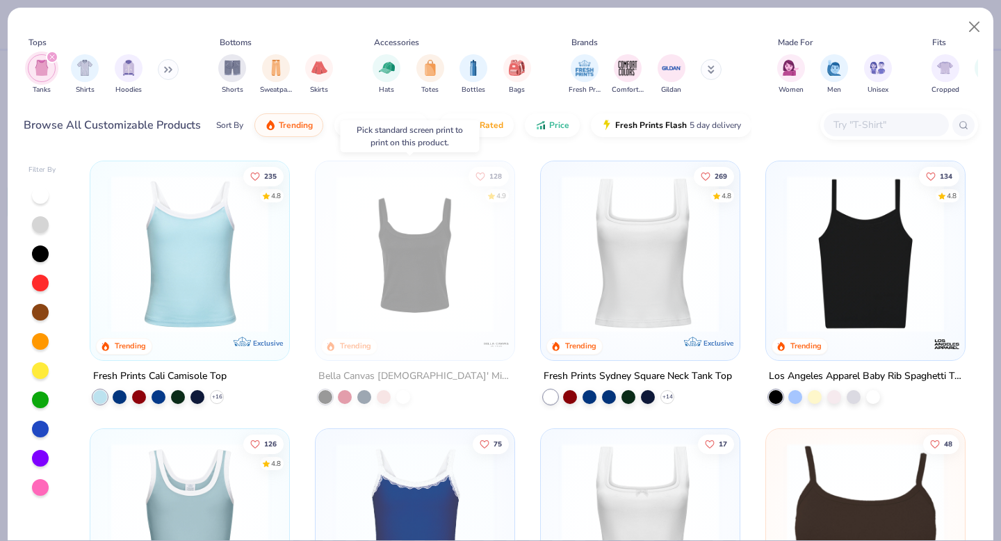
click at [425, 235] on img at bounding box center [414, 253] width 171 height 157
click at [456, 246] on img at bounding box center [414, 253] width 171 height 157
click at [329, 260] on img at bounding box center [243, 253] width 171 height 157
click at [408, 259] on img at bounding box center [414, 253] width 171 height 157
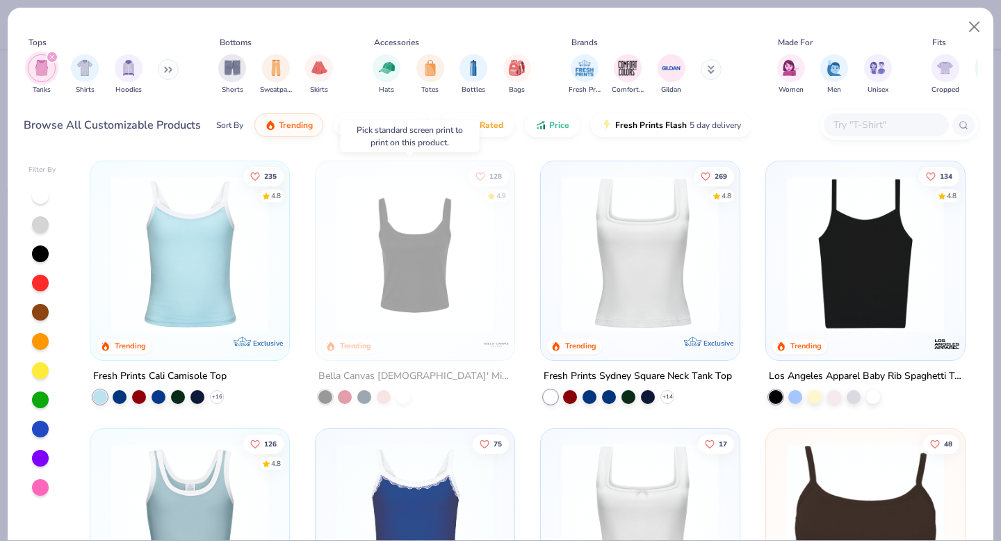
click at [408, 259] on img at bounding box center [414, 253] width 171 height 157
drag, startPoint x: 403, startPoint y: 260, endPoint x: 412, endPoint y: 260, distance: 8.3
click at [408, 259] on img at bounding box center [414, 253] width 171 height 157
click at [416, 263] on img at bounding box center [414, 253] width 171 height 157
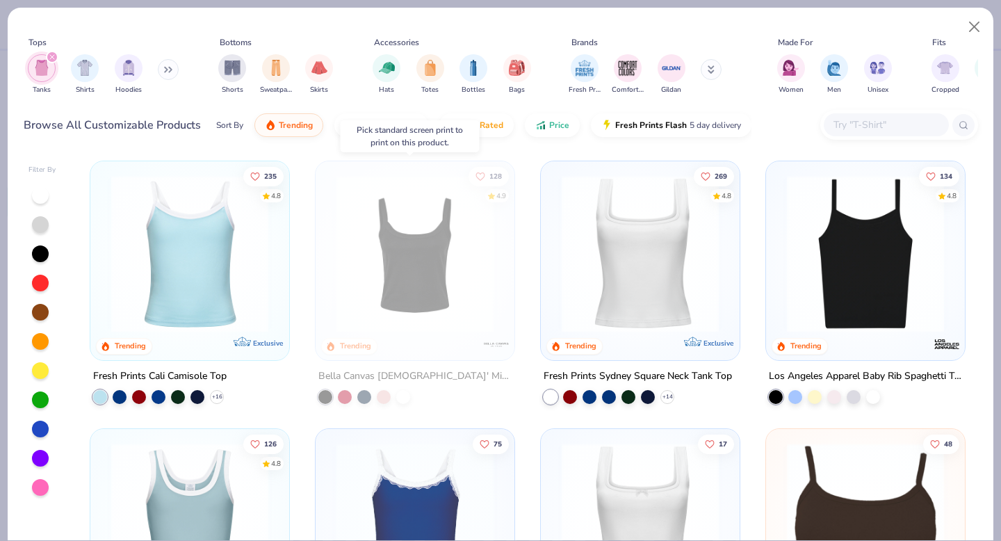
click at [425, 263] on img at bounding box center [414, 253] width 171 height 157
click at [425, 269] on img at bounding box center [414, 253] width 171 height 157
drag, startPoint x: 425, startPoint y: 269, endPoint x: 433, endPoint y: 274, distance: 9.1
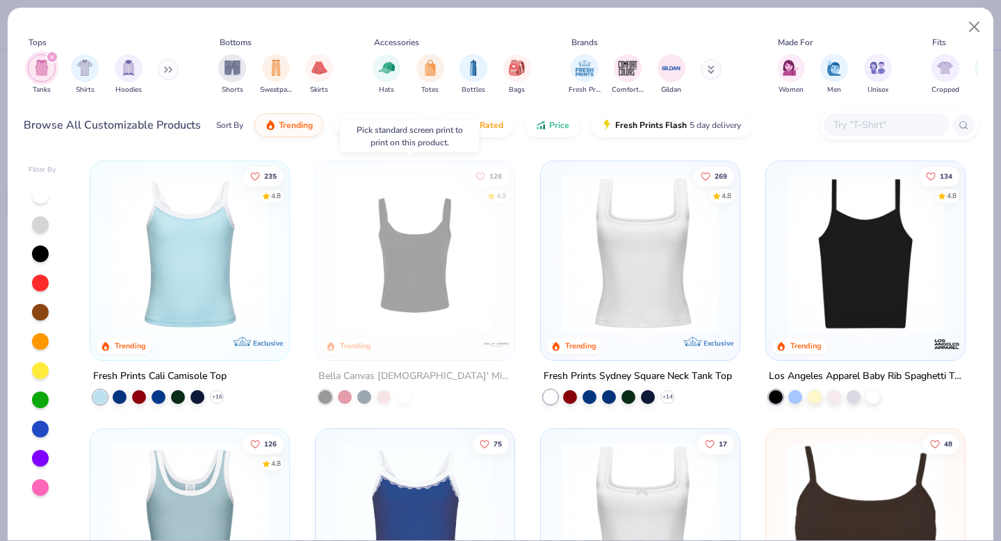
click at [428, 271] on img at bounding box center [414, 253] width 171 height 157
click at [433, 274] on img at bounding box center [414, 253] width 171 height 157
click at [401, 397] on div at bounding box center [403, 397] width 14 height 14
click at [425, 302] on img at bounding box center [414, 253] width 171 height 157
click at [422, 313] on img at bounding box center [414, 253] width 171 height 157
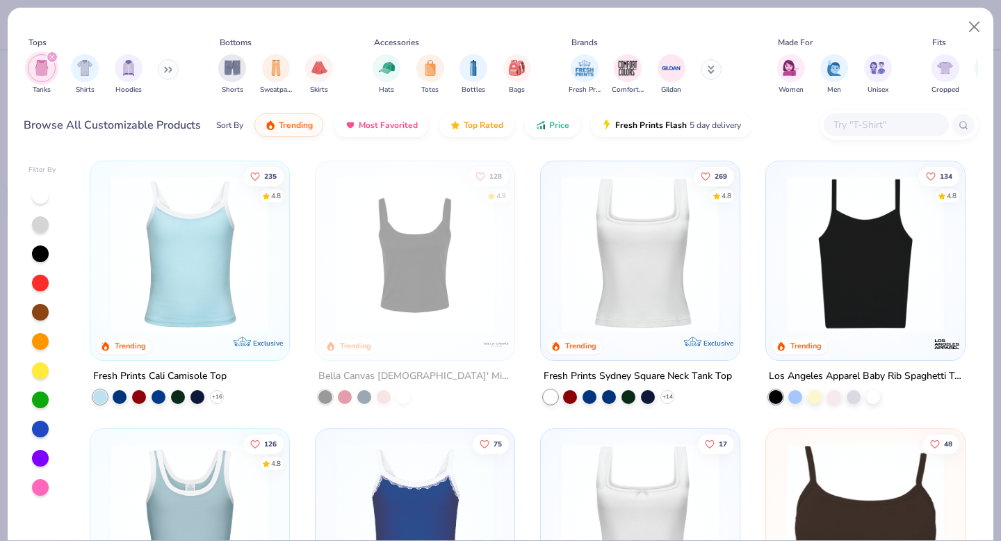
click at [204, 293] on img at bounding box center [189, 253] width 171 height 157
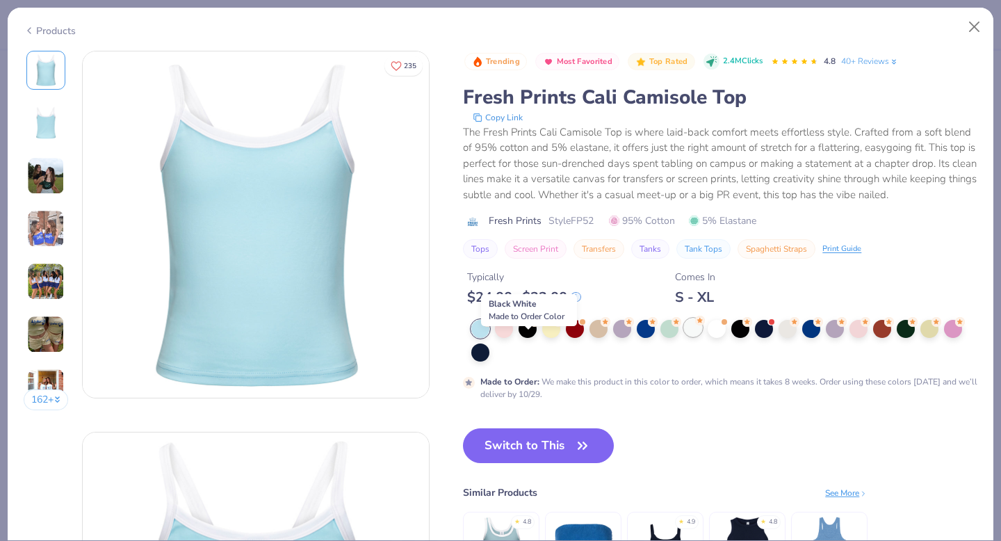
click at [704, 343] on div at bounding box center [724, 341] width 506 height 42
click at [977, 25] on button "Close" at bounding box center [974, 27] width 26 height 26
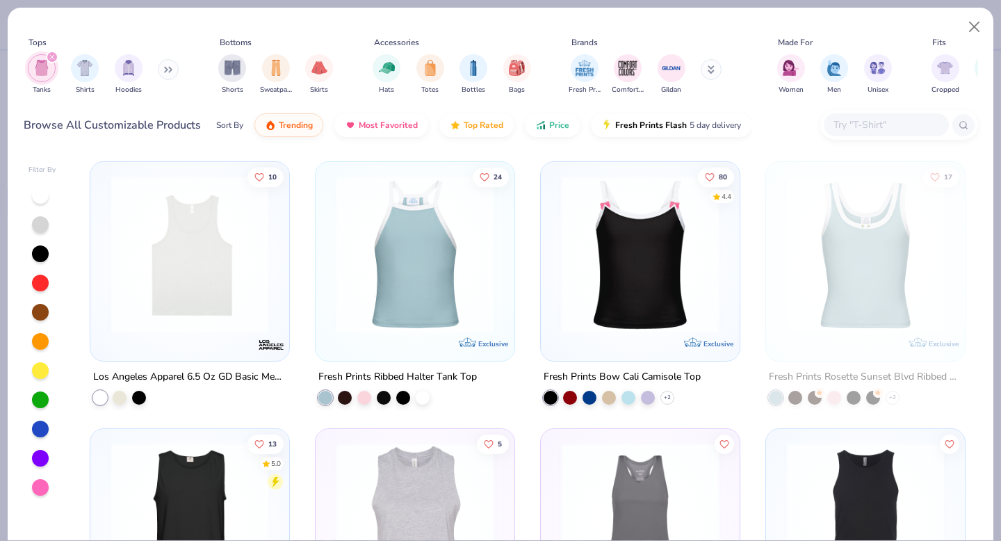
scroll to position [1589, 0]
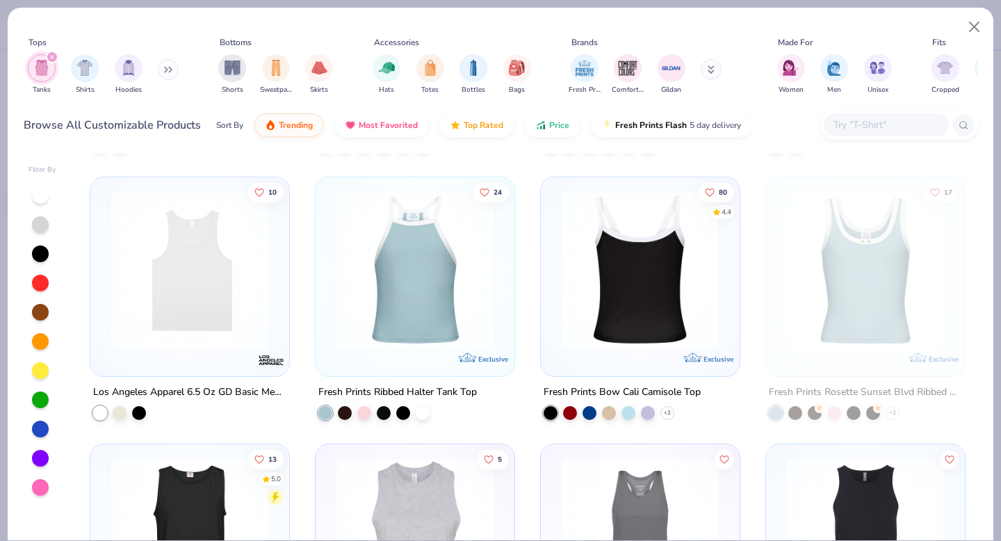
click at [555, 326] on img at bounding box center [469, 268] width 171 height 157
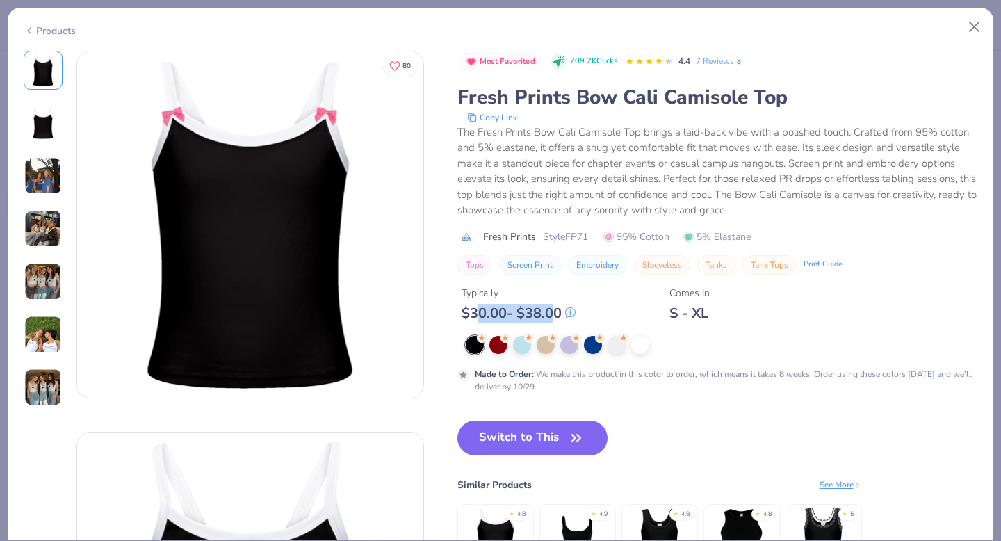
drag, startPoint x: 556, startPoint y: 309, endPoint x: 476, endPoint y: 311, distance: 80.0
click at [476, 311] on div "$ 30.00 - $ 38.00" at bounding box center [519, 312] width 114 height 17
drag, startPoint x: 726, startPoint y: 311, endPoint x: 672, endPoint y: 311, distance: 53.5
click at [672, 311] on div "Typically $ 30.00 - $ 38.00 Comes In S - XL" at bounding box center [717, 298] width 521 height 47
click at [965, 31] on button "Close" at bounding box center [974, 27] width 26 height 26
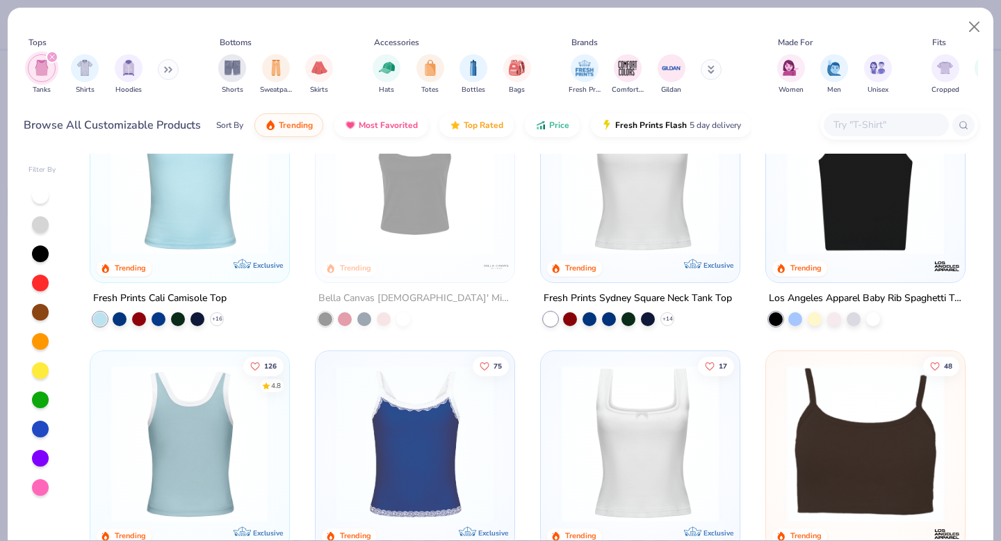
scroll to position [119, 0]
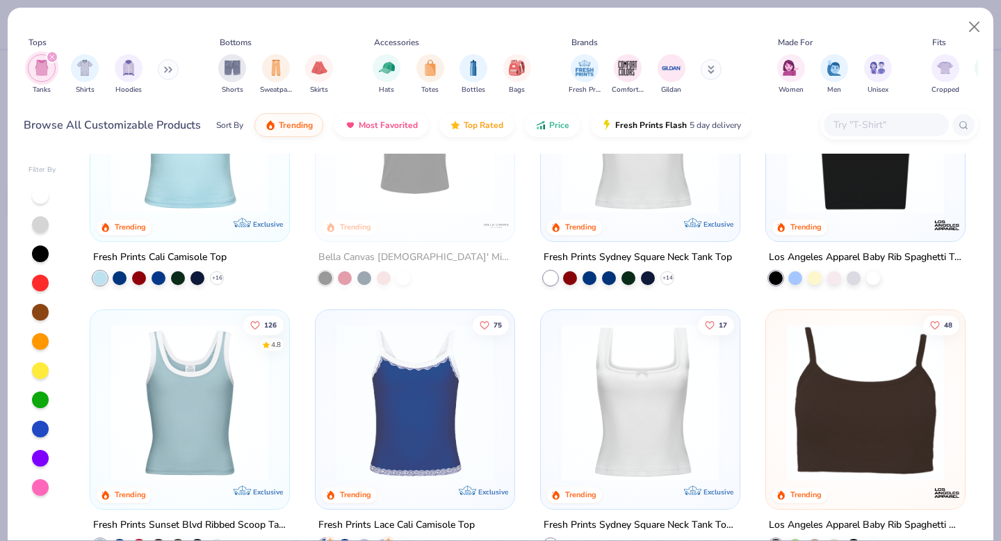
click at [203, 434] on img at bounding box center [189, 402] width 171 height 157
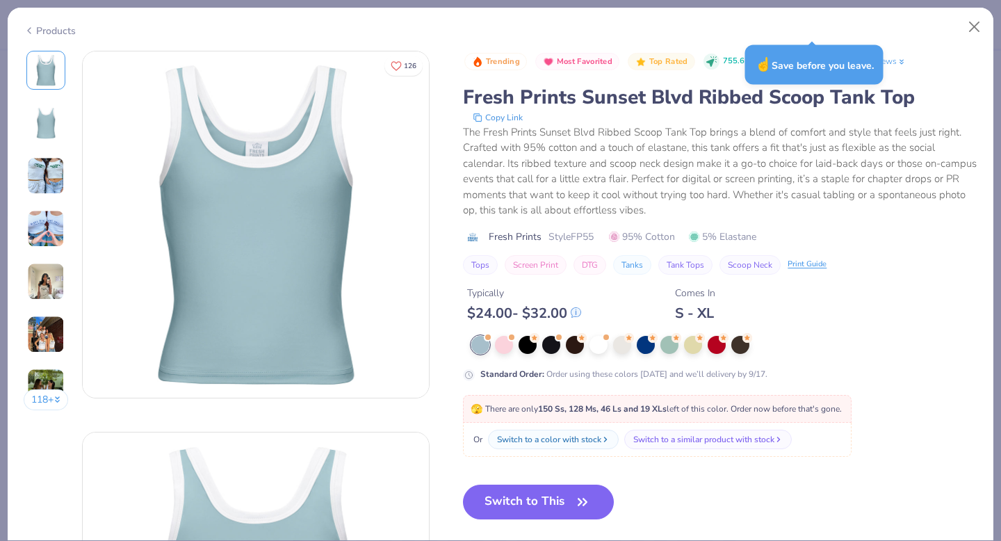
click at [23, 35] on div "Products" at bounding box center [501, 26] width 986 height 36
click at [40, 26] on div "Products" at bounding box center [50, 31] width 52 height 15
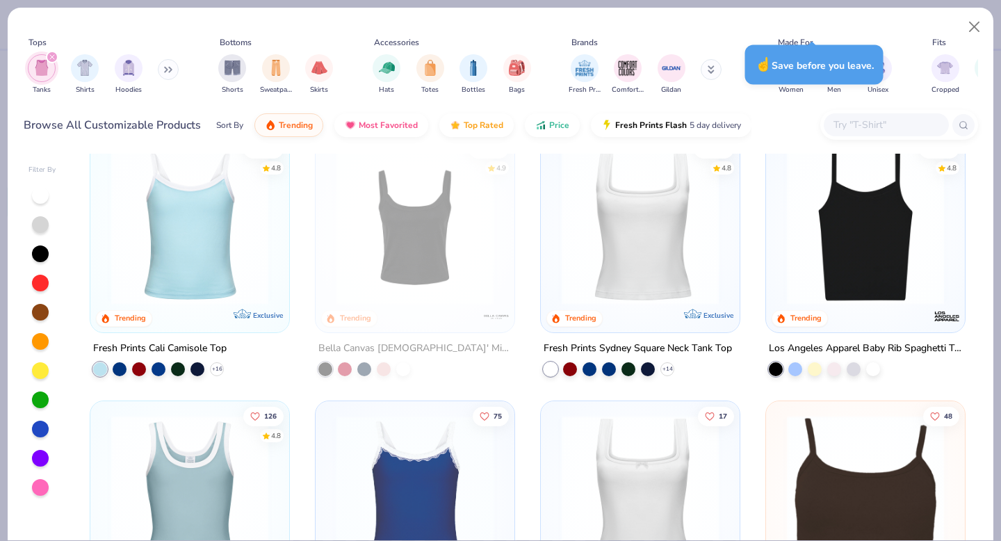
scroll to position [2, 0]
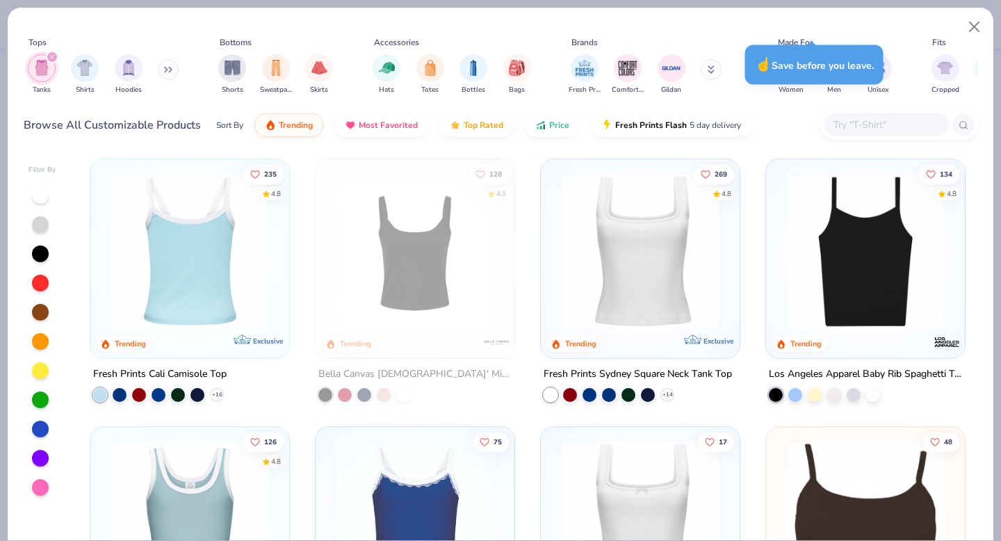
click at [217, 277] on img at bounding box center [189, 251] width 171 height 157
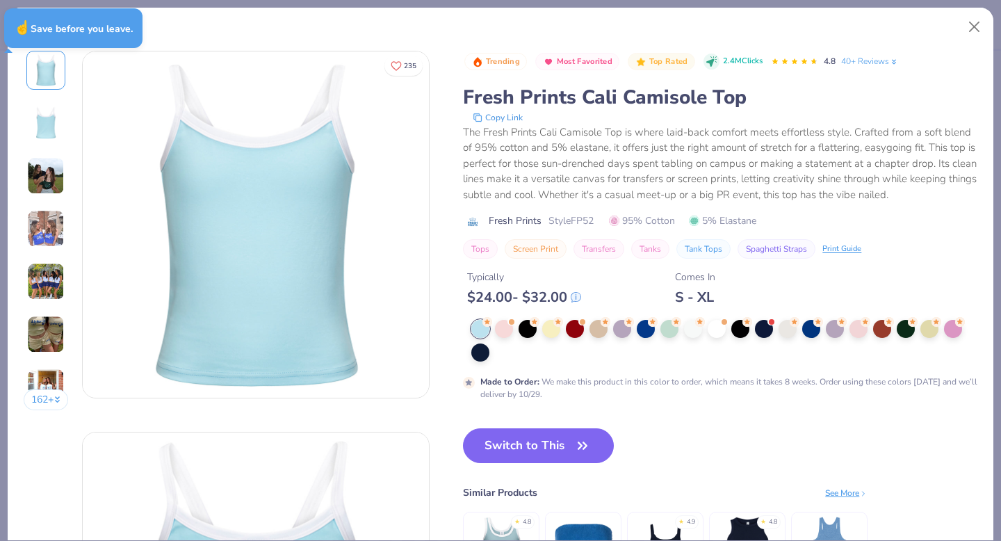
click at [39, 38] on div "Products 162 + 235 Gabrielle Morales Alpha Chi Omega, University of Houston DB …" at bounding box center [500, 274] width 987 height 534
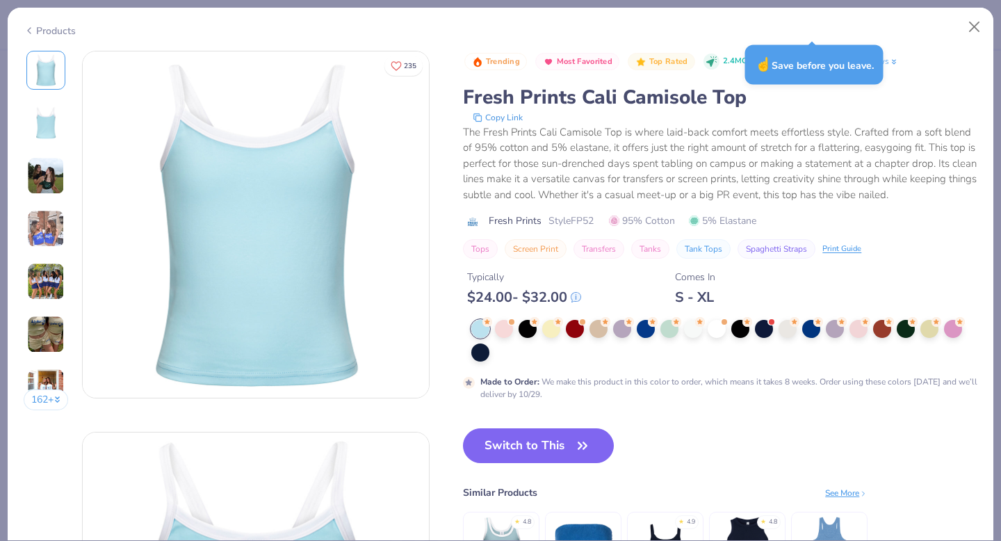
click at [33, 30] on icon at bounding box center [29, 30] width 11 height 17
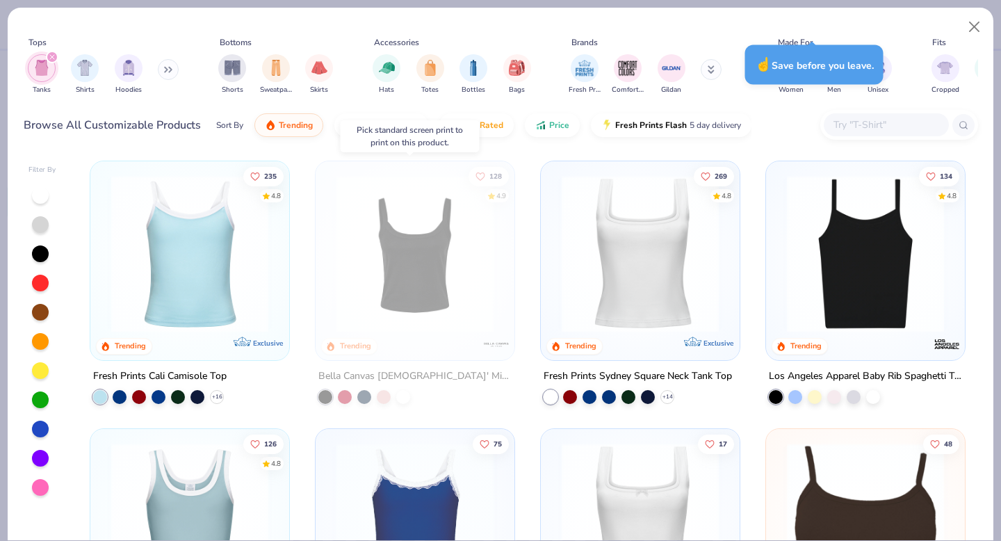
click at [450, 290] on img at bounding box center [414, 253] width 171 height 157
click at [378, 397] on div at bounding box center [384, 397] width 14 height 14
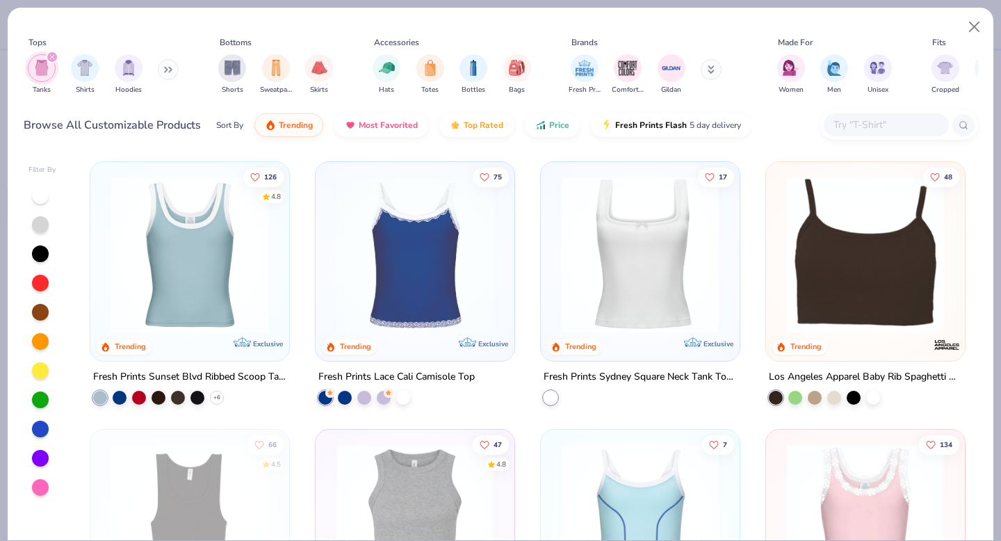
scroll to position [270, 0]
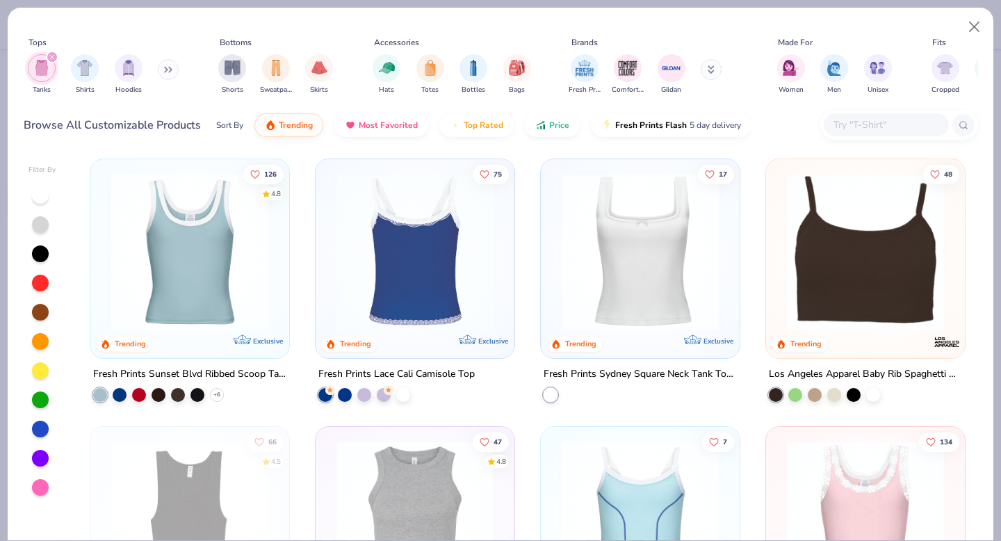
click at [329, 297] on img at bounding box center [243, 251] width 171 height 157
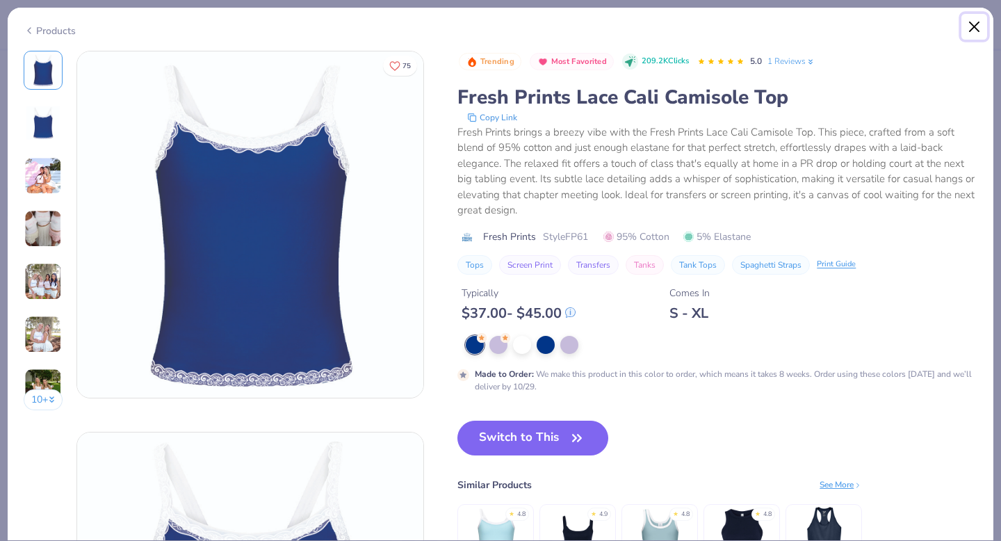
click at [970, 30] on button "Close" at bounding box center [974, 27] width 26 height 26
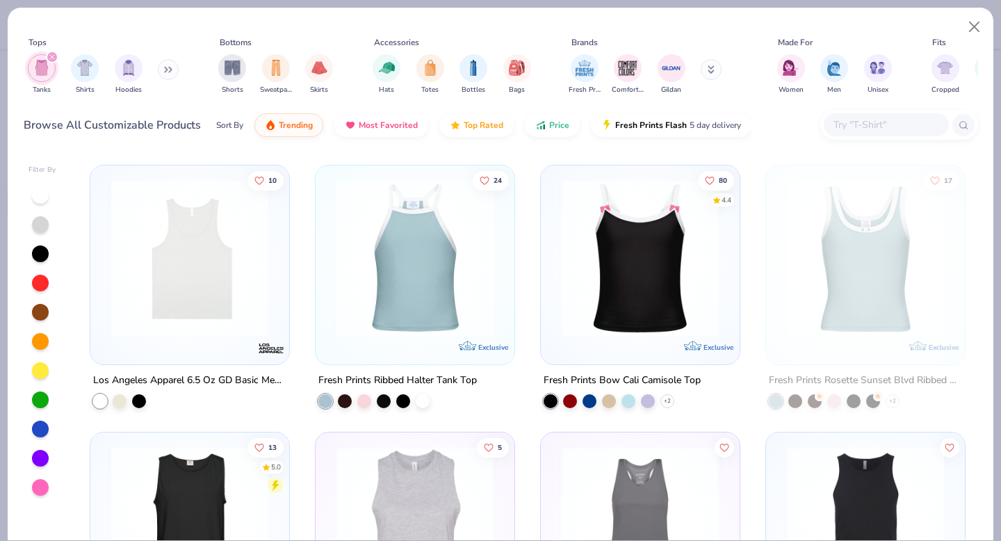
scroll to position [1599, 0]
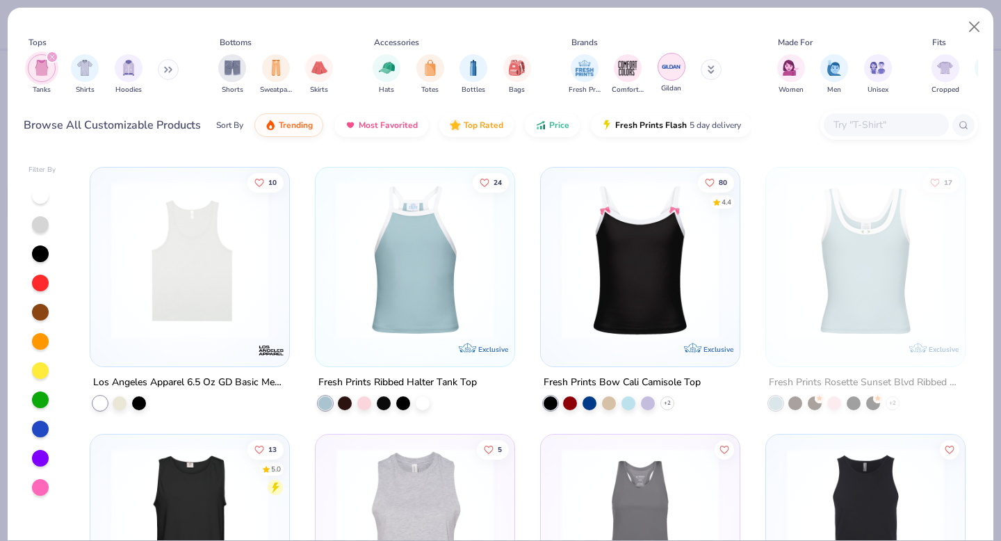
click at [674, 75] on img "filter for Gildan" at bounding box center [671, 66] width 21 height 21
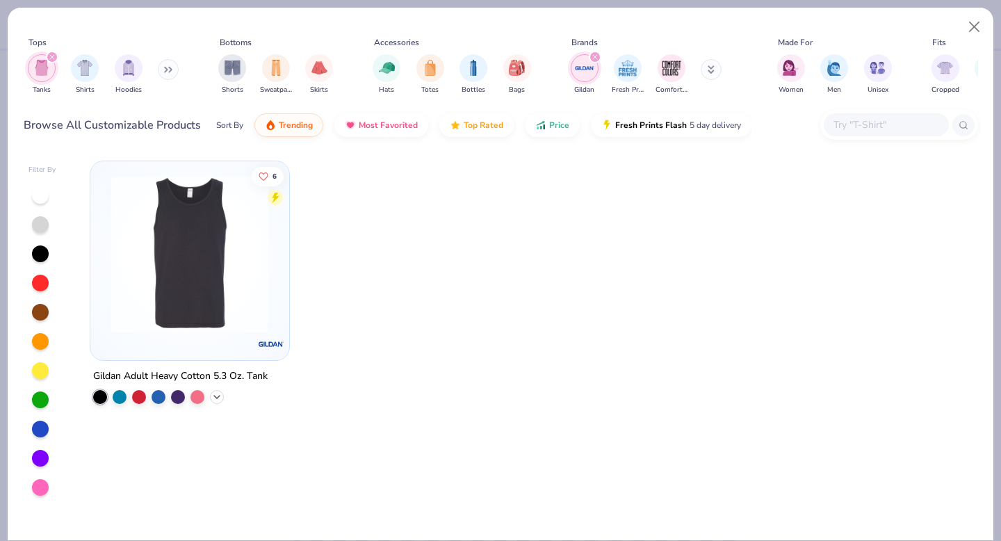
click at [220, 398] on icon at bounding box center [216, 396] width 11 height 11
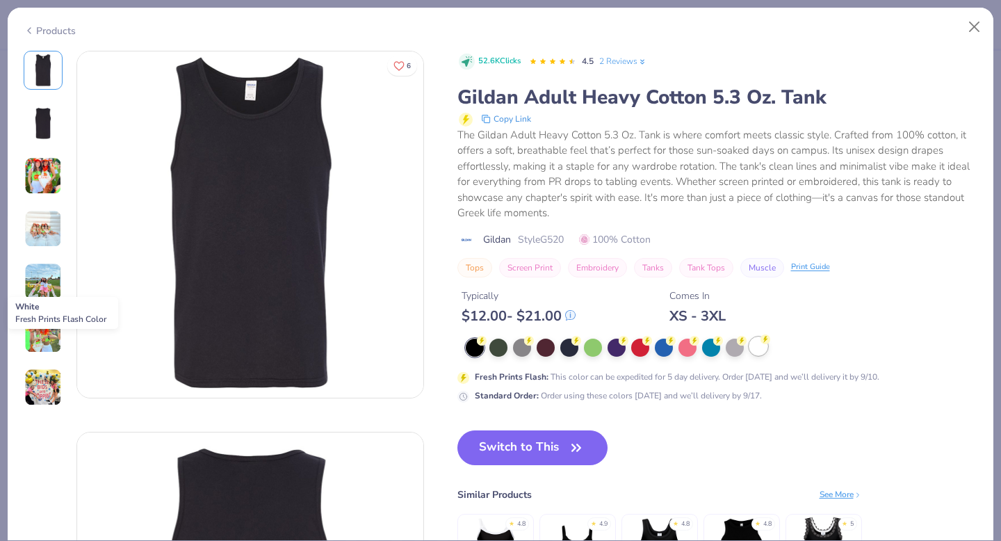
click at [754, 347] on div at bounding box center [758, 346] width 18 height 18
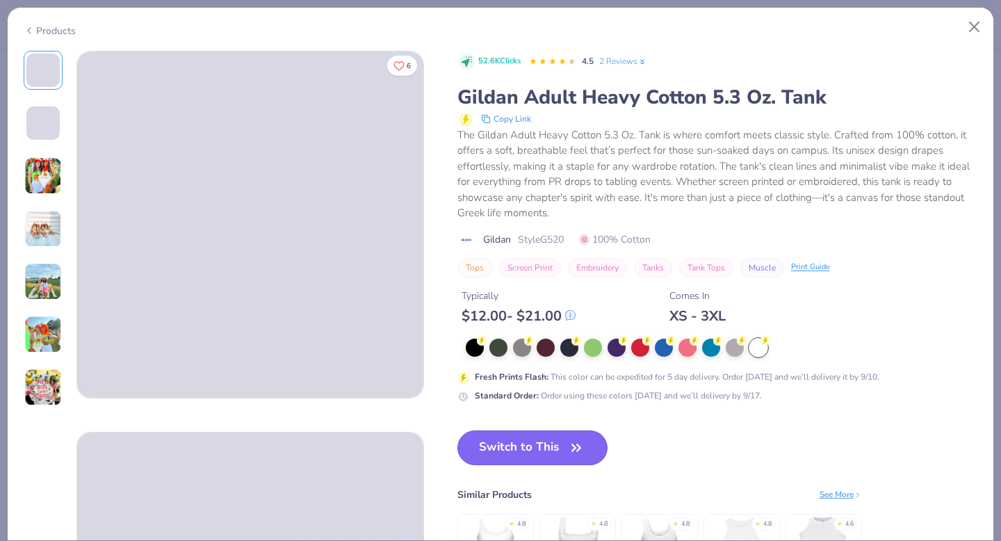
click at [526, 461] on button "Switch to This" at bounding box center [532, 447] width 151 height 35
click at [548, 444] on button "Switch to This" at bounding box center [532, 447] width 151 height 35
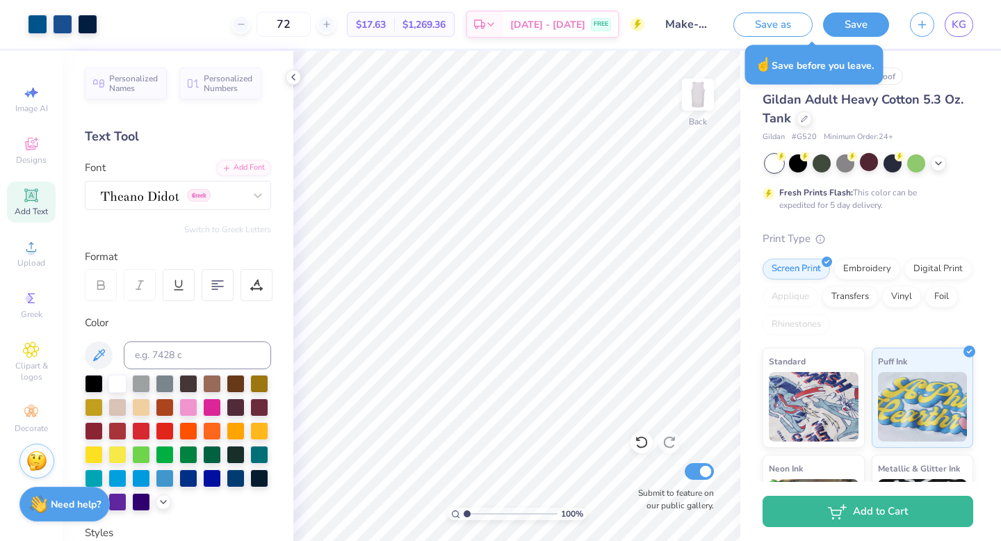
click at [943, 101] on div "Gildan Adult Heavy Cotton 5.3 Oz. Tank" at bounding box center [868, 109] width 211 height 38
click at [924, 120] on div "Gildan Adult Heavy Cotton 5.3 Oz. Tank" at bounding box center [868, 109] width 211 height 38
click at [808, 119] on icon at bounding box center [804, 117] width 7 height 7
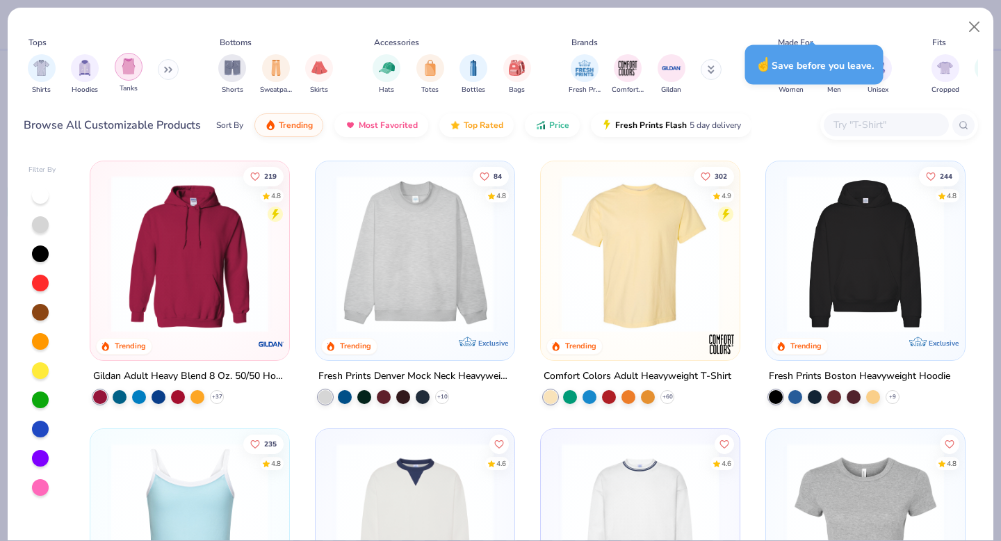
click at [134, 70] on img "filter for Tanks" at bounding box center [128, 66] width 15 height 16
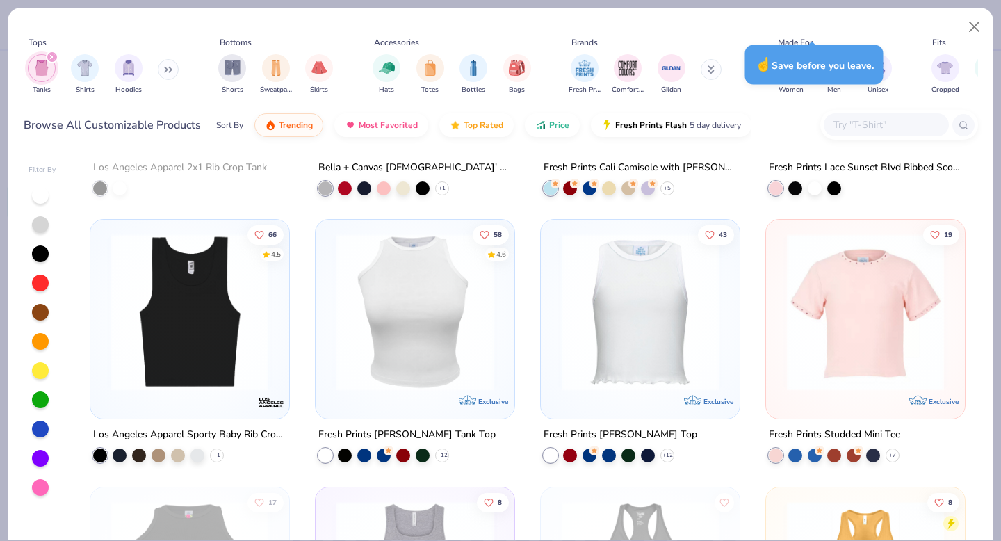
click at [683, 278] on div "126 4.8 Trending Exclusive Fresh Prints Sunset Blvd Ribbed Scoop Tank Top + 6 7…" at bounding box center [527, 347] width 901 height 386
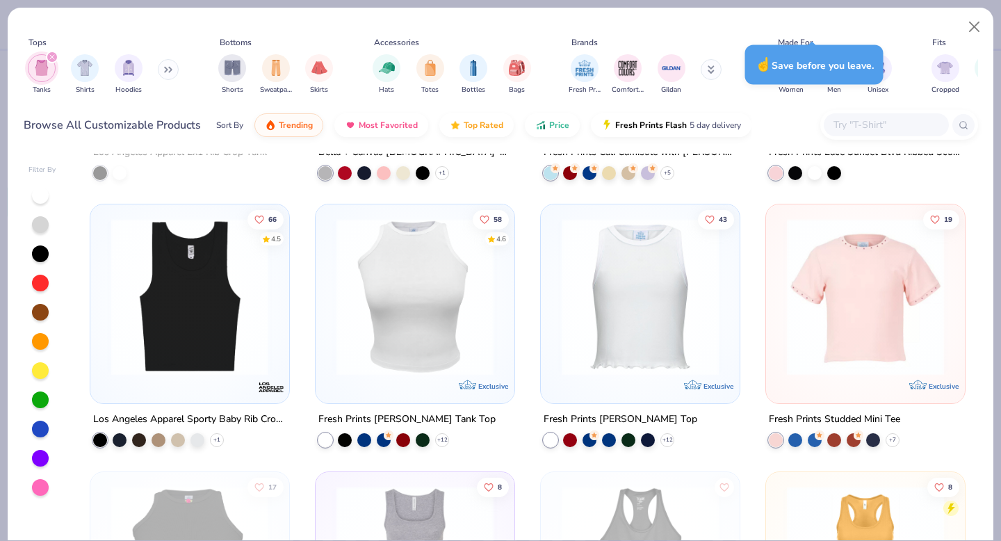
click at [643, 298] on img at bounding box center [640, 296] width 171 height 157
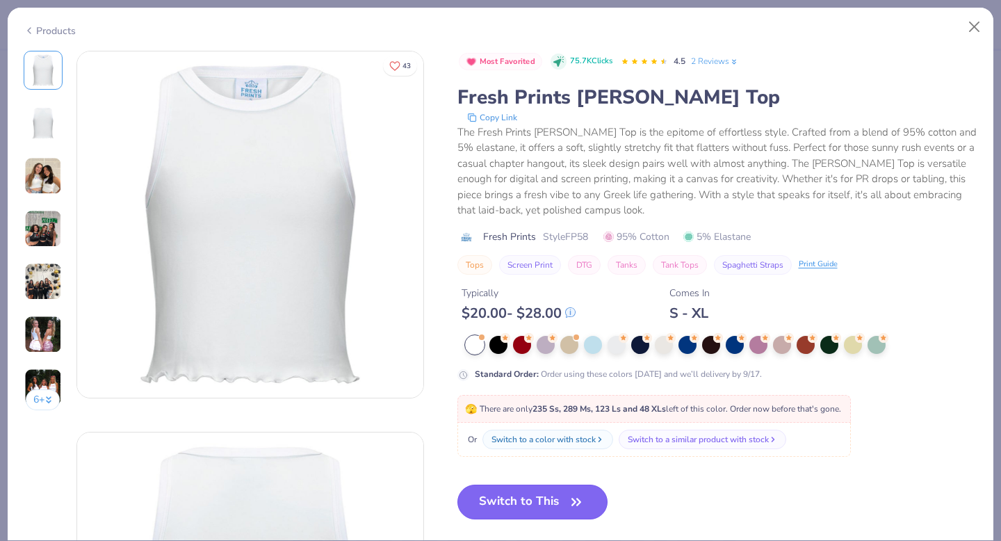
click at [501, 509] on button "Switch to This" at bounding box center [532, 501] width 151 height 35
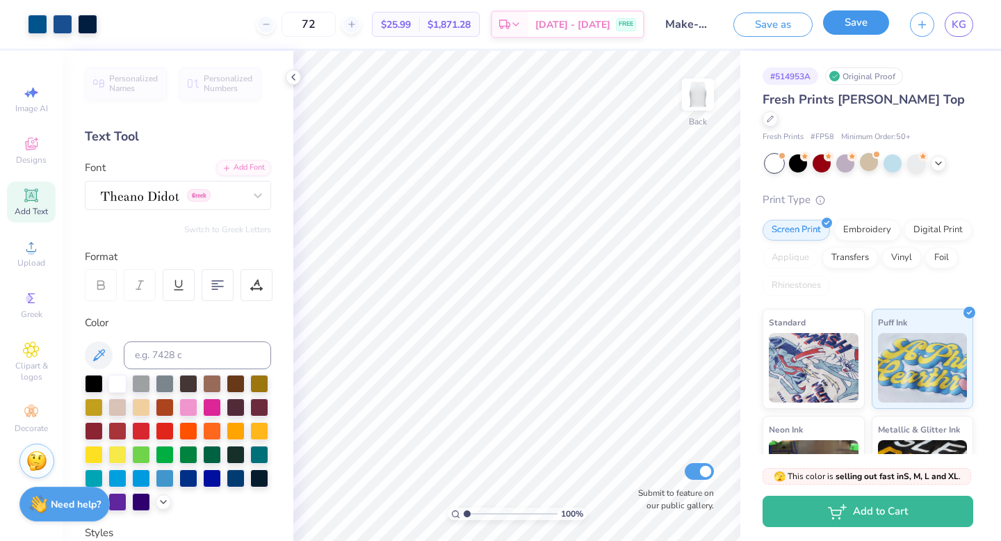
click at [852, 30] on button "Save" at bounding box center [856, 22] width 66 height 24
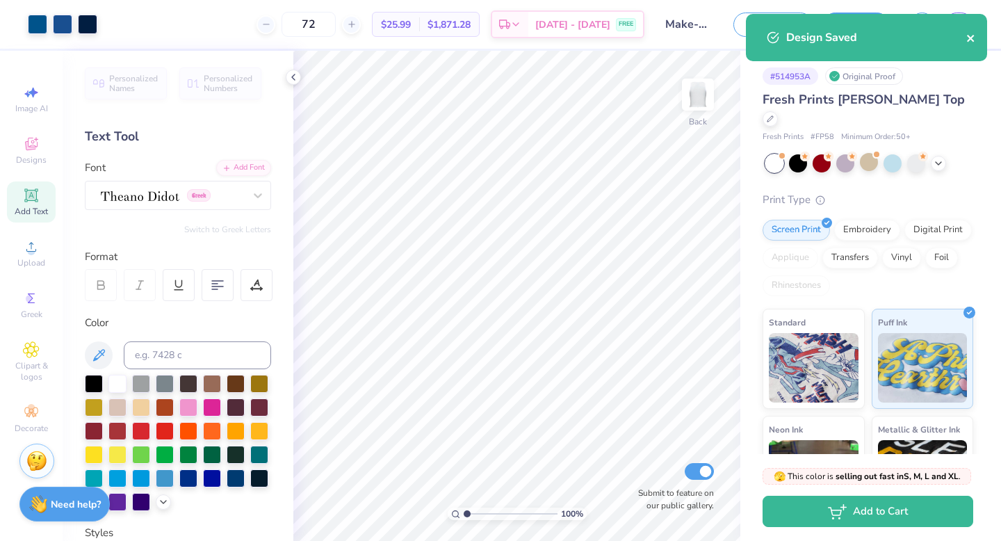
click at [971, 39] on icon "close" at bounding box center [970, 38] width 7 height 7
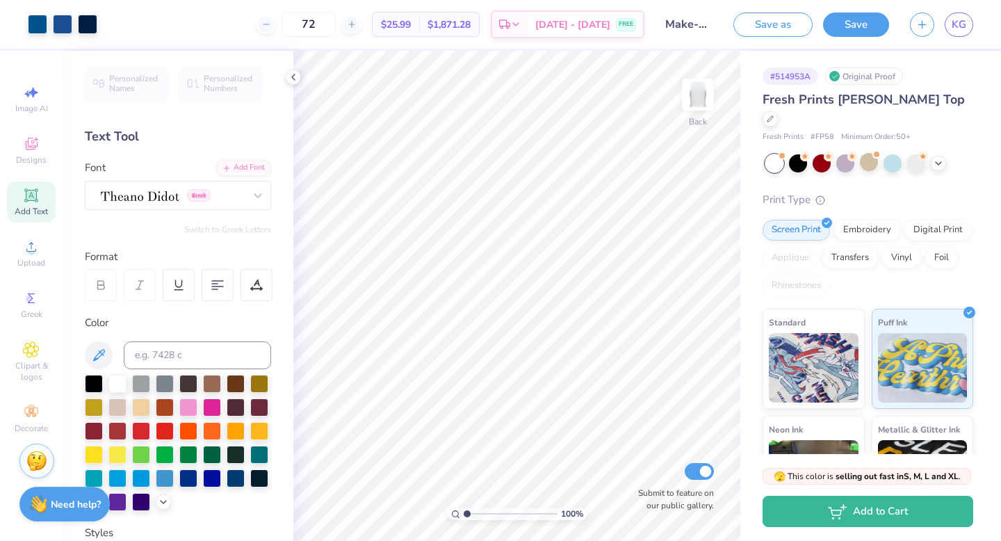
click at [956, 17] on div "Design Saved" at bounding box center [866, 14] width 247 height 6
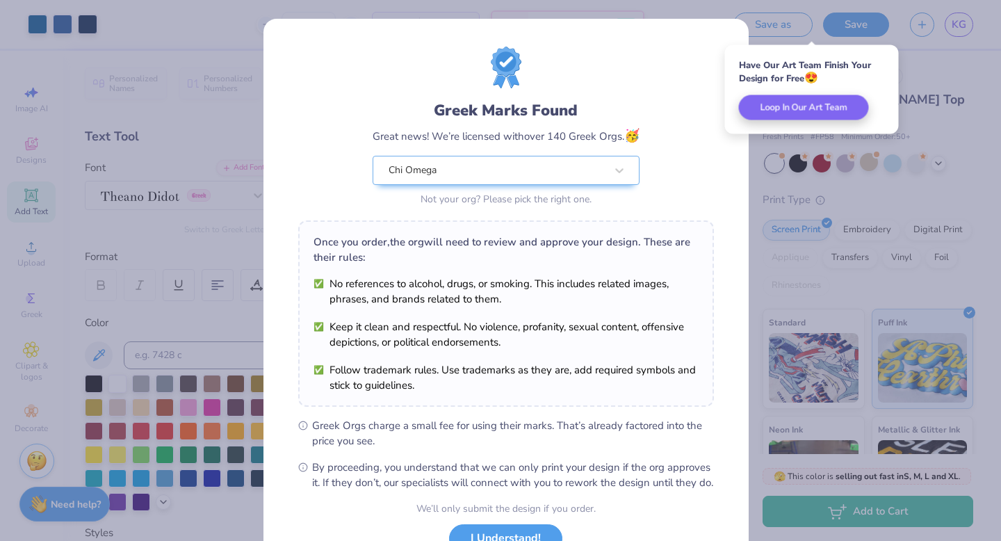
scroll to position [110, 0]
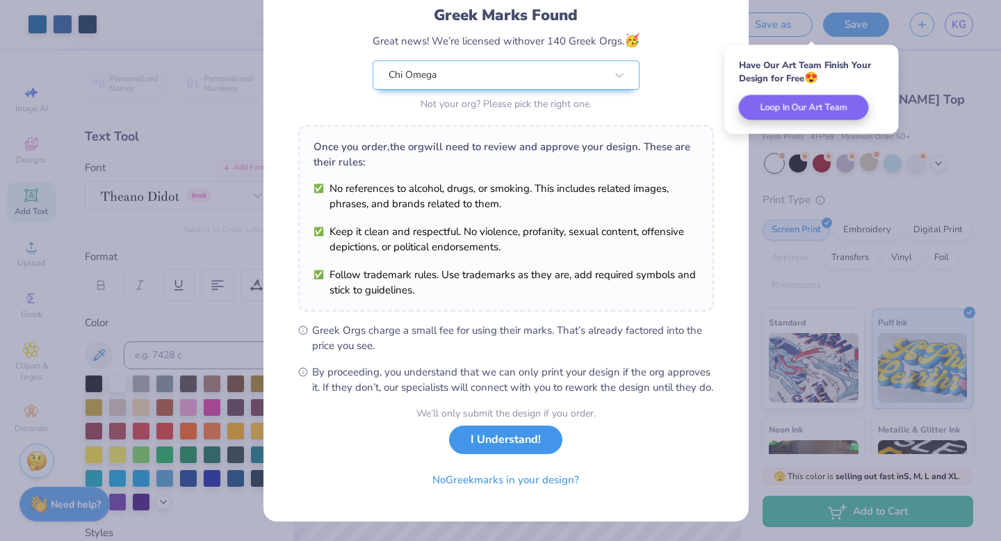
click at [523, 443] on button "I Understand!" at bounding box center [505, 439] width 113 height 28
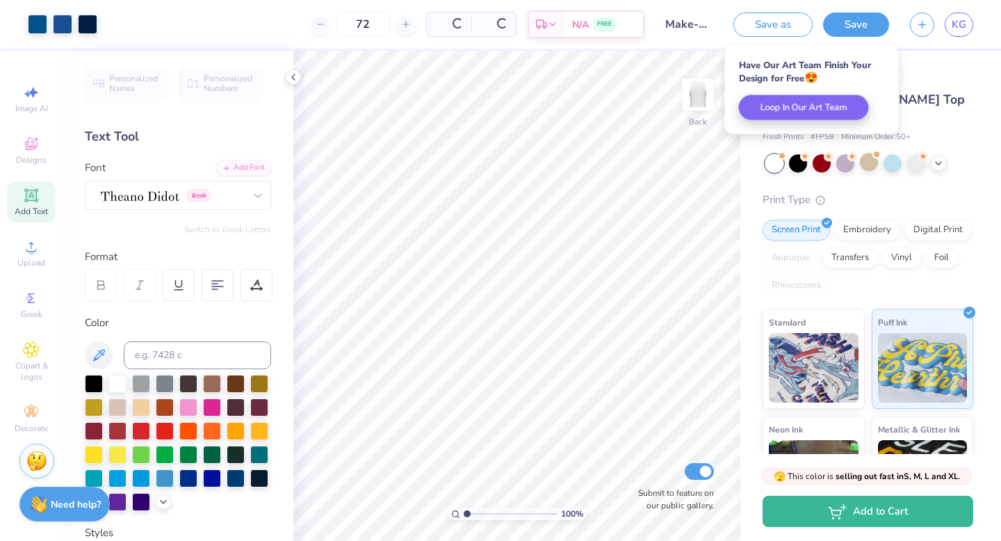
scroll to position [0, 0]
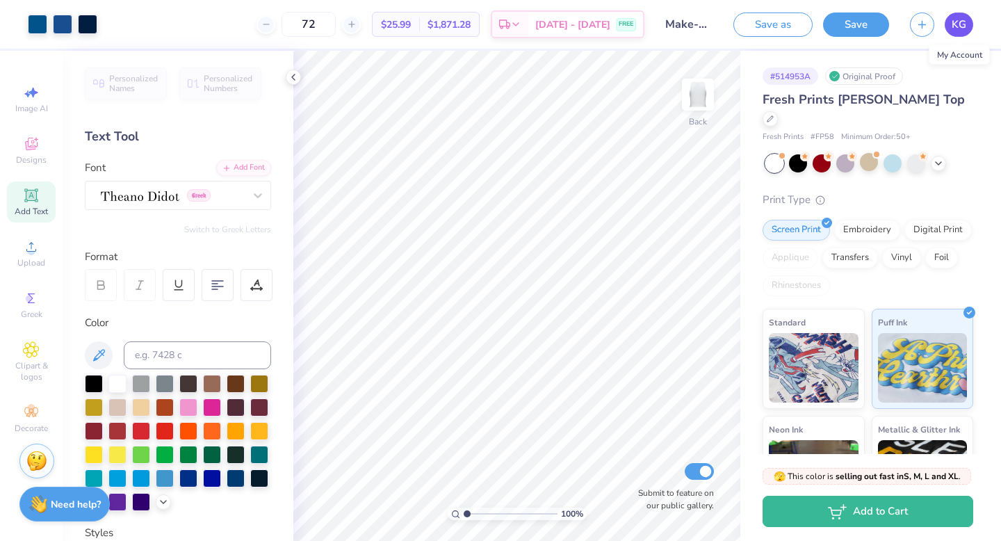
click at [962, 32] on link "KG" at bounding box center [959, 25] width 28 height 24
